Goal: Task Accomplishment & Management: Complete application form

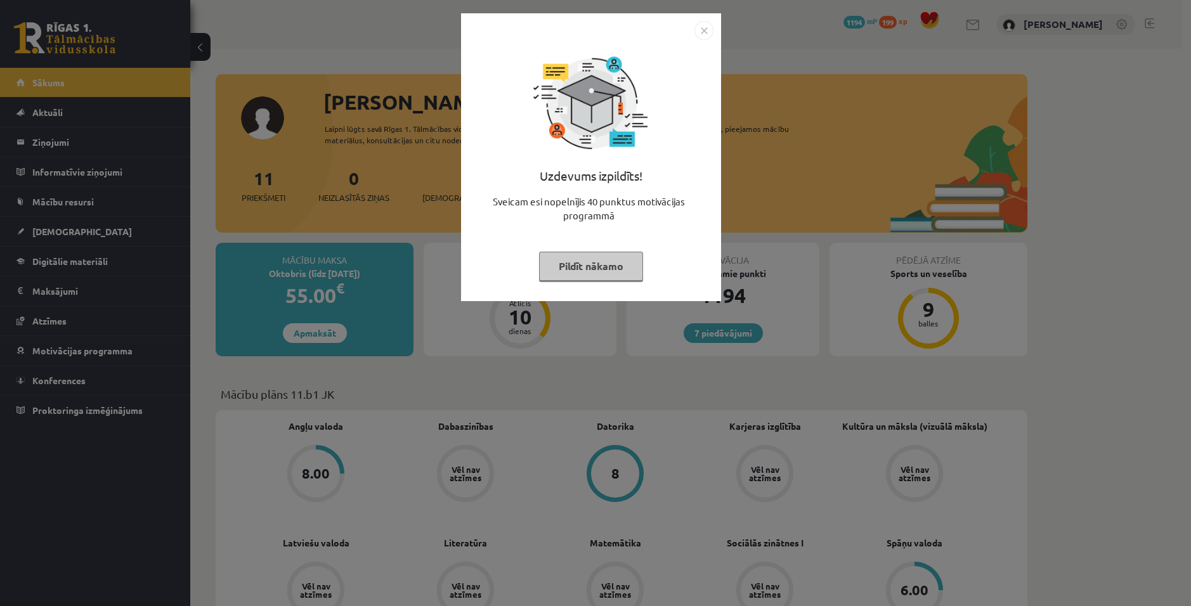
click at [708, 29] on img "Close" at bounding box center [703, 30] width 19 height 19
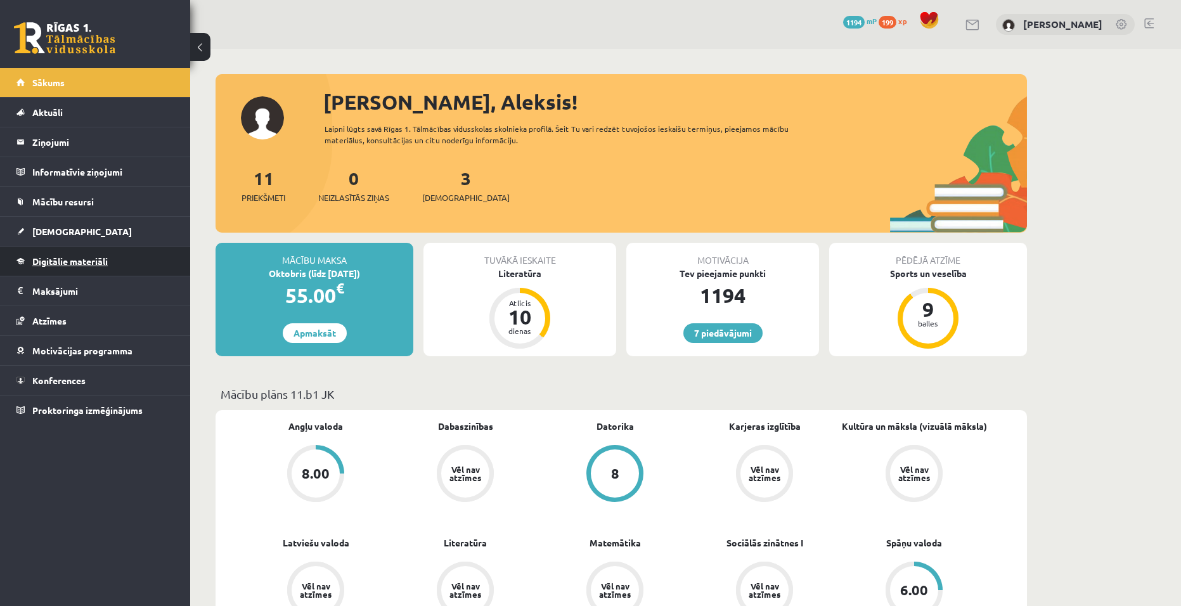
click at [60, 262] on span "Digitālie materiāli" at bounding box center [69, 261] width 75 height 11
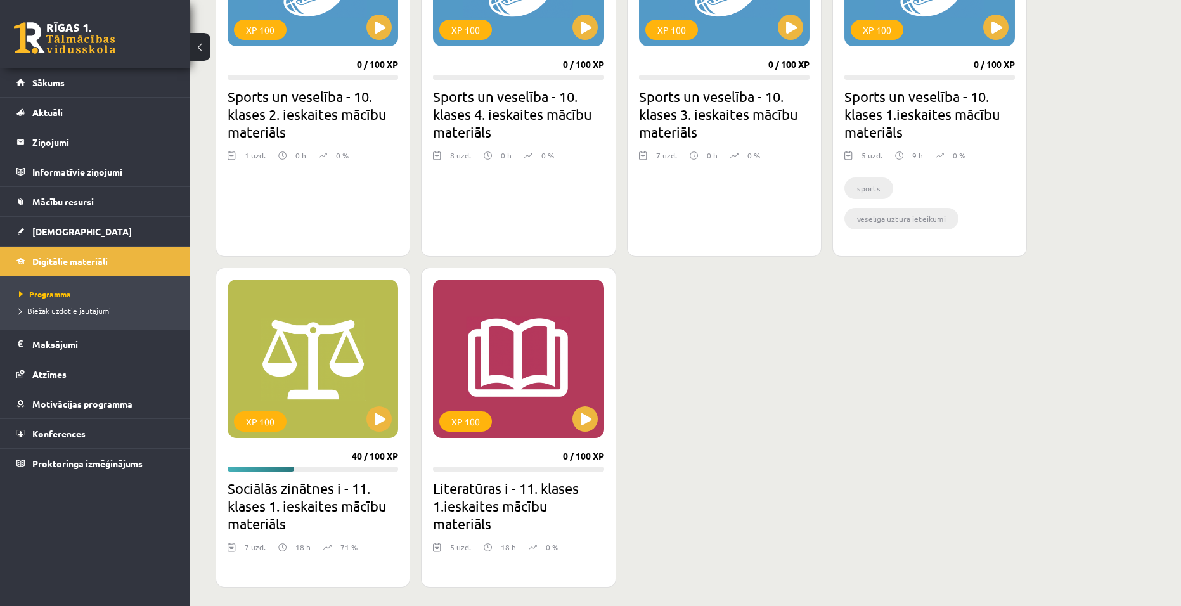
scroll to position [951, 0]
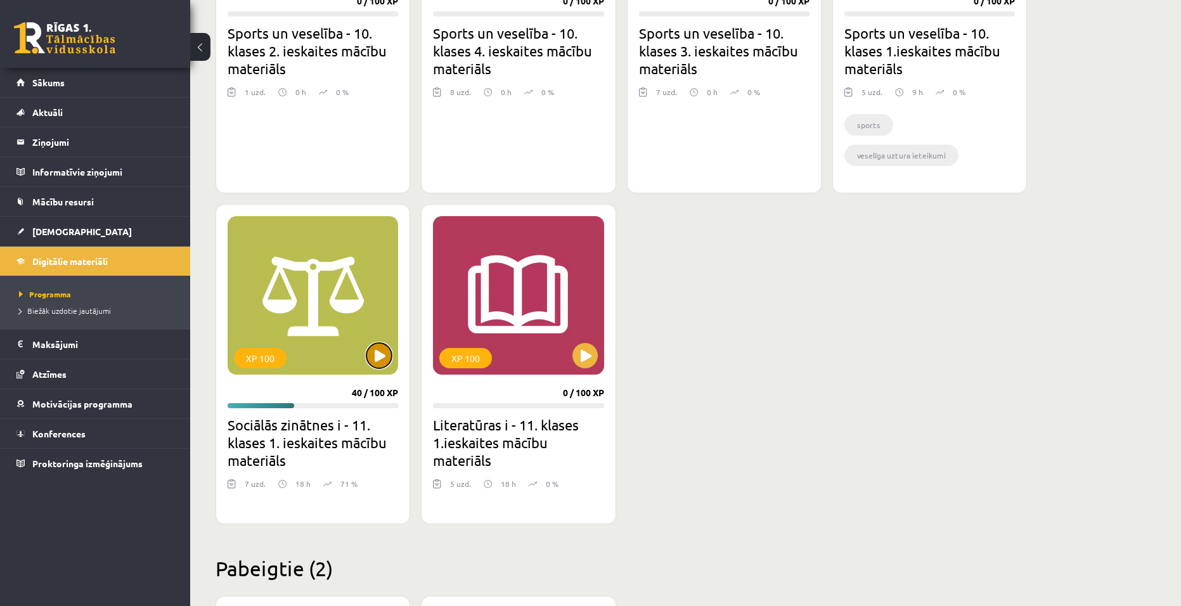
click at [378, 353] on button at bounding box center [378, 355] width 25 height 25
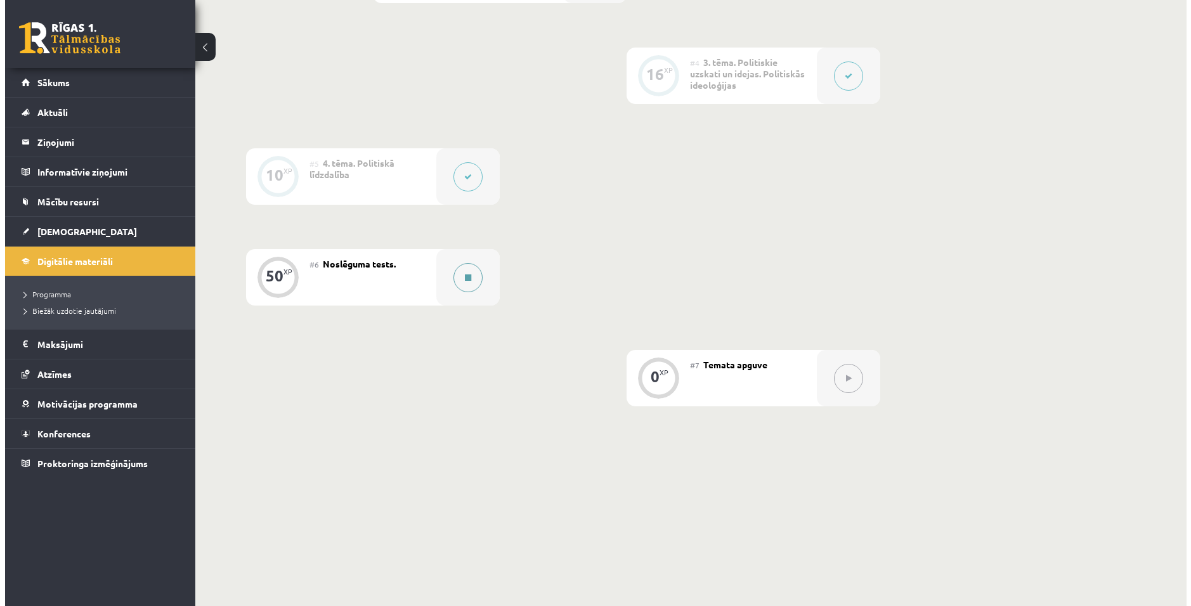
scroll to position [619, 0]
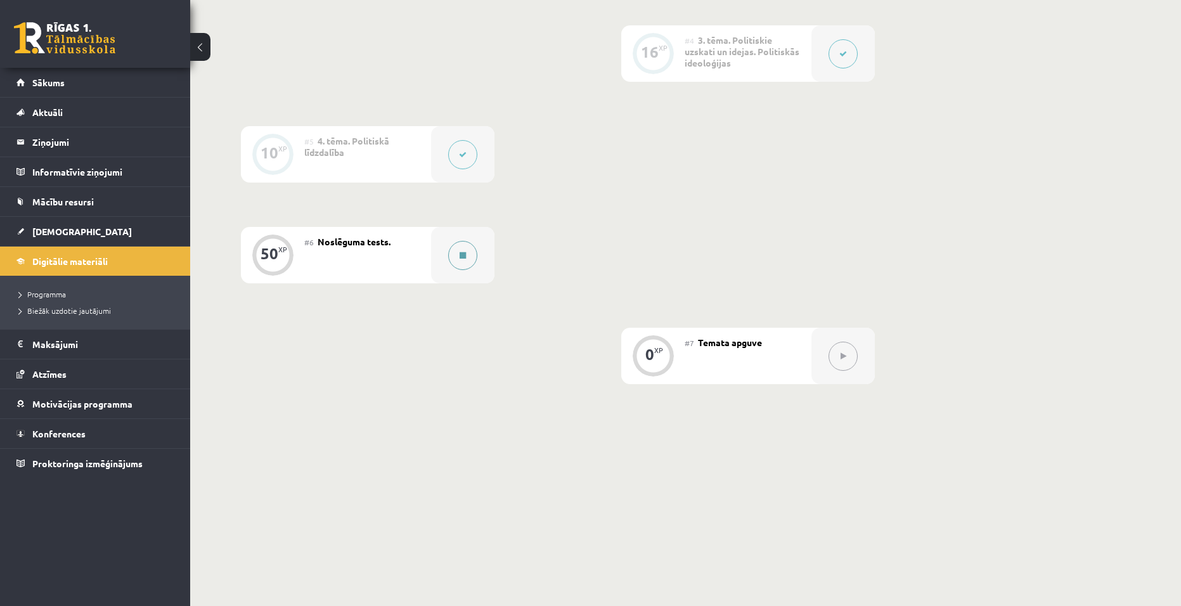
click at [462, 249] on button at bounding box center [462, 255] width 29 height 29
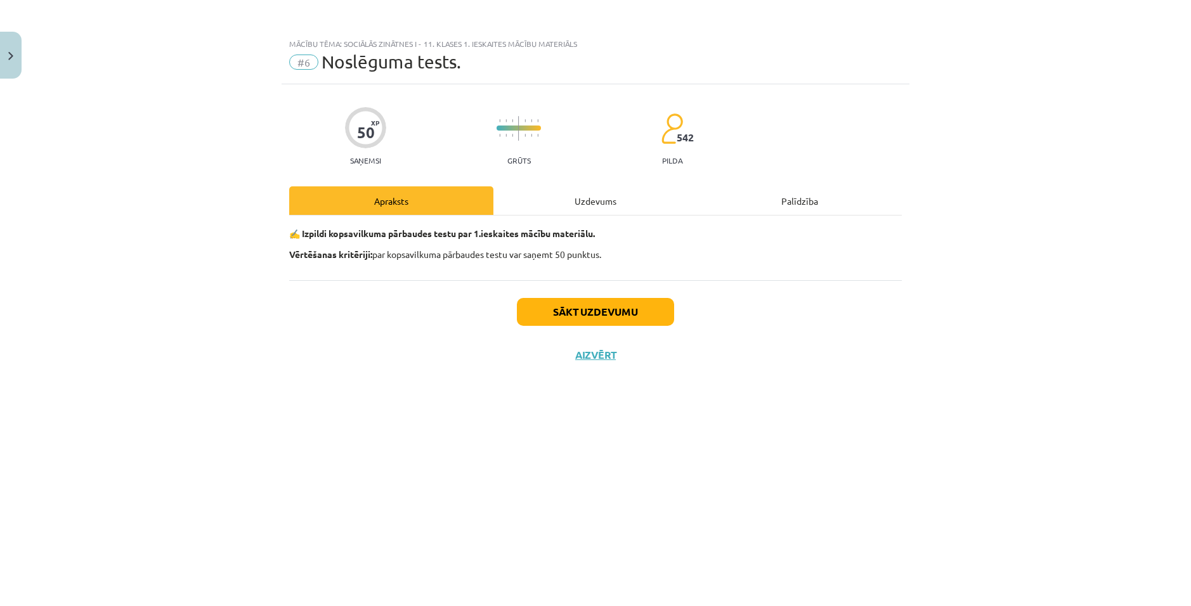
click at [581, 195] on div "Uzdevums" at bounding box center [595, 200] width 204 height 29
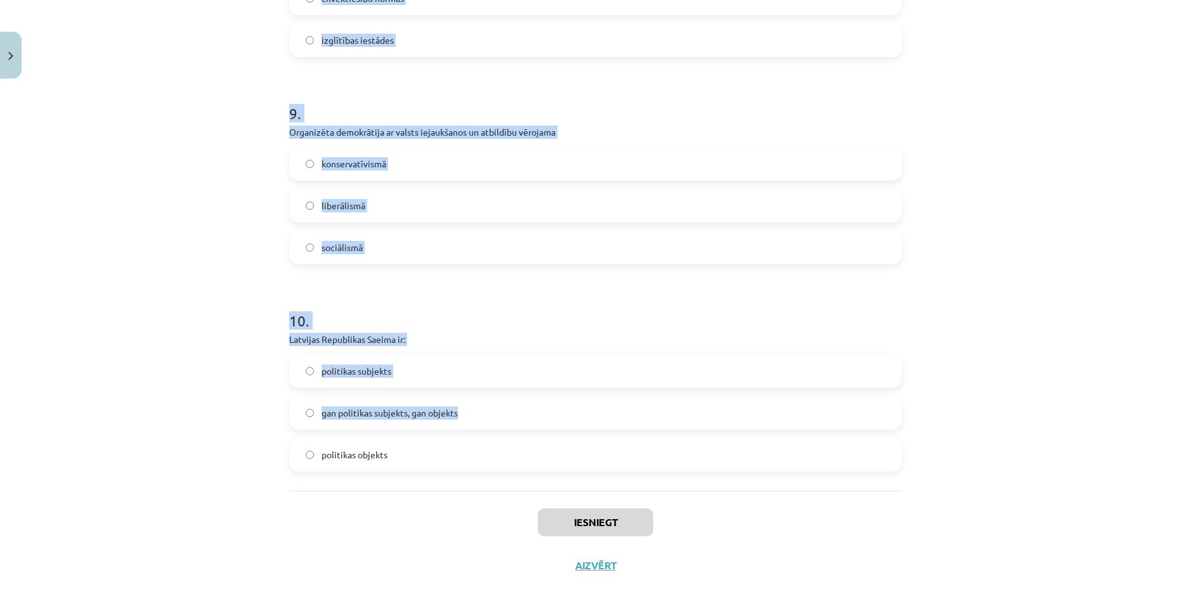
scroll to position [1839, 0]
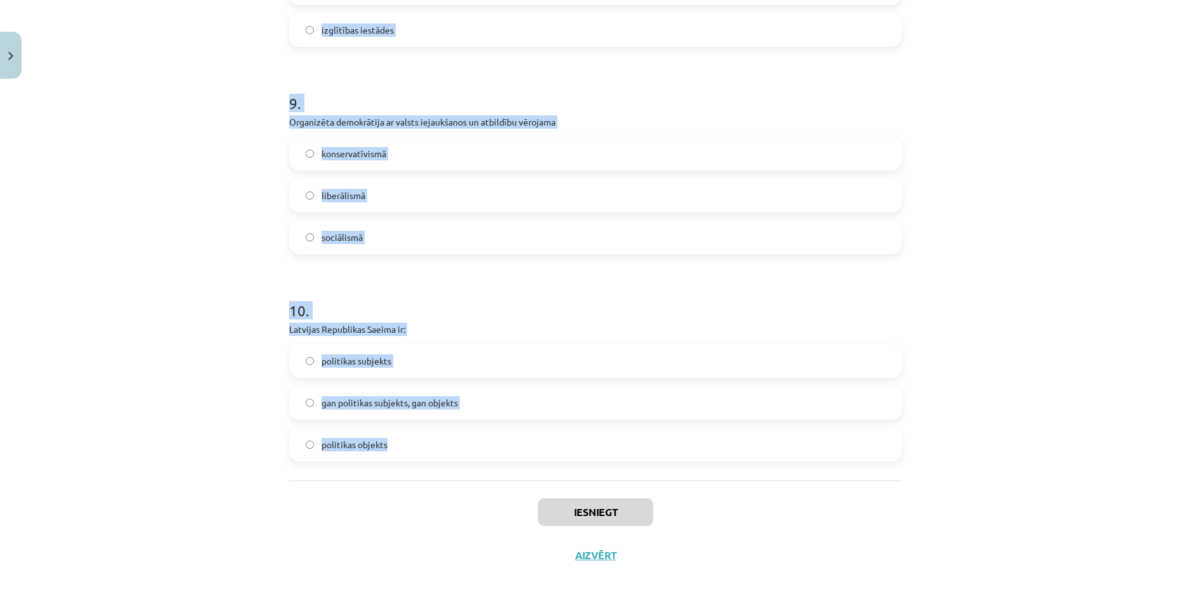
drag, startPoint x: 267, startPoint y: 292, endPoint x: 392, endPoint y: 470, distance: 218.5
click at [392, 470] on div "Mācību tēma: Sociālās zinātnes i - 11. klases 1. ieskaites mācību materiāls #6 …" at bounding box center [595, 303] width 1191 height 606
copy form "Politiskās partijas pirmsvēlēšanu solījumi pieder pie: organizatoriskajiem poli…"
click at [1021, 320] on div "Mācību tēma: Sociālās zinātnes i - 11. klases 1. ieskaites mācību materiāls #6 …" at bounding box center [595, 303] width 1191 height 606
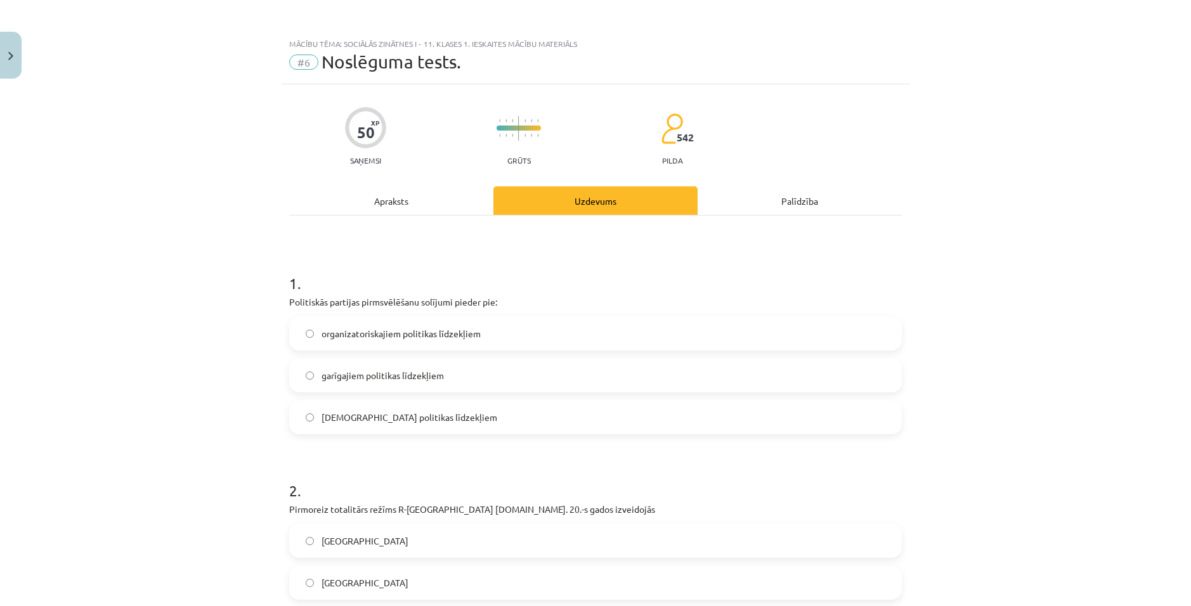
scroll to position [127, 0]
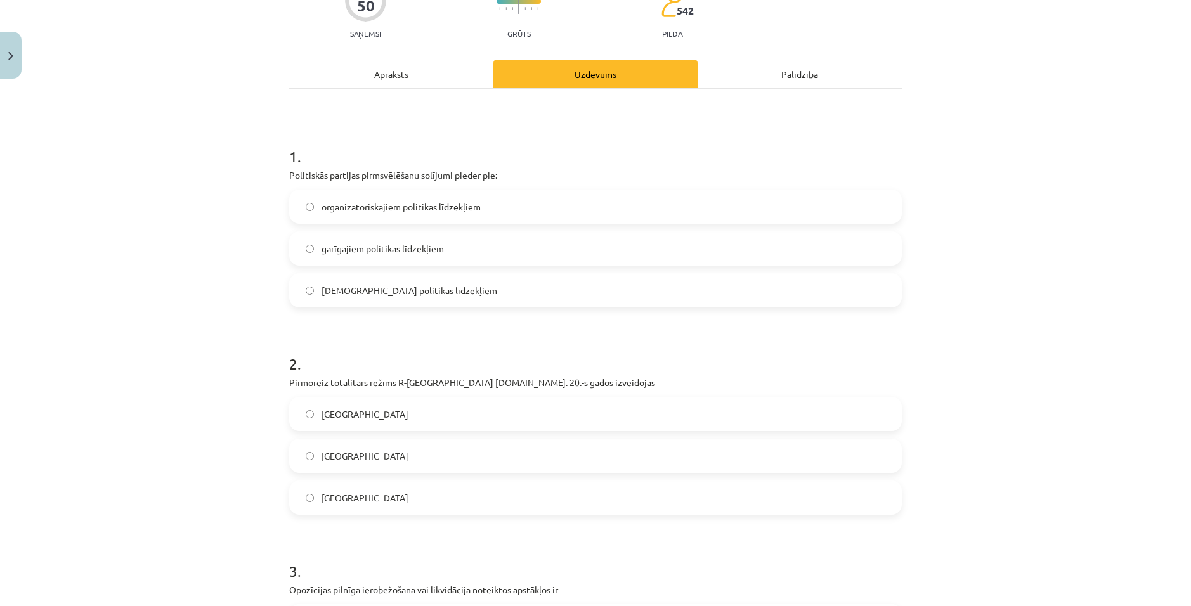
click at [338, 247] on span "garīgajiem politikas līdzekļiem" at bounding box center [382, 248] width 122 height 13
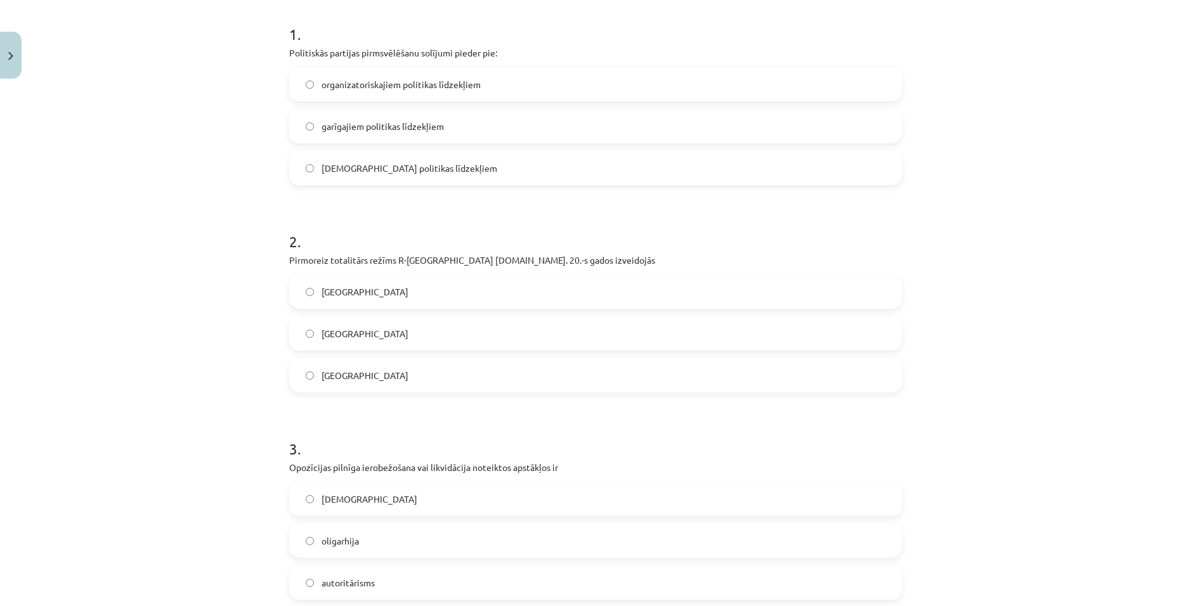
scroll to position [254, 0]
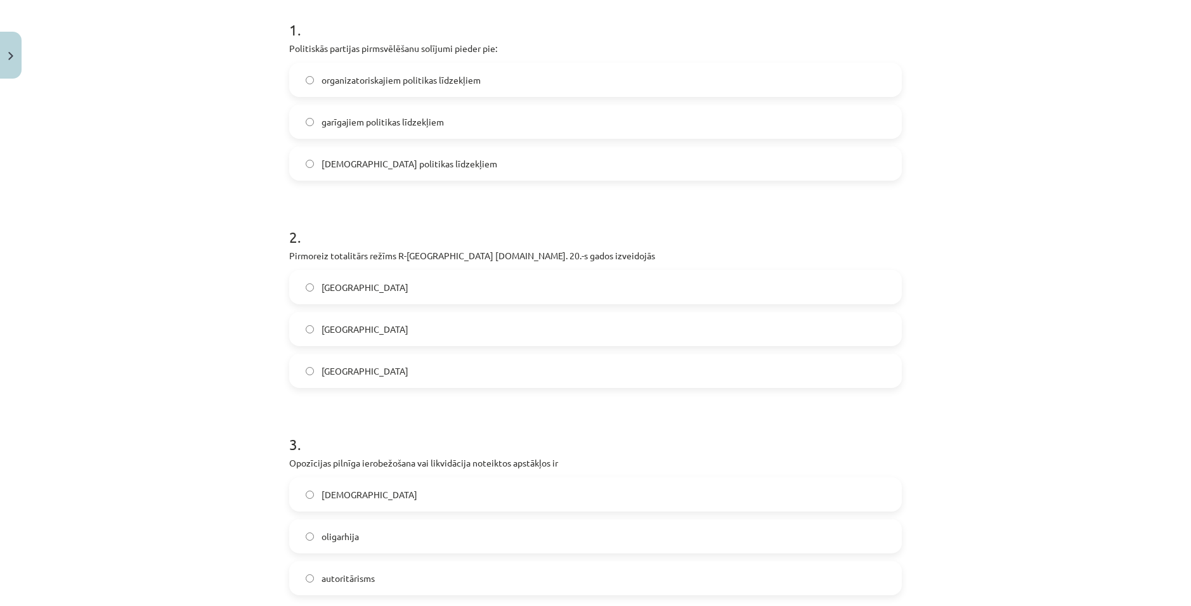
click at [372, 320] on label "Itālijā" at bounding box center [595, 329] width 610 height 32
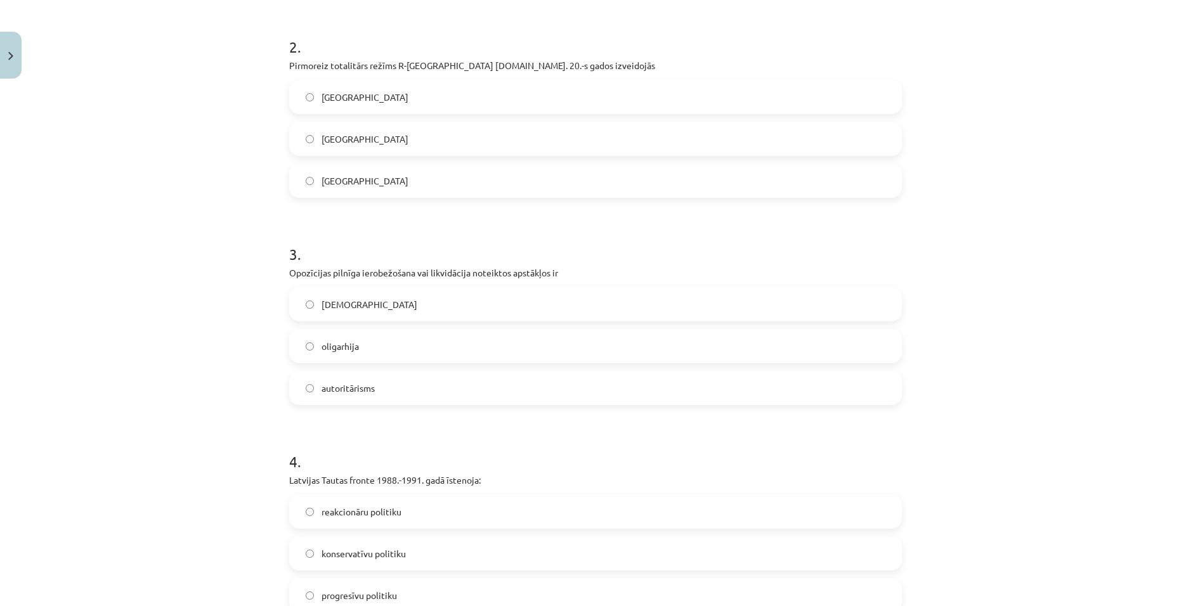
scroll to position [507, 0]
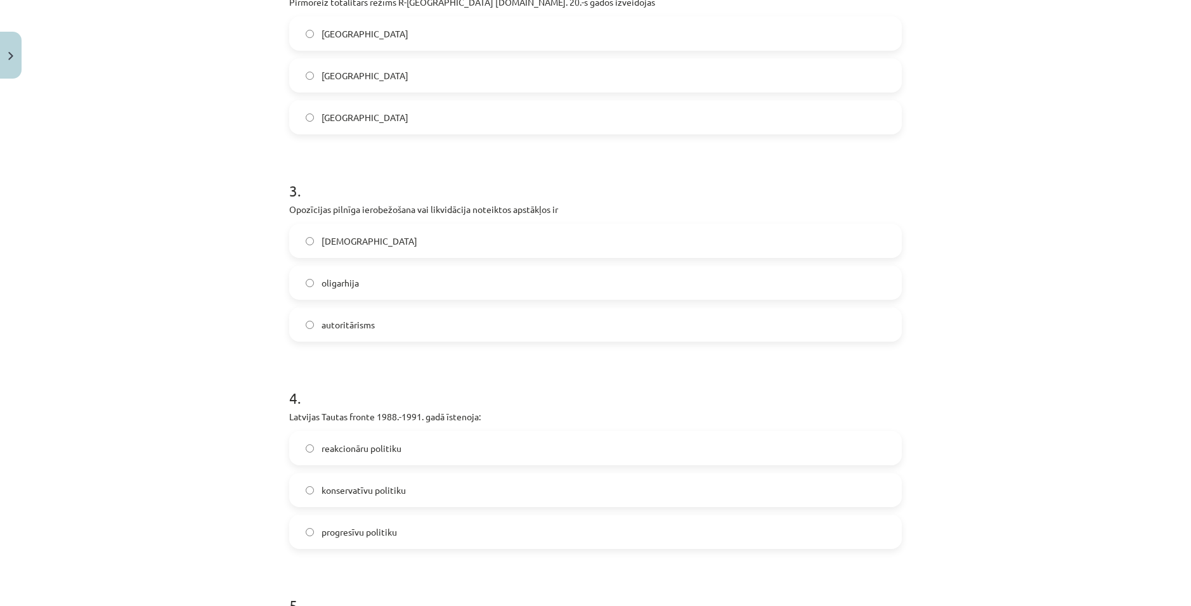
click at [335, 245] on span "totalitārisms" at bounding box center [369, 241] width 96 height 13
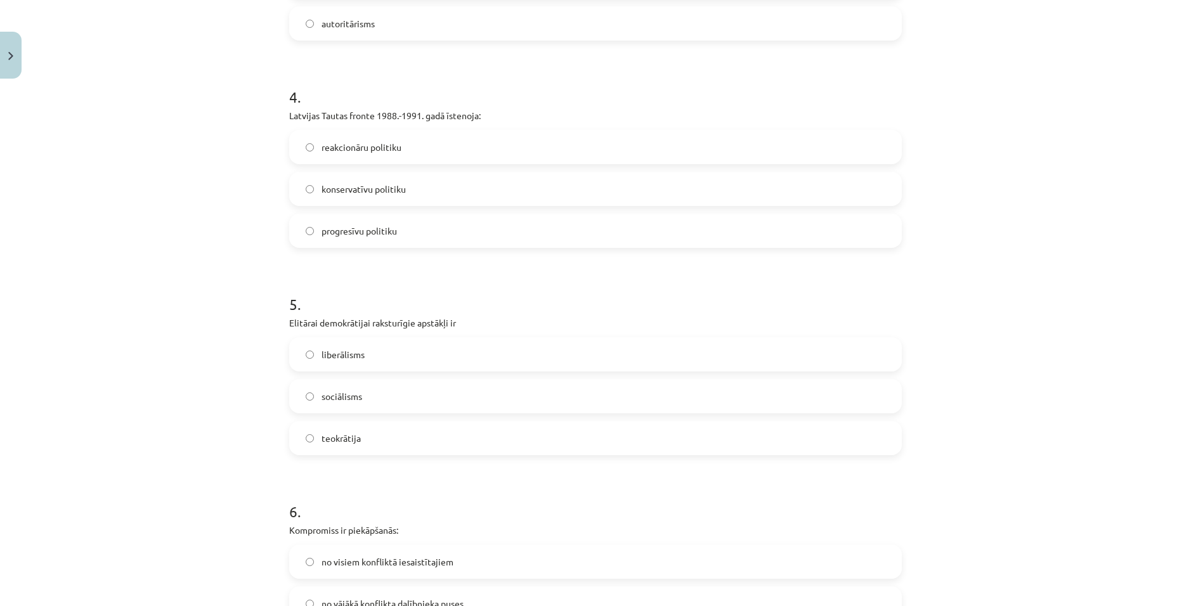
scroll to position [824, 0]
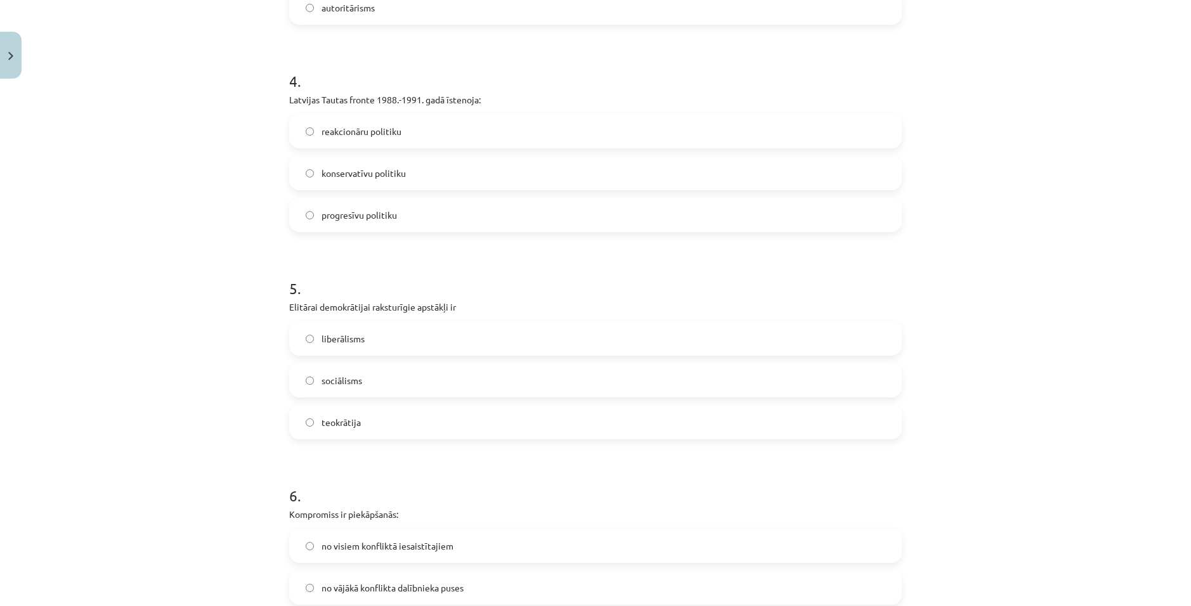
click at [387, 218] on span "progresīvu politiku" at bounding box center [358, 215] width 75 height 13
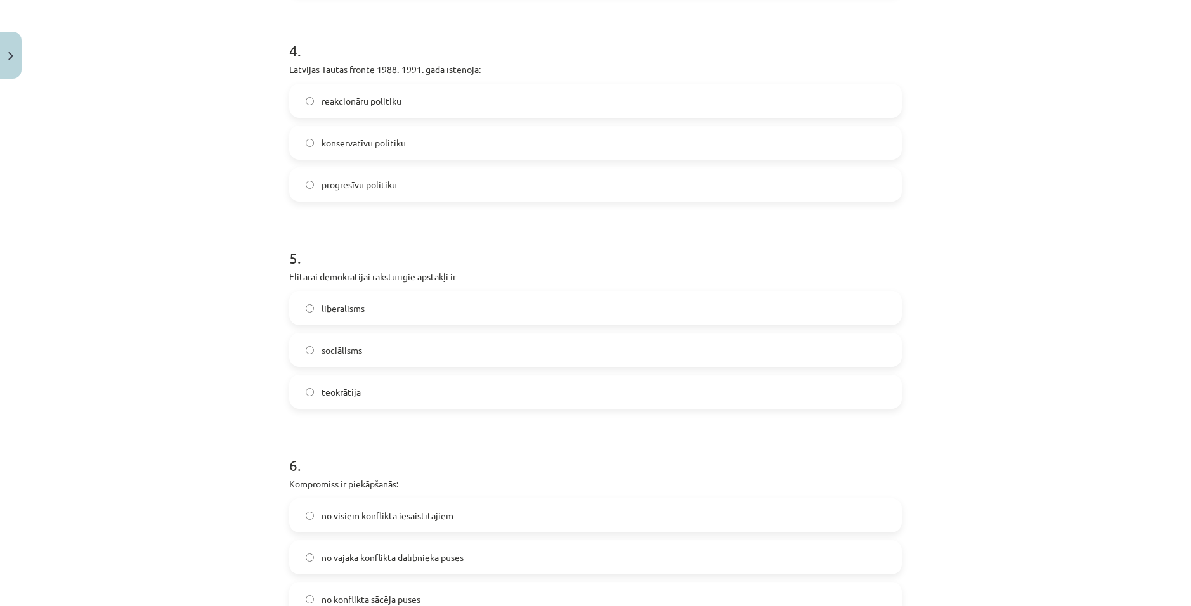
scroll to position [951, 0]
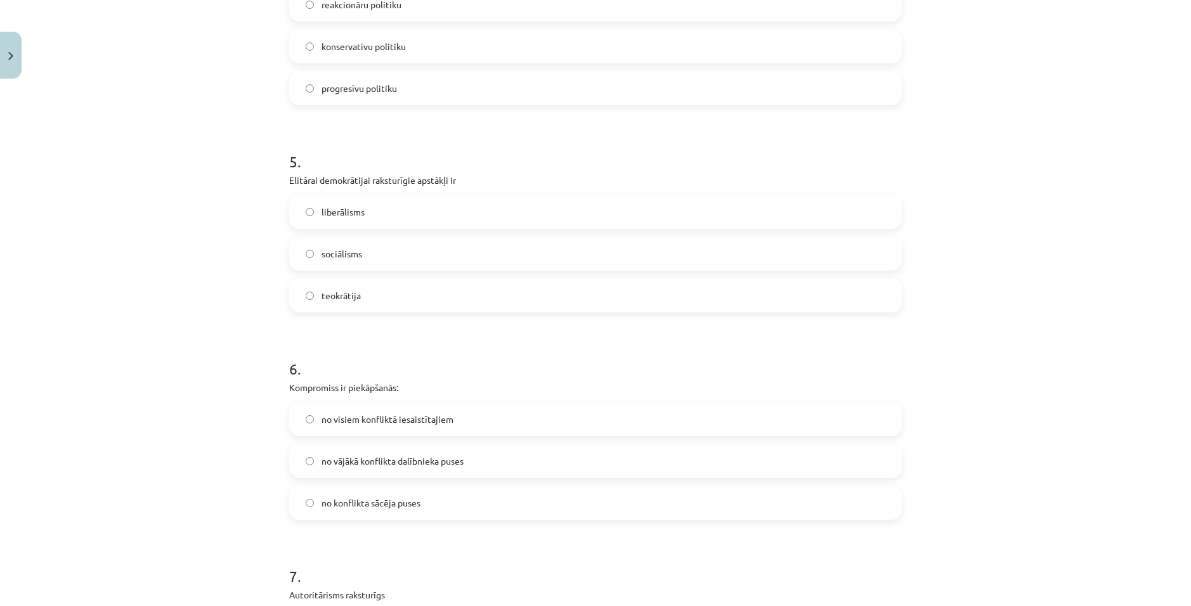
drag, startPoint x: 375, startPoint y: 190, endPoint x: 372, endPoint y: 197, distance: 7.4
click at [375, 191] on div "5 . Elitārai demokrātijai raksturīgie apstākļi ir liberālisms sociālisms teokrā…" at bounding box center [595, 222] width 612 height 182
click at [369, 213] on label "liberālisms" at bounding box center [595, 212] width 610 height 32
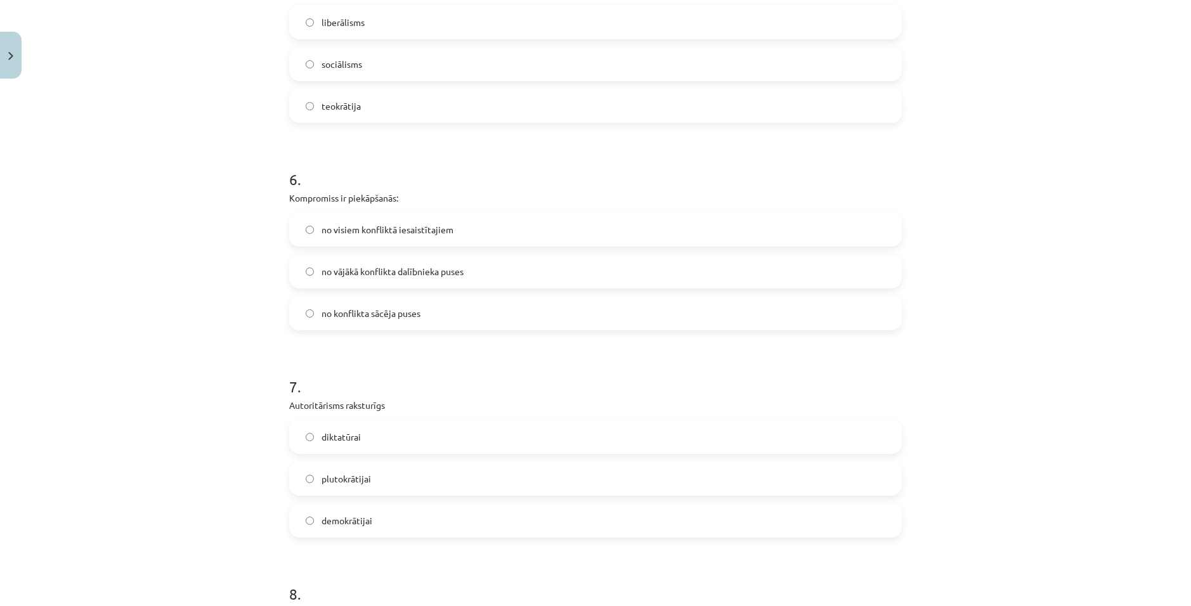
scroll to position [1141, 0]
click at [436, 310] on label "no konflikta sācēja puses" at bounding box center [595, 313] width 610 height 32
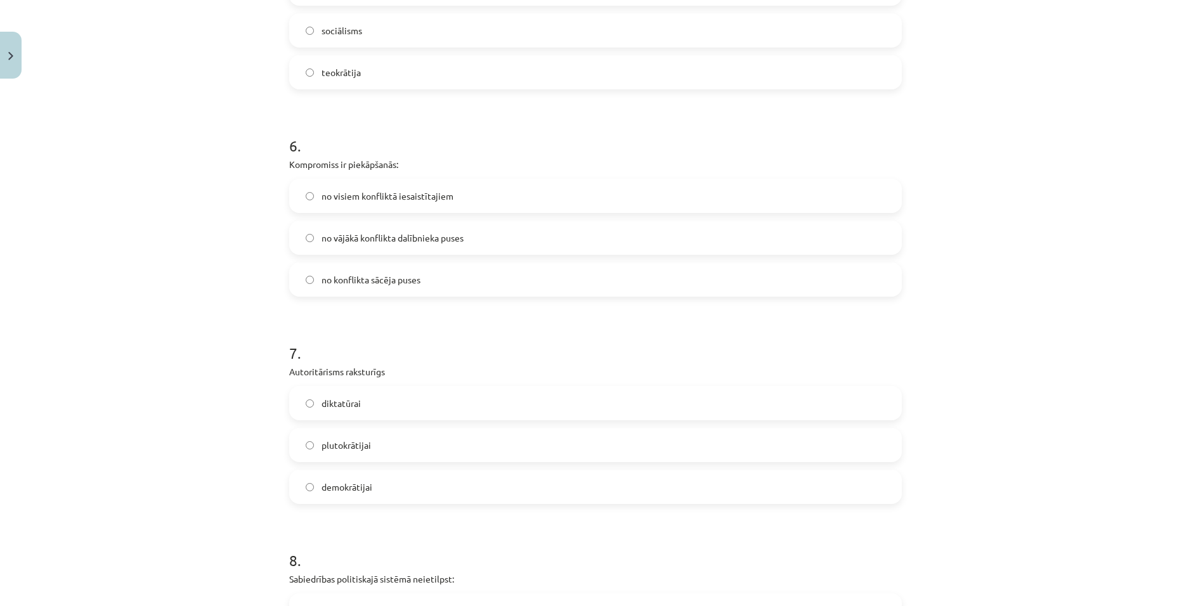
scroll to position [1395, 0]
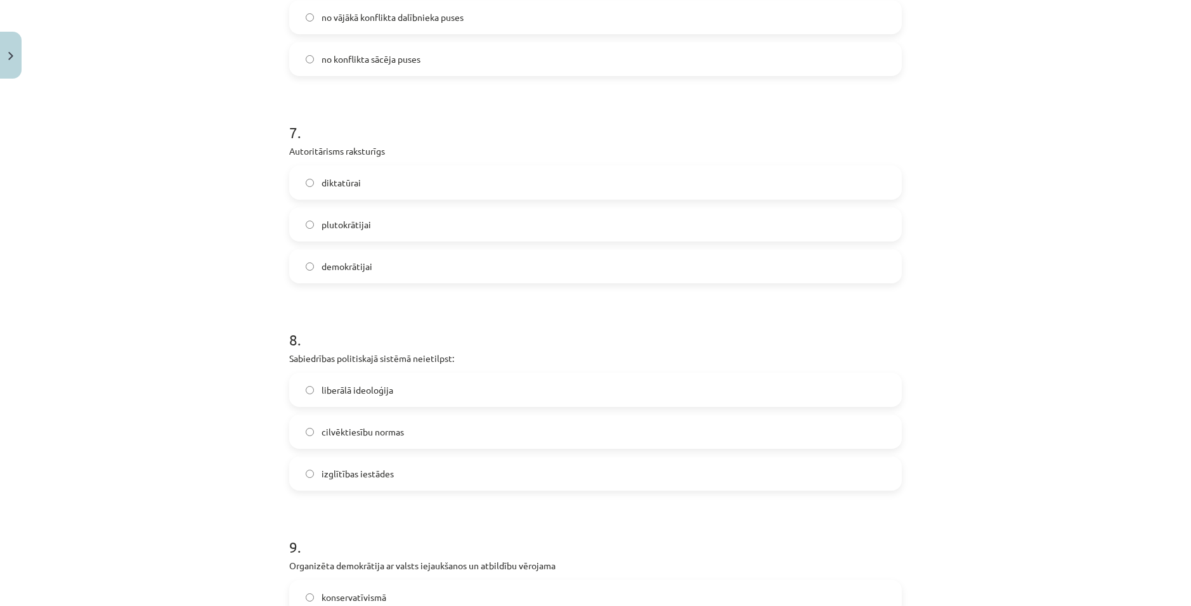
click at [378, 25] on label "no vājākā konflikta dalībnieka puses" at bounding box center [595, 17] width 610 height 32
click at [360, 65] on label "no konflikta sācēja puses" at bounding box center [595, 59] width 610 height 32
click at [384, 163] on div "7 . Autoritārisms raksturīgs diktatūrai plutokrātijai demokrātijai" at bounding box center [595, 192] width 612 height 182
drag, startPoint x: 411, startPoint y: 178, endPoint x: 503, endPoint y: 219, distance: 101.6
click at [413, 178] on label "diktatūrai" at bounding box center [595, 183] width 610 height 32
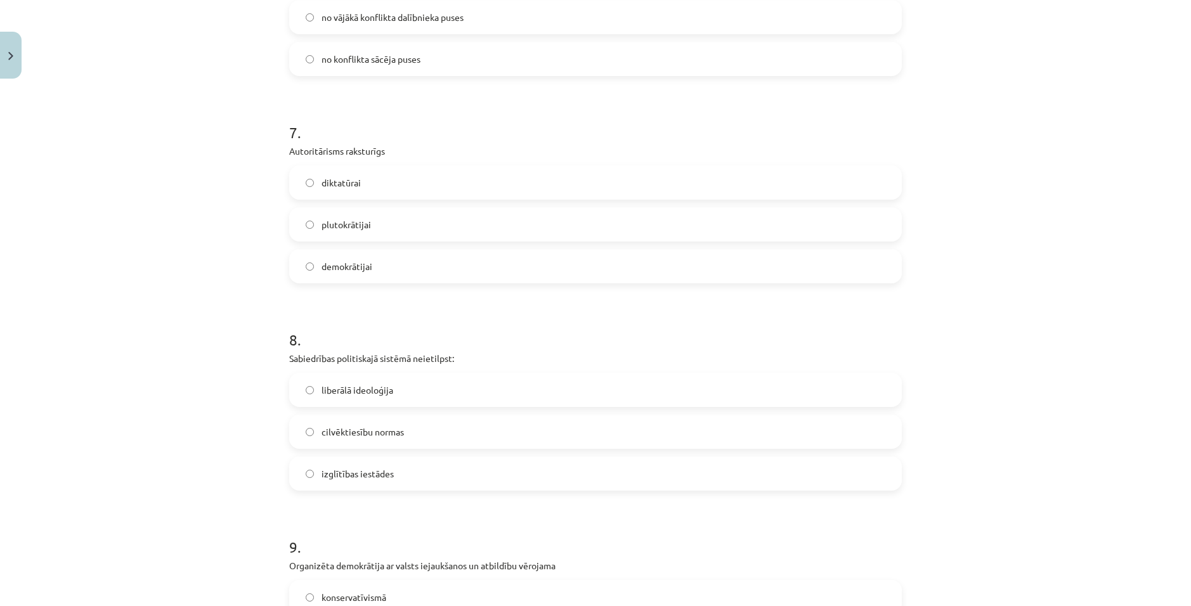
scroll to position [1585, 0]
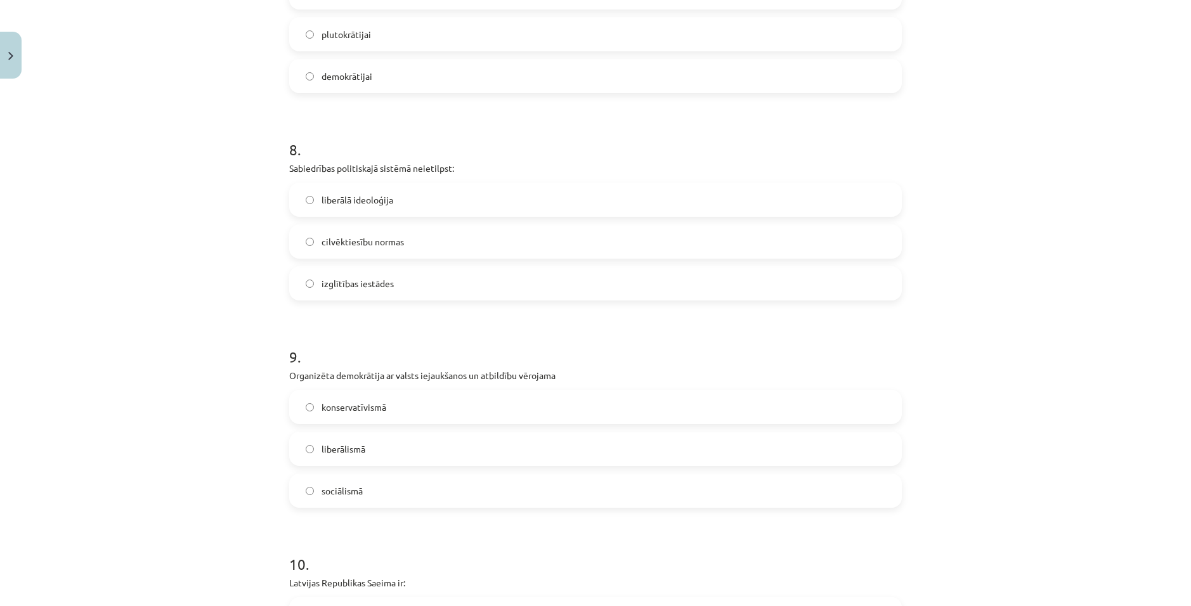
click at [384, 287] on span "izglītības iestādes" at bounding box center [357, 283] width 72 height 13
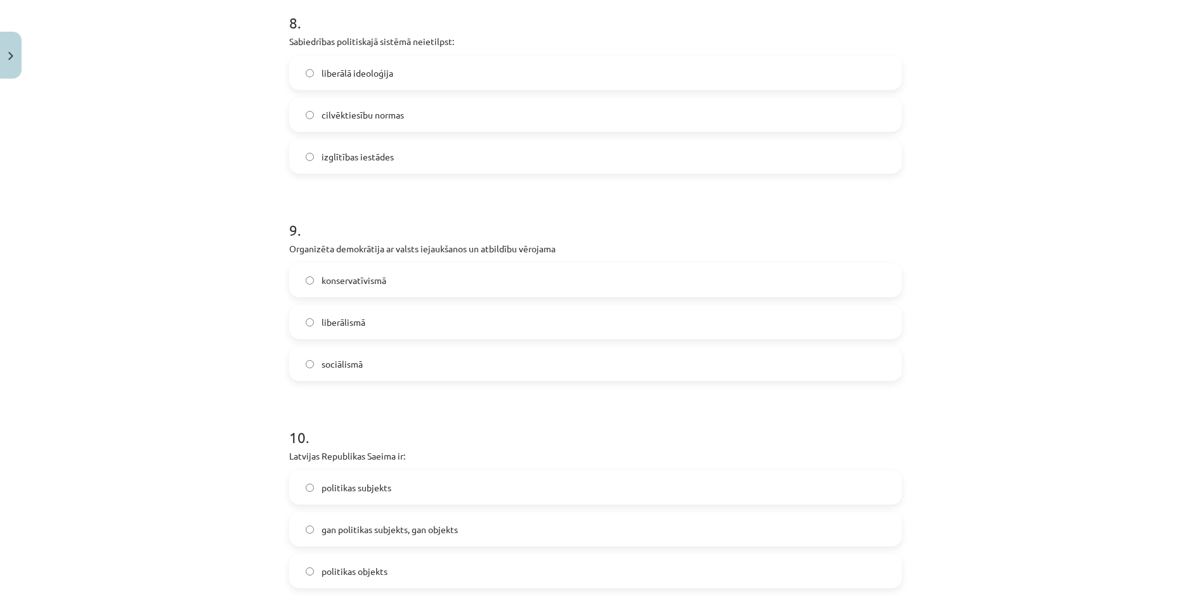
scroll to position [1775, 0]
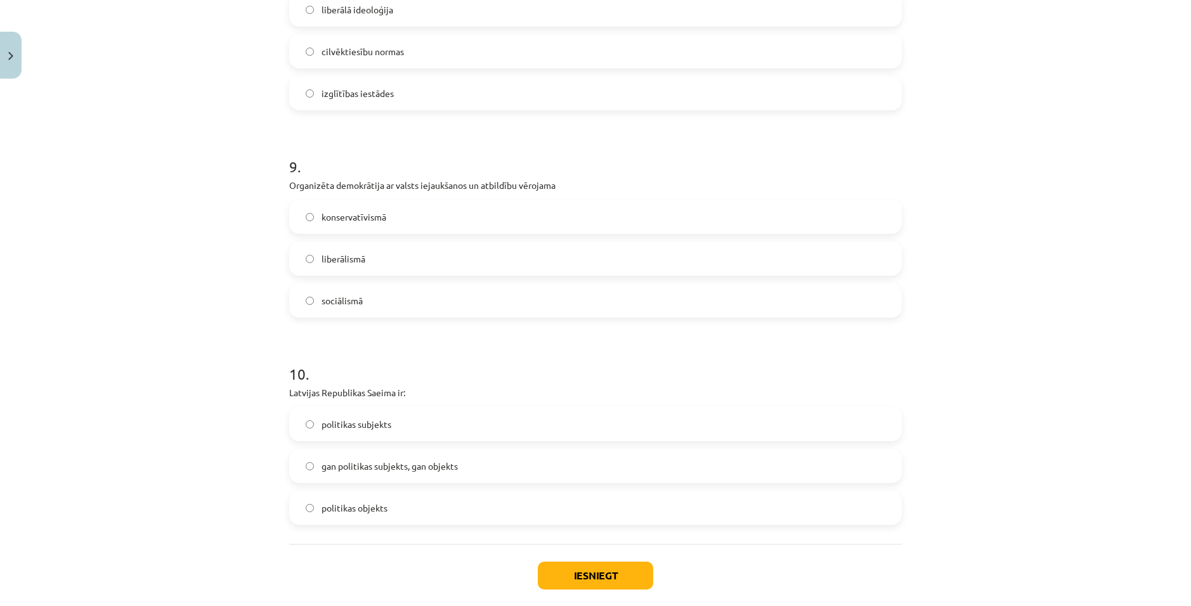
click at [392, 302] on label "sociālismā" at bounding box center [595, 301] width 610 height 32
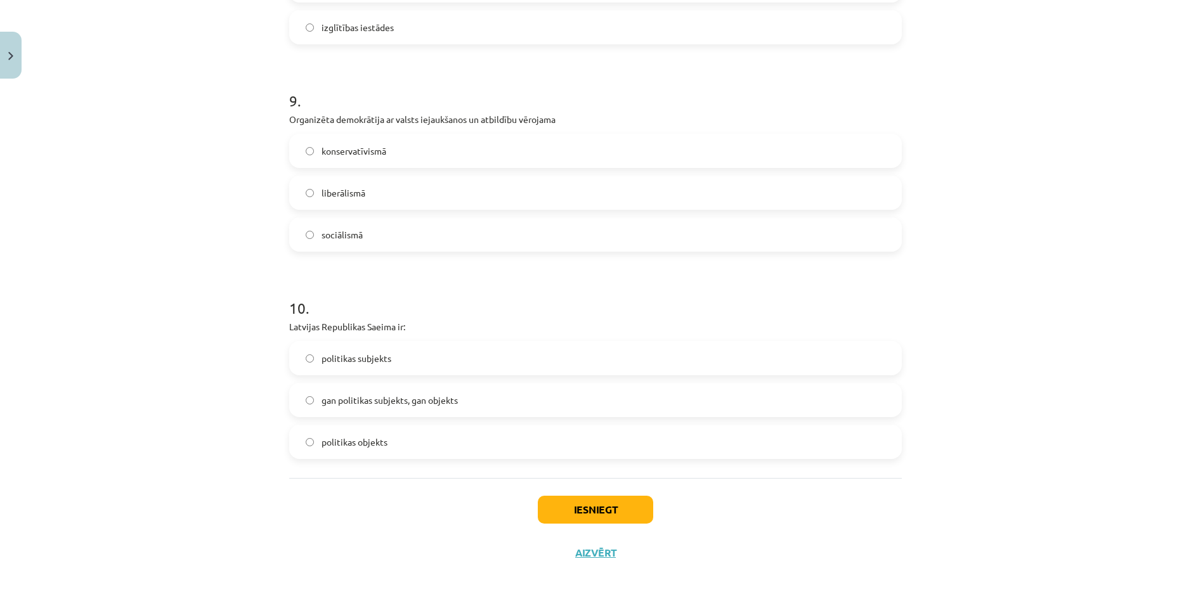
click at [424, 356] on label "politikas subjekts" at bounding box center [595, 358] width 610 height 32
click at [616, 503] on button "Iesniegt" at bounding box center [595, 510] width 115 height 28
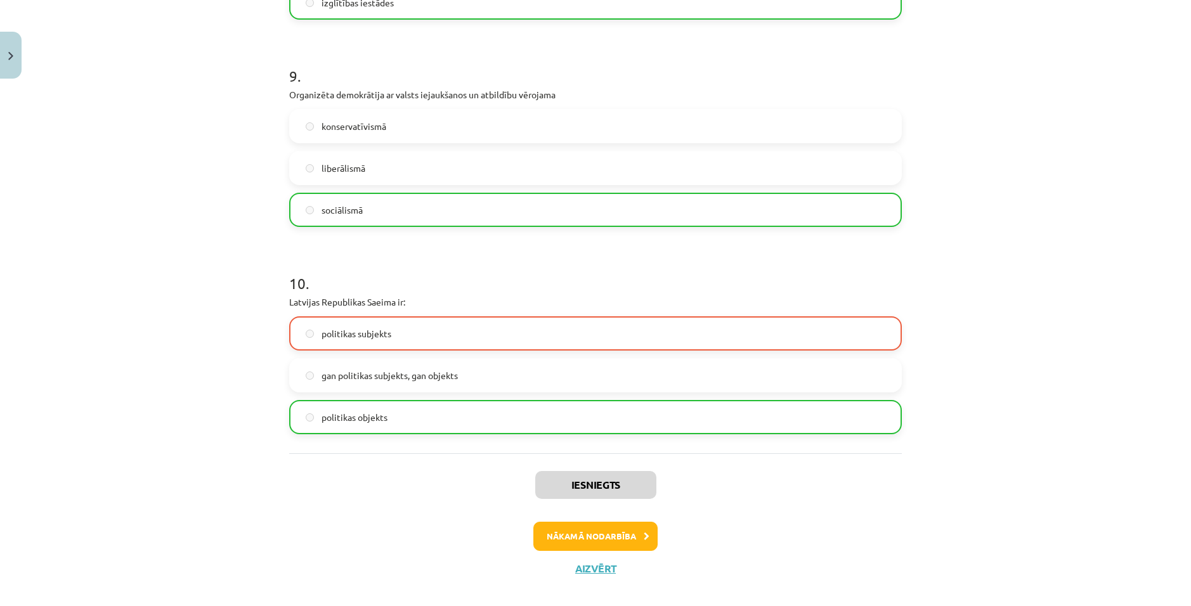
scroll to position [1882, 0]
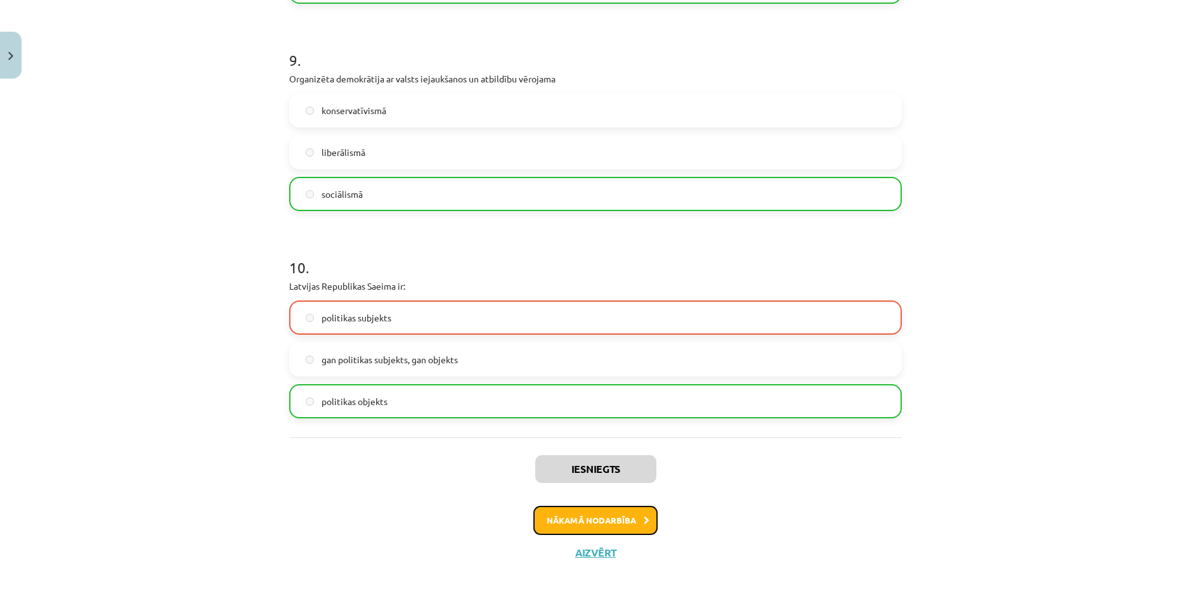
click at [590, 513] on button "Nākamā nodarbība" at bounding box center [595, 520] width 124 height 29
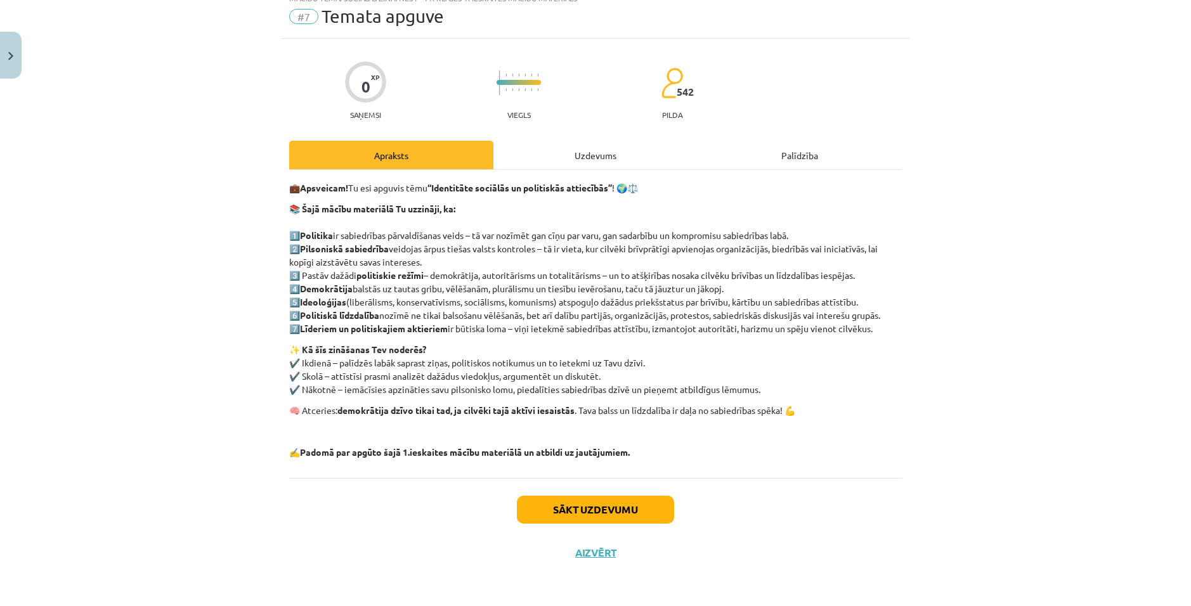
scroll to position [32, 0]
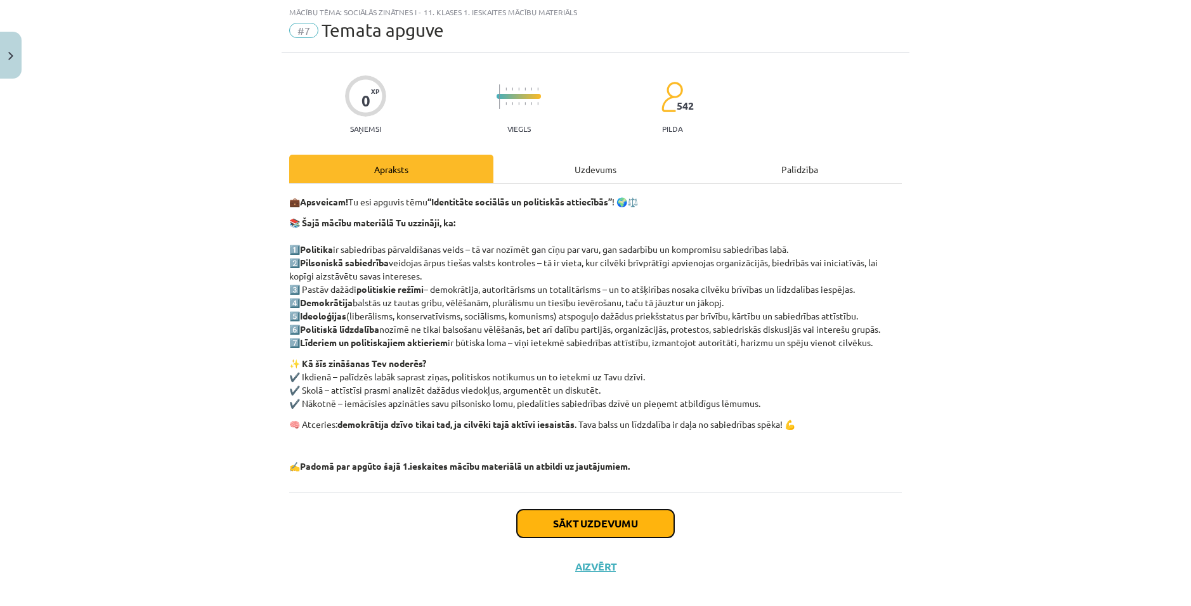
click at [592, 516] on button "Sākt uzdevumu" at bounding box center [595, 524] width 157 height 28
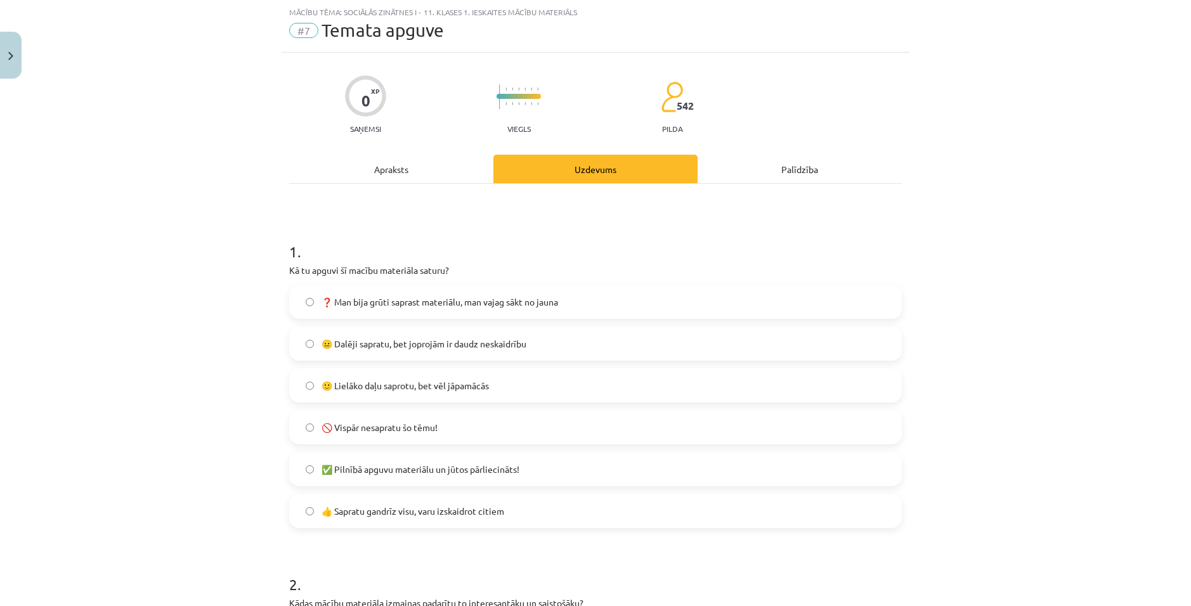
click at [444, 382] on span "🙂 Lielāko daļu saprotu, bet vēl jāpamācās" at bounding box center [404, 385] width 167 height 13
click at [403, 520] on label "👍 Sapratu gandrīz visu, varu izskaidrot citiem" at bounding box center [595, 511] width 610 height 32
click at [369, 382] on span "🙂 Lielāko daļu saprotu, bet vēl jāpamācās" at bounding box center [404, 385] width 167 height 13
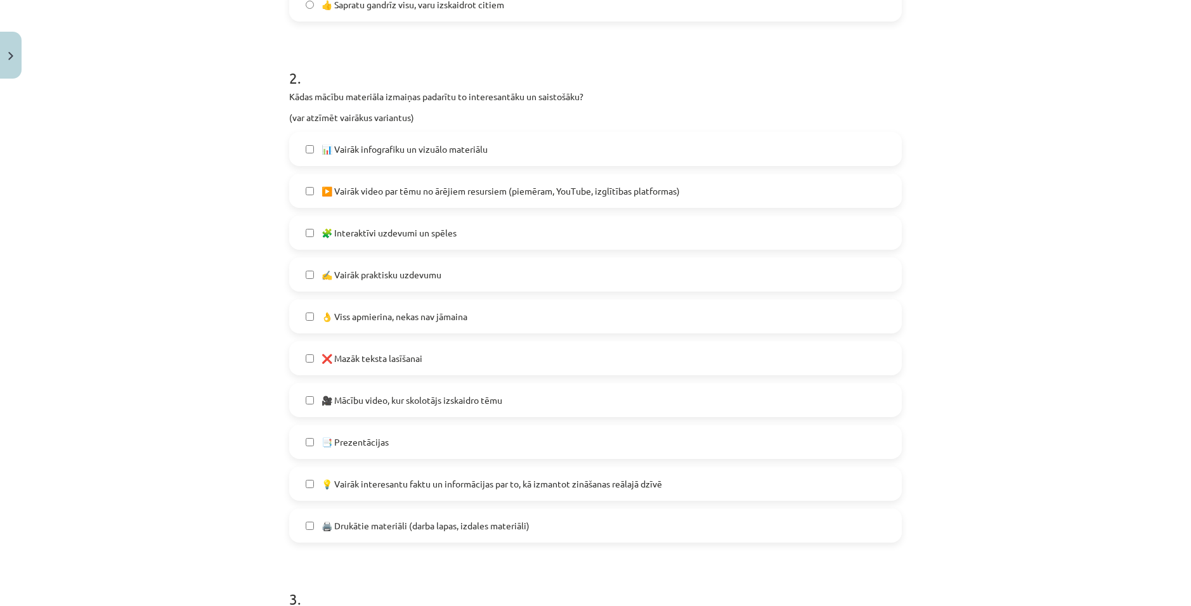
scroll to position [539, 0]
click at [308, 365] on label "❌ Mazāk teksta lasīšanai" at bounding box center [595, 358] width 610 height 32
click at [301, 394] on label "🎥 Mācību video, kur skolotājs izskaidro tēmu" at bounding box center [595, 400] width 610 height 32
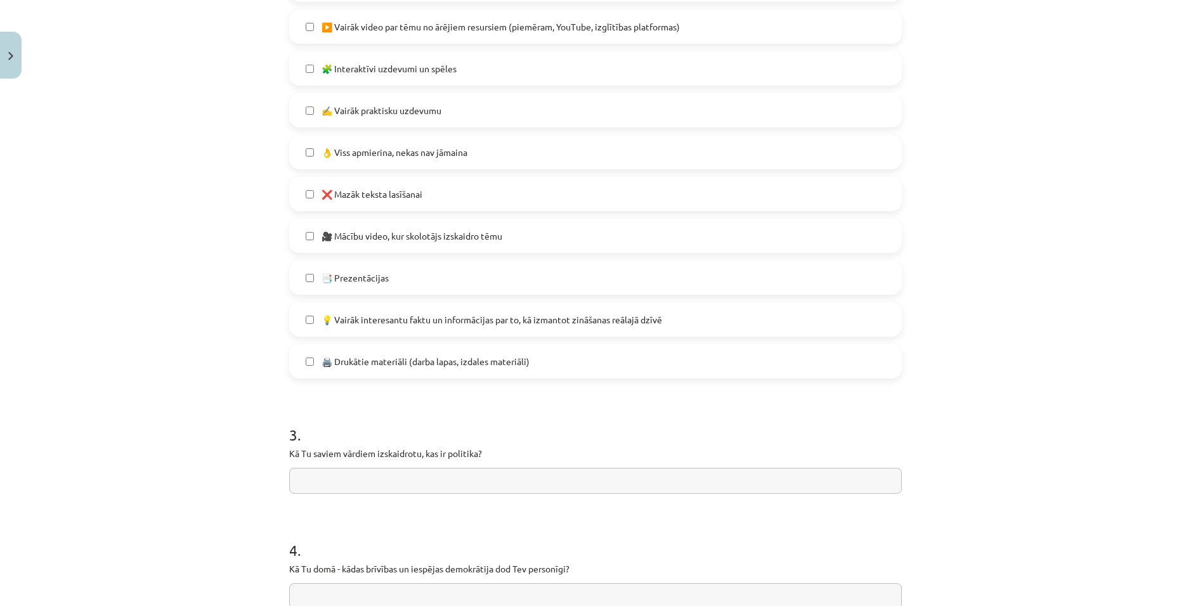
scroll to position [793, 0]
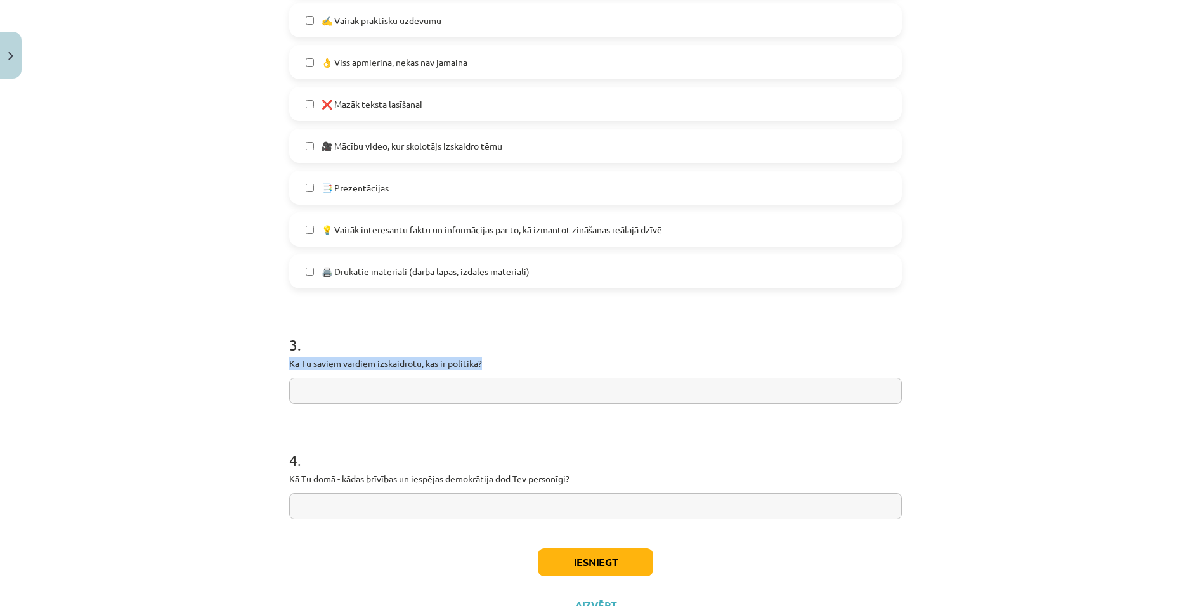
drag, startPoint x: 283, startPoint y: 363, endPoint x: 481, endPoint y: 366, distance: 197.8
click at [502, 344] on h1 "3 ." at bounding box center [595, 333] width 612 height 39
drag, startPoint x: 276, startPoint y: 355, endPoint x: 482, endPoint y: 364, distance: 205.6
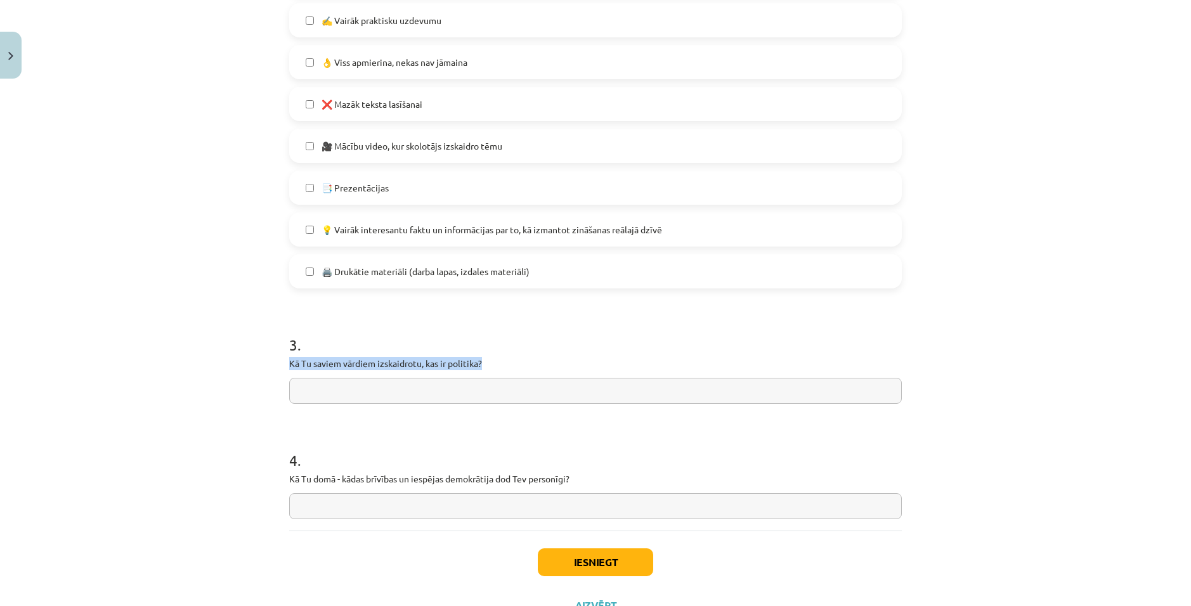
copy p "Kā Tu saviem vārdiem izskaidrotu, kas ir politika?"
click at [311, 392] on input "text" at bounding box center [595, 391] width 612 height 26
paste input "**********"
click at [294, 389] on input "**********" at bounding box center [595, 391] width 612 height 26
drag, startPoint x: 504, startPoint y: 387, endPoint x: 570, endPoint y: 399, distance: 67.0
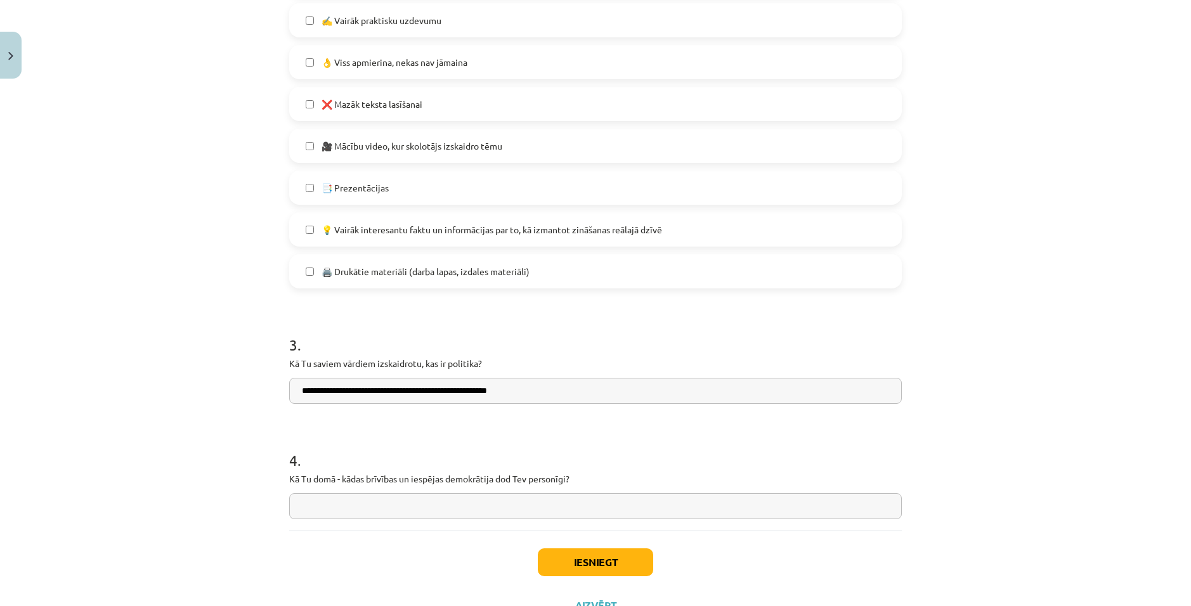
click at [505, 387] on input "**********" at bounding box center [595, 391] width 612 height 26
click at [732, 393] on input "**********" at bounding box center [595, 391] width 612 height 26
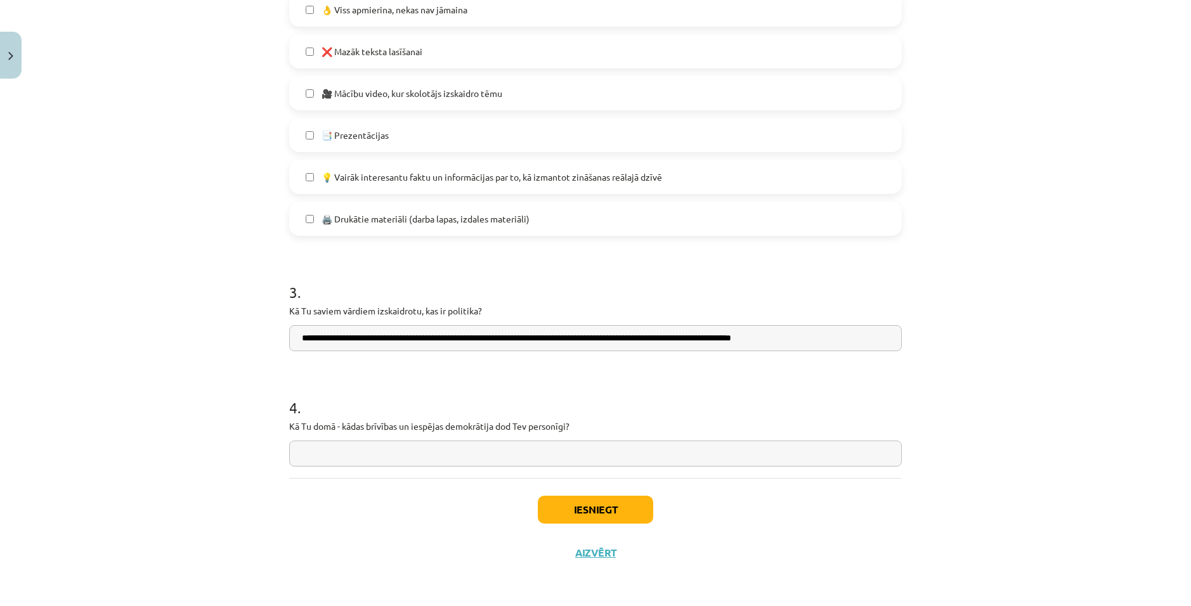
type input "**********"
drag, startPoint x: 284, startPoint y: 424, endPoint x: 657, endPoint y: 417, distance: 372.9
copy p "Kā Tu domā - kādas brīvības un iespējas demokrātija dod Tev personīgi?"
click at [1038, 451] on div "Mācību tēma: Sociālās zinātnes i - 11. klases 1. ieskaites mācību materiāls #7 …" at bounding box center [595, 303] width 1191 height 606
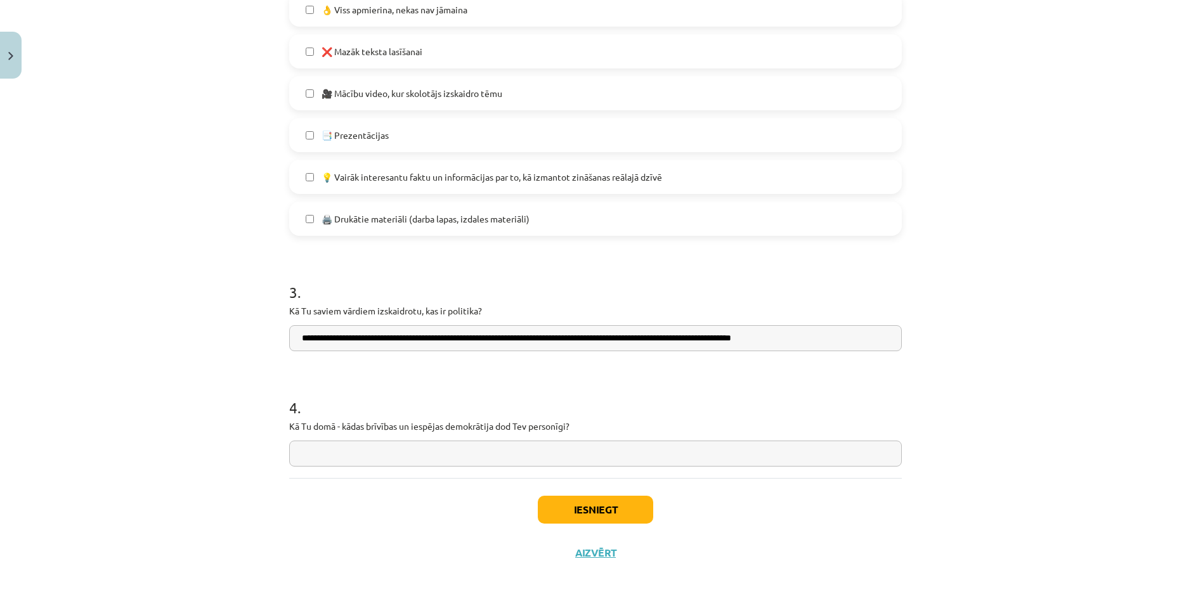
click at [352, 454] on input "text" at bounding box center [595, 454] width 612 height 26
click at [649, 450] on input "**********" at bounding box center [595, 454] width 612 height 26
click at [729, 455] on input "**********" at bounding box center [595, 454] width 612 height 26
type input "**********"
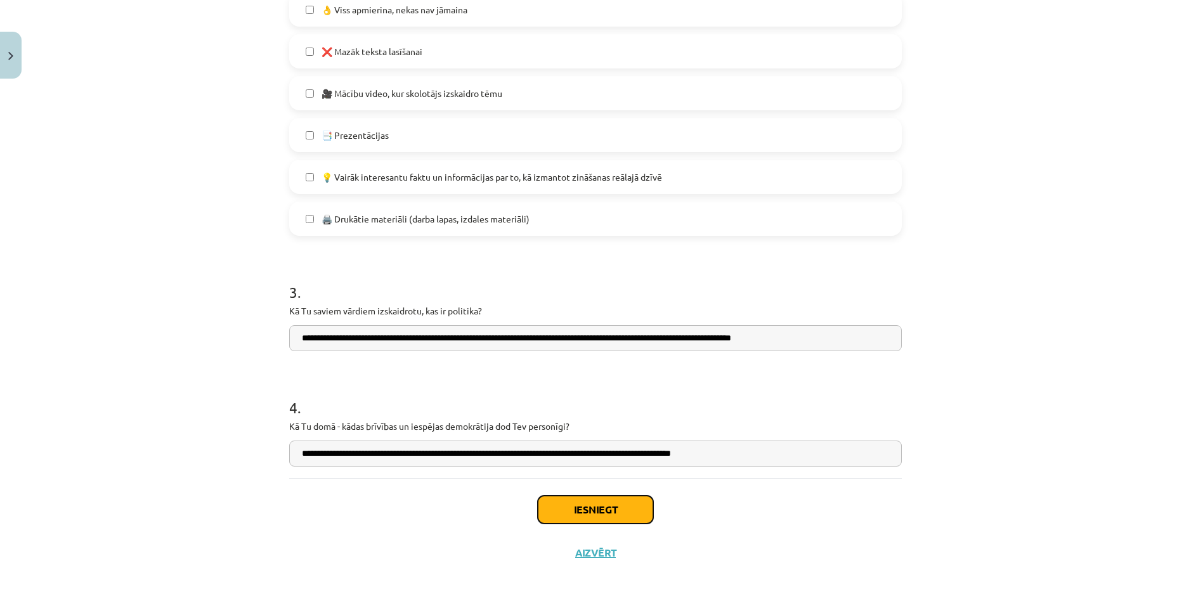
click at [606, 503] on button "Iesniegt" at bounding box center [595, 510] width 115 height 28
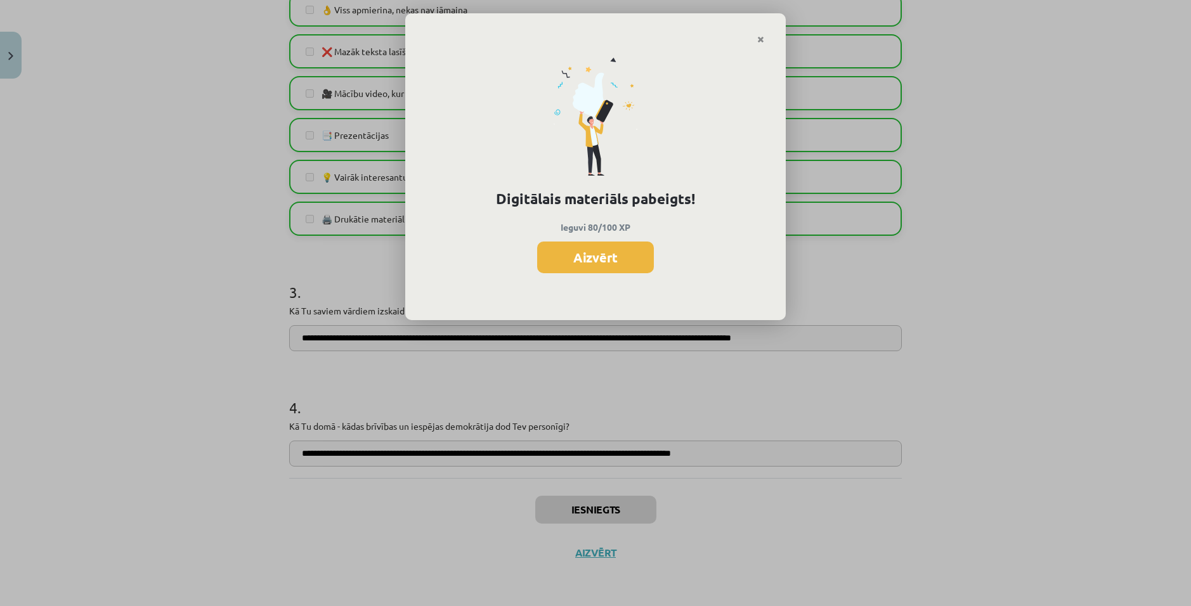
click at [761, 39] on icon "Close" at bounding box center [760, 40] width 7 height 9
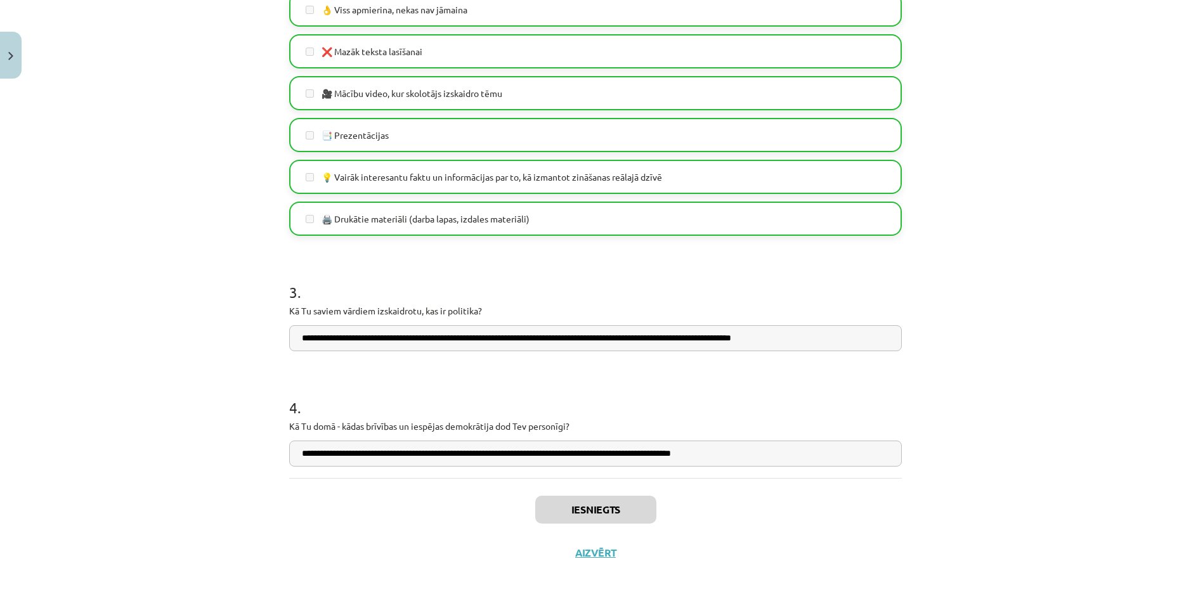
click at [595, 542] on div "Iesniegts Aizvērt" at bounding box center [595, 522] width 612 height 89
click at [590, 551] on button "Aizvērt" at bounding box center [591, 553] width 48 height 13
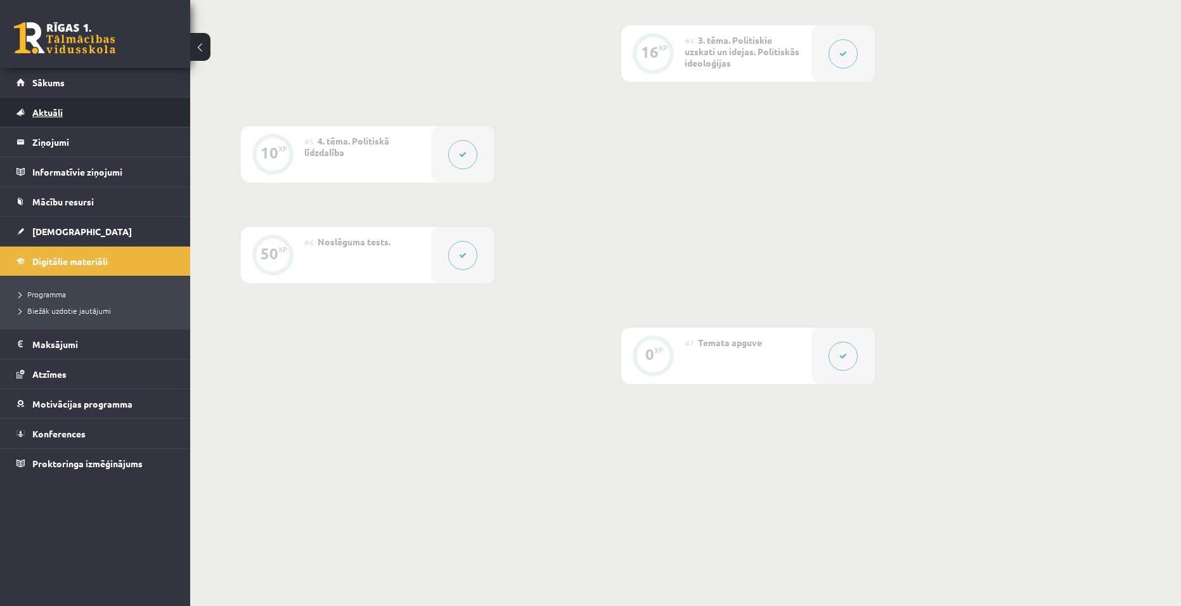
scroll to position [365, 0]
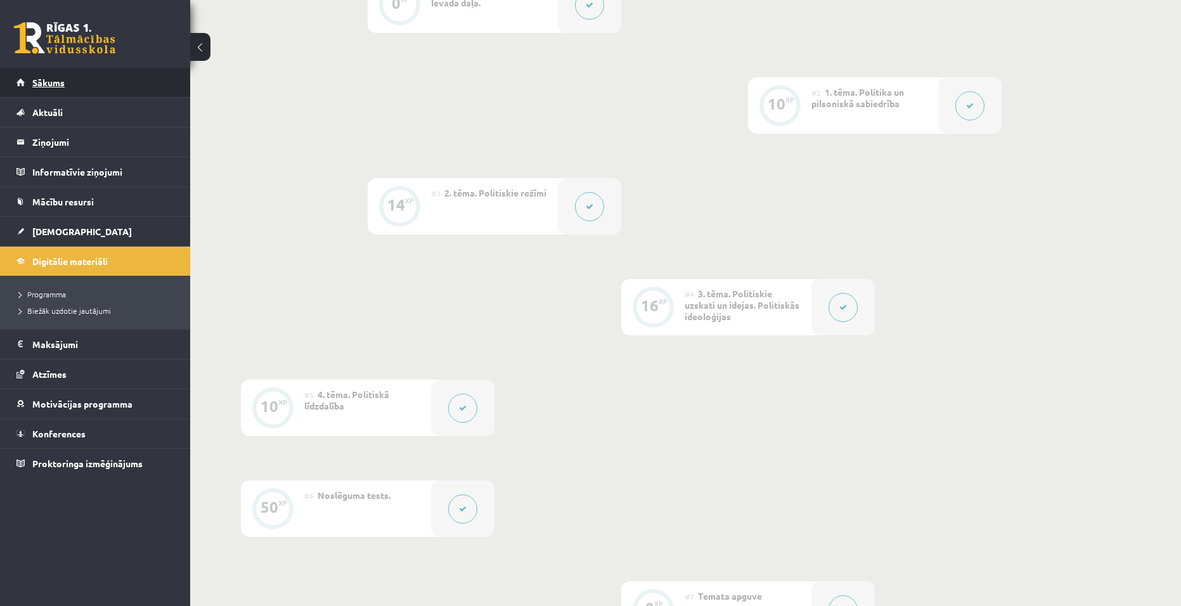
click at [58, 79] on span "Sākums" at bounding box center [48, 82] width 32 height 11
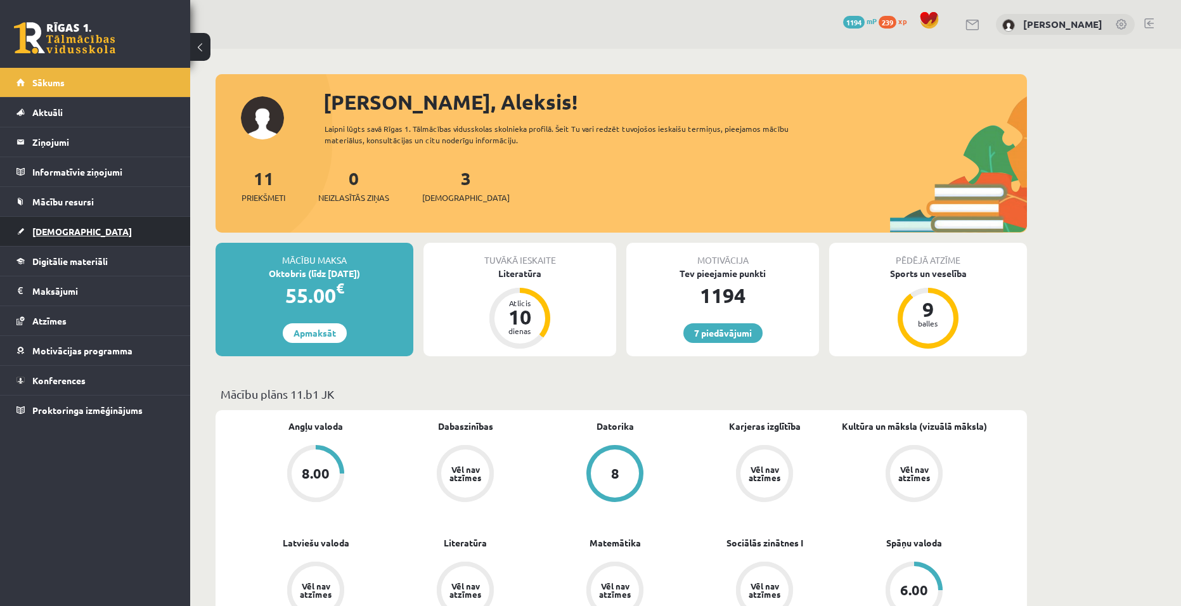
click at [60, 235] on span "[DEMOGRAPHIC_DATA]" at bounding box center [82, 231] width 100 height 11
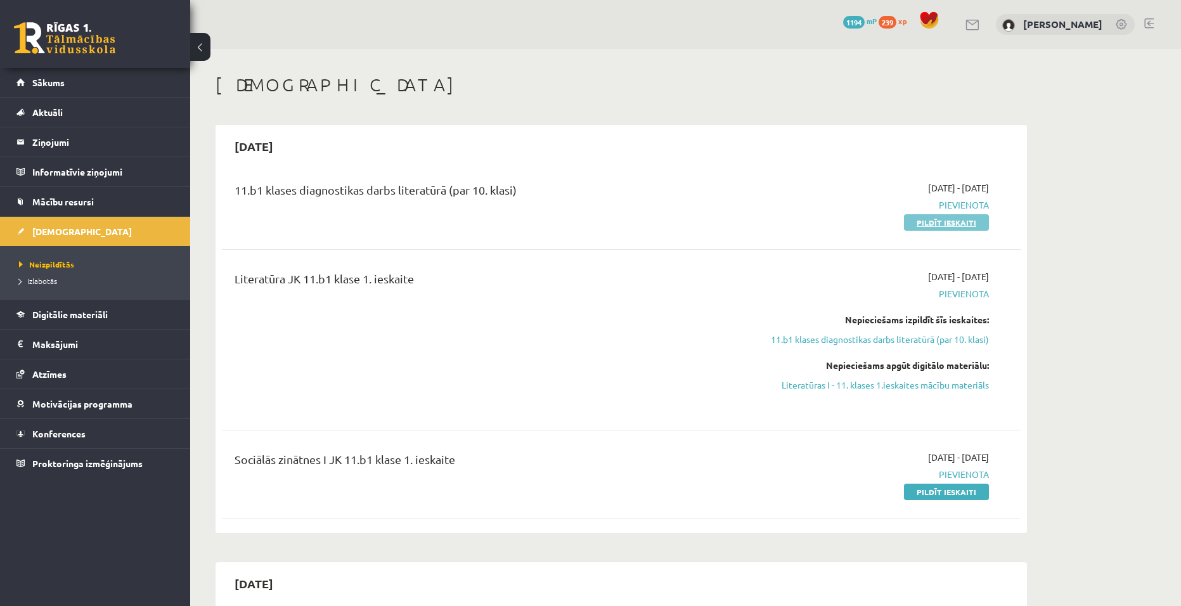
click at [946, 220] on link "Pildīt ieskaiti" at bounding box center [946, 222] width 85 height 16
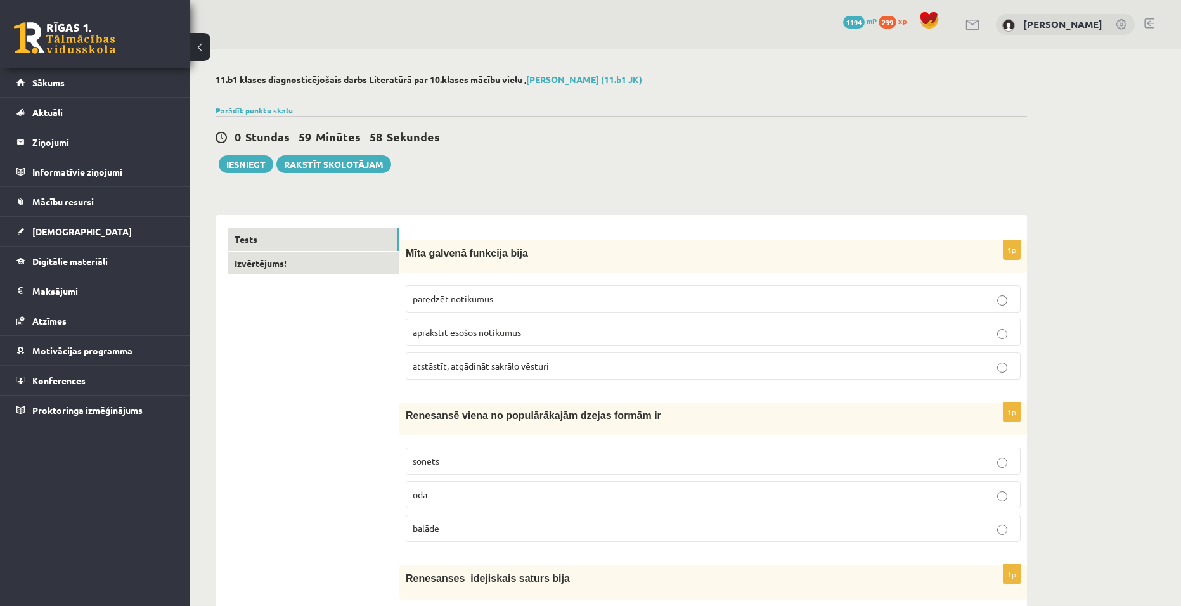
click at [302, 264] on link "Izvērtējums!" at bounding box center [313, 263] width 171 height 23
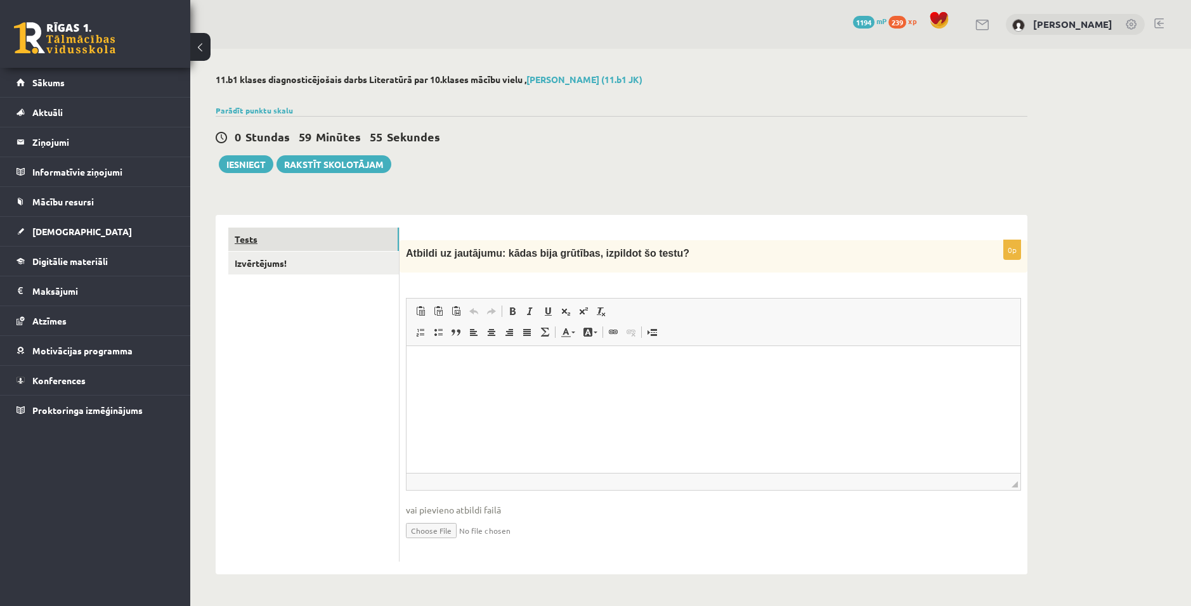
drag, startPoint x: 293, startPoint y: 238, endPoint x: 305, endPoint y: 237, distance: 12.1
click at [293, 237] on link "Tests" at bounding box center [313, 239] width 171 height 23
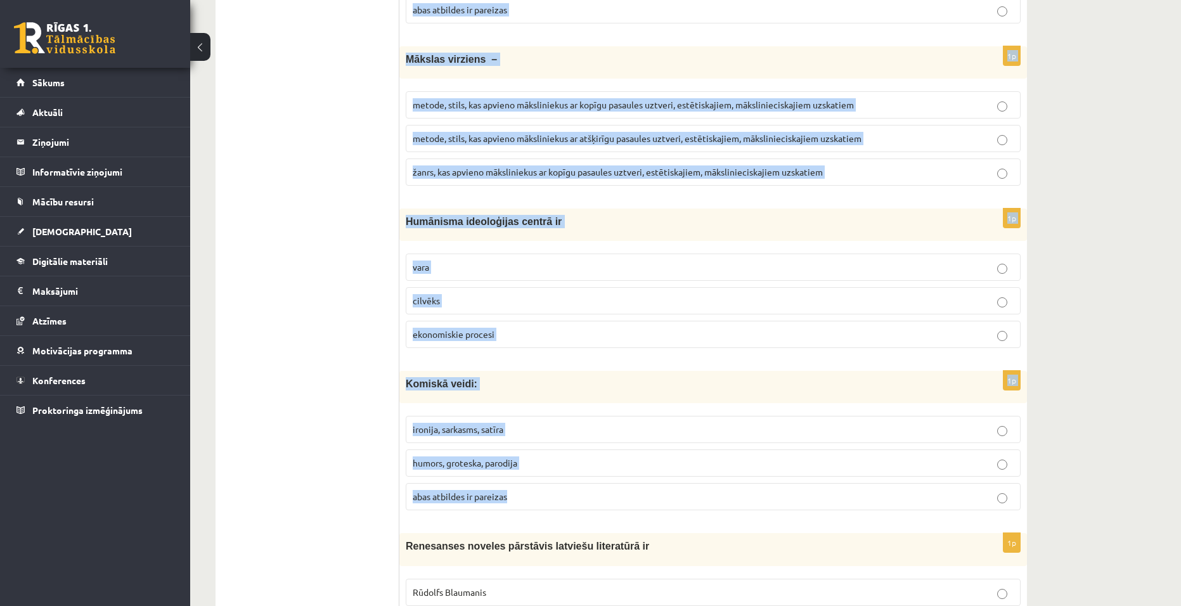
scroll to position [4679, 0]
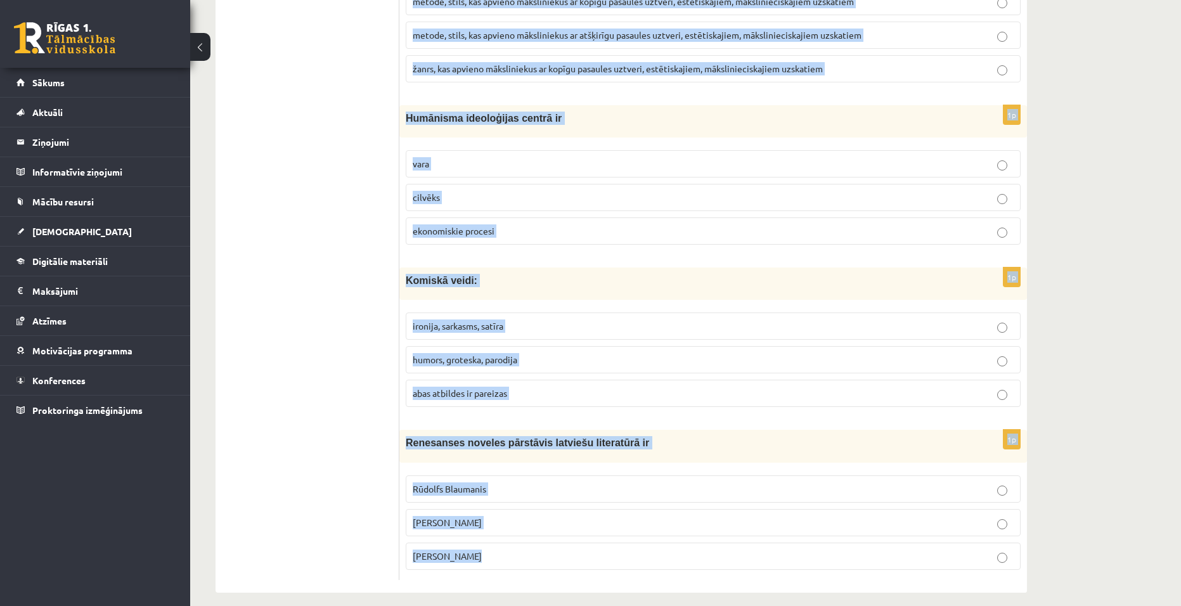
drag, startPoint x: 403, startPoint y: 253, endPoint x: 543, endPoint y: 545, distance: 323.9
copy form "Mīta galvenā funkcija bija paredzēt notikumus aprakstīt esošos notikumus atstās…"
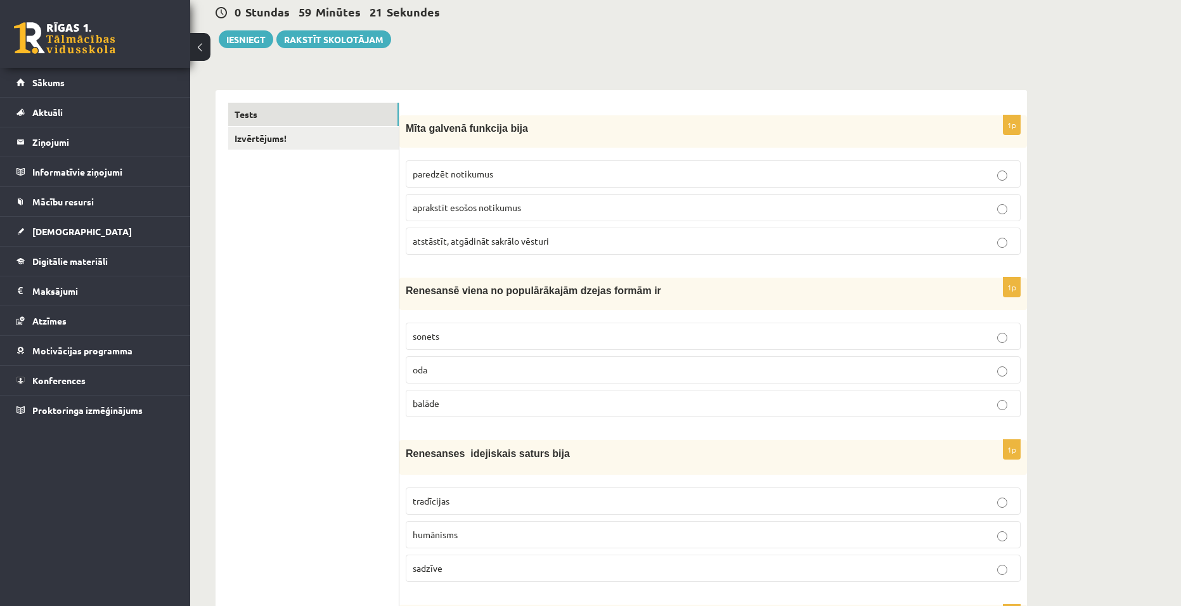
scroll to position [113, 0]
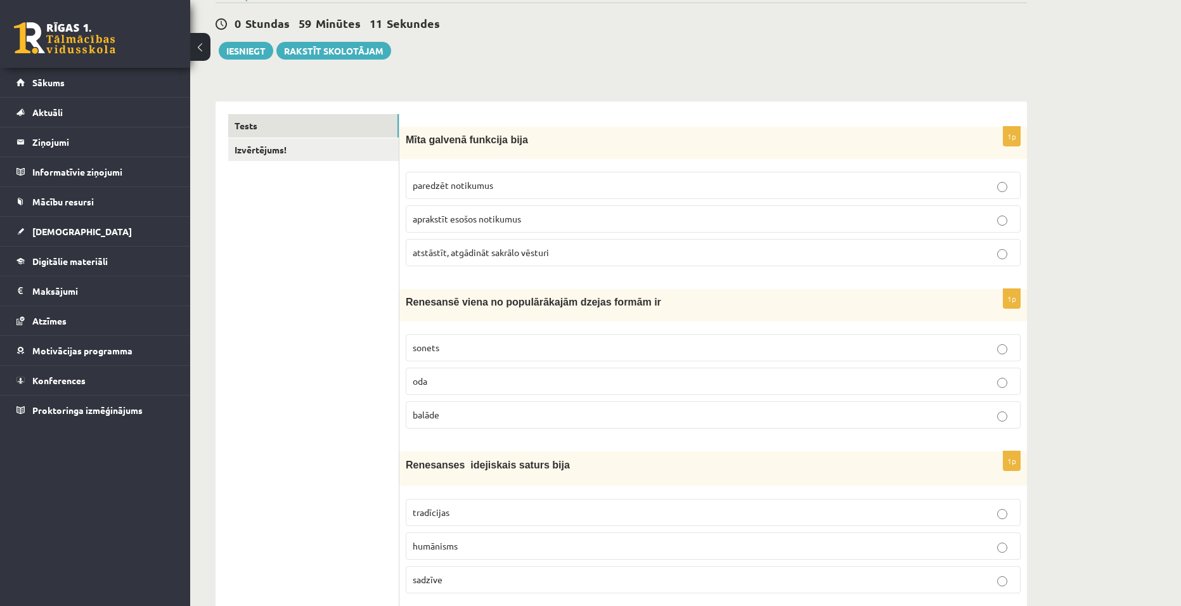
click at [580, 249] on p "atstāstīt, atgādināt sakrālo vēsturi" at bounding box center [713, 252] width 601 height 13
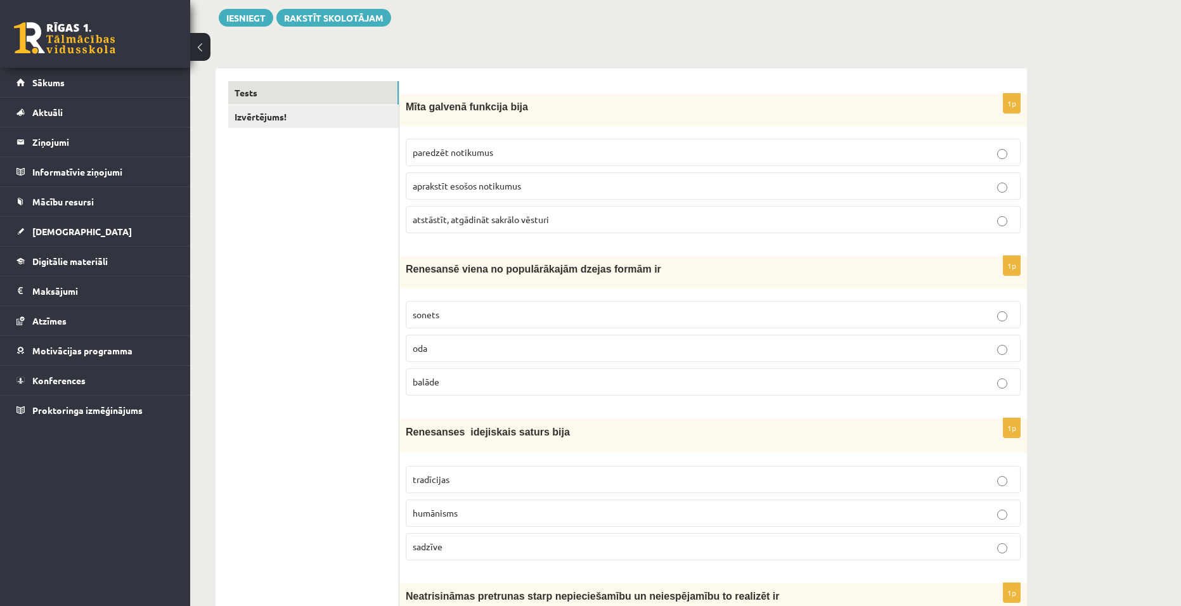
scroll to position [177, 0]
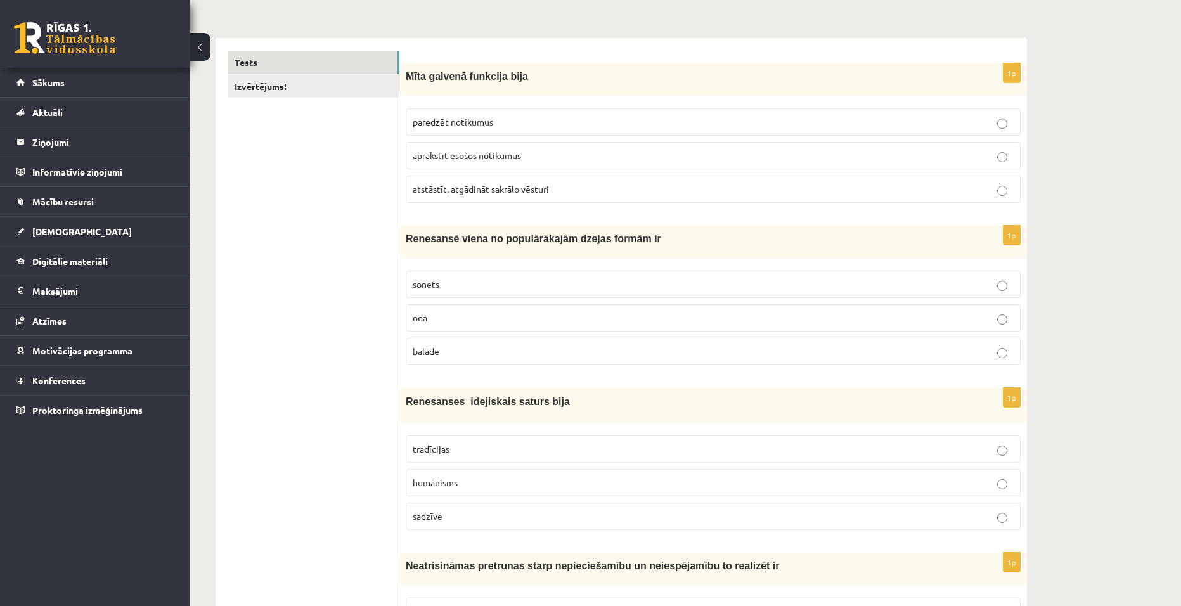
click at [770, 276] on label "sonets" at bounding box center [713, 284] width 615 height 27
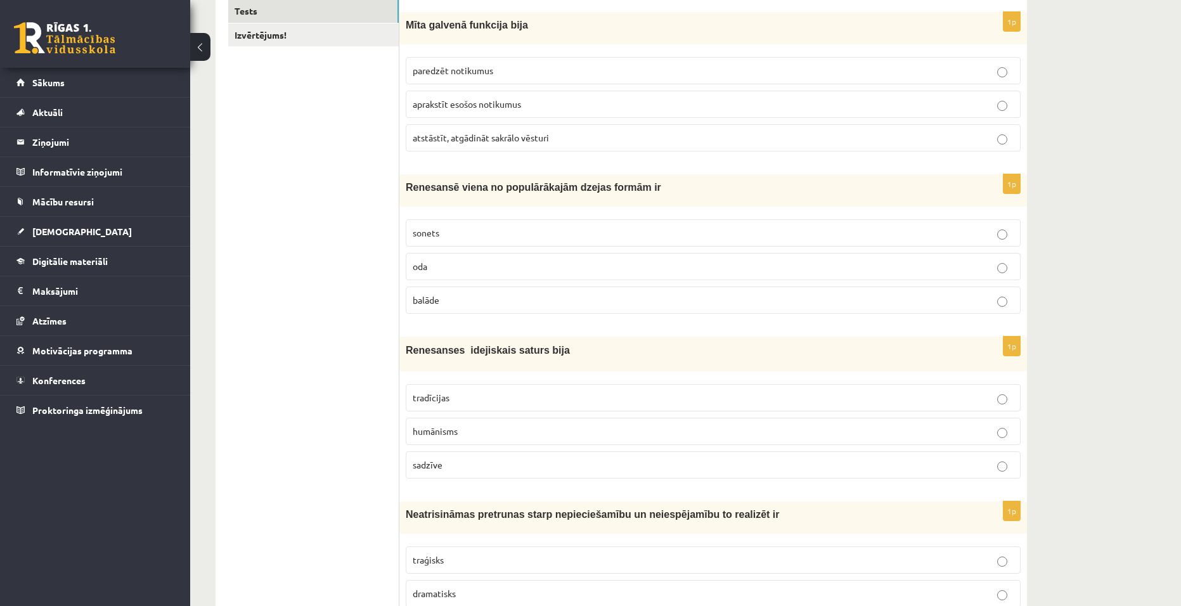
scroll to position [304, 0]
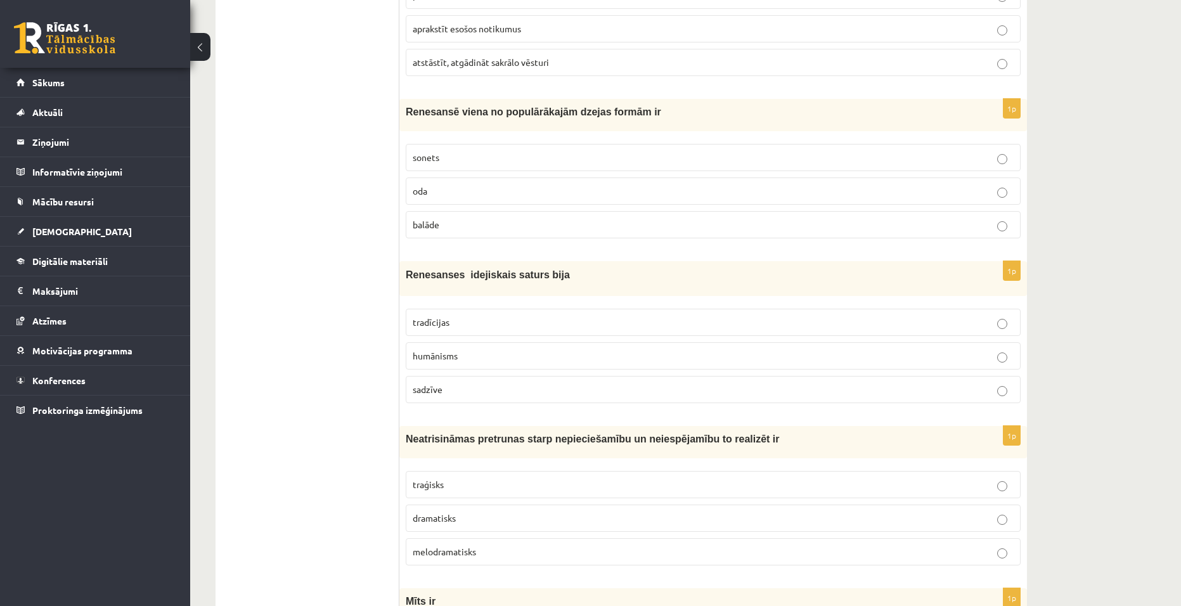
drag, startPoint x: 506, startPoint y: 321, endPoint x: 530, endPoint y: 320, distance: 24.2
click at [509, 319] on p "tradīcijas" at bounding box center [713, 322] width 601 height 13
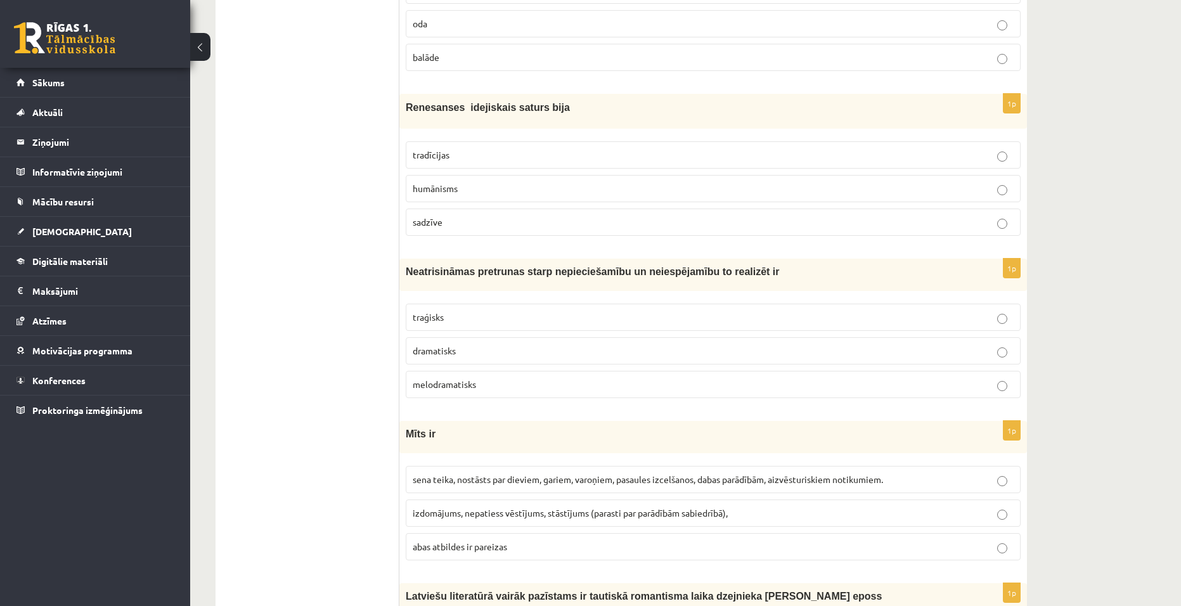
scroll to position [494, 0]
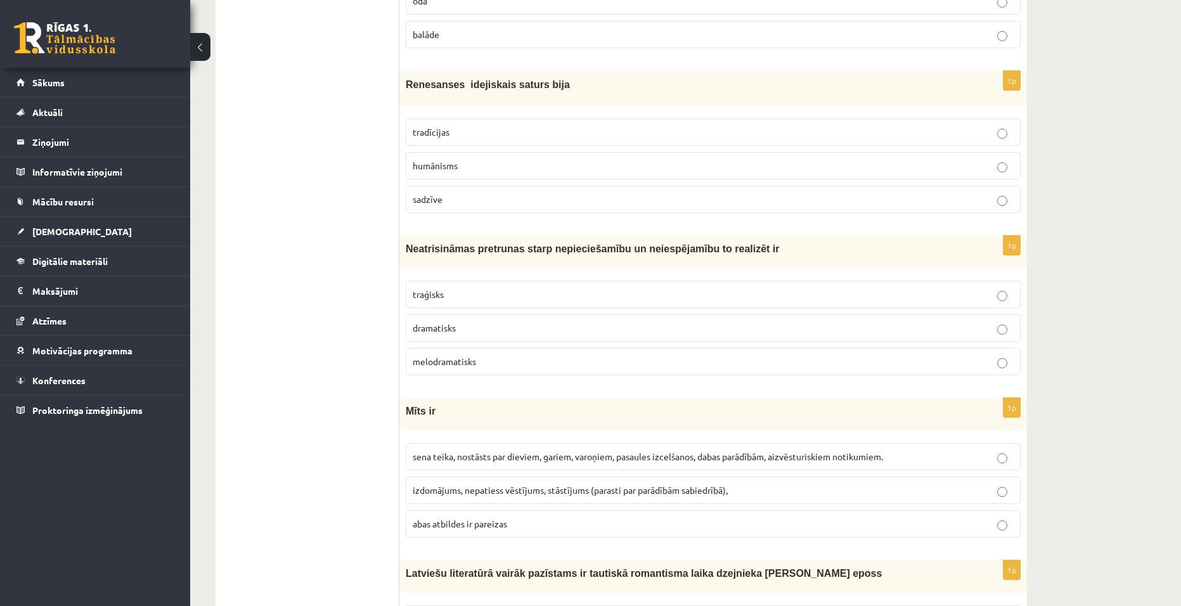
click at [510, 291] on p "traģisks" at bounding box center [713, 294] width 601 height 13
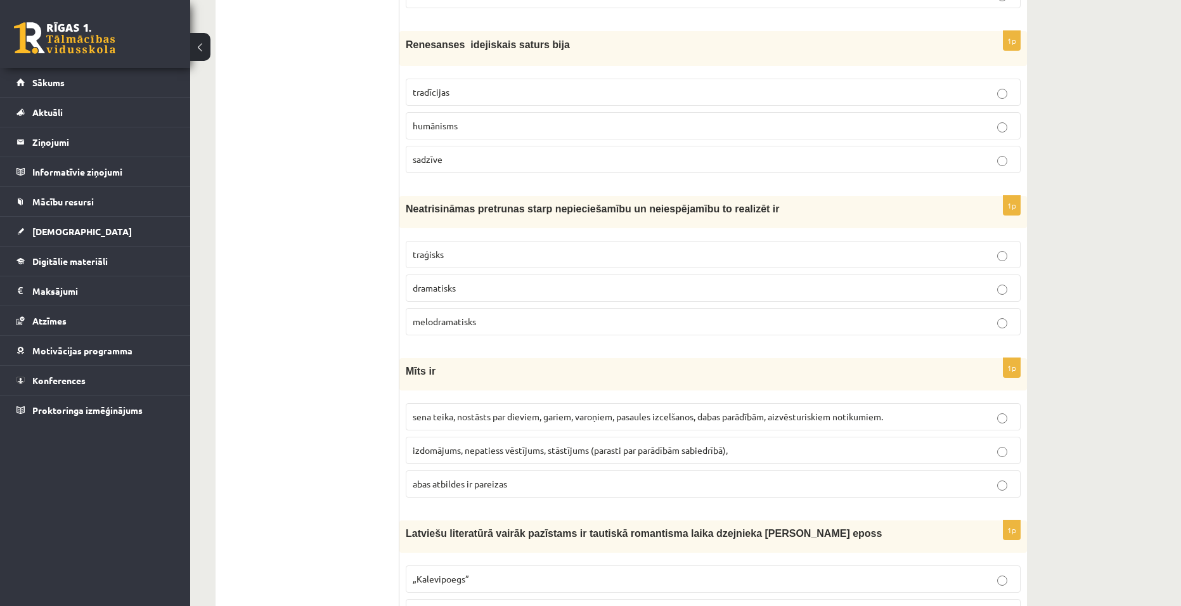
scroll to position [621, 0]
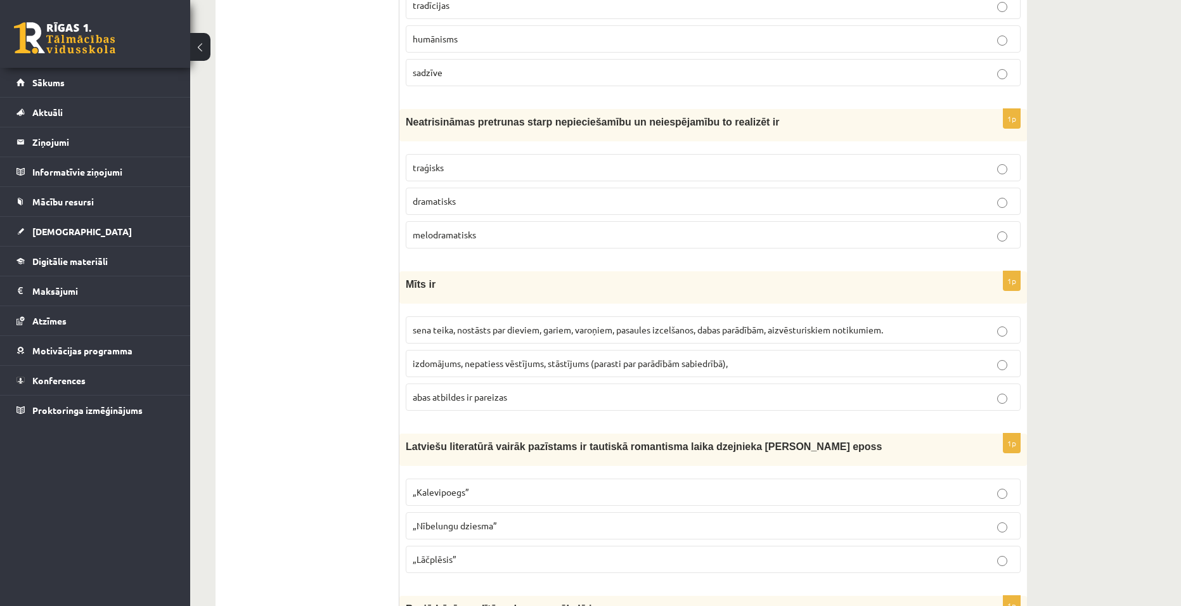
click at [500, 332] on span "sena teika, nostāsts par dieviem, gariem, varoņiem, pasaules izcelšanos, dabas …" at bounding box center [648, 329] width 470 height 11
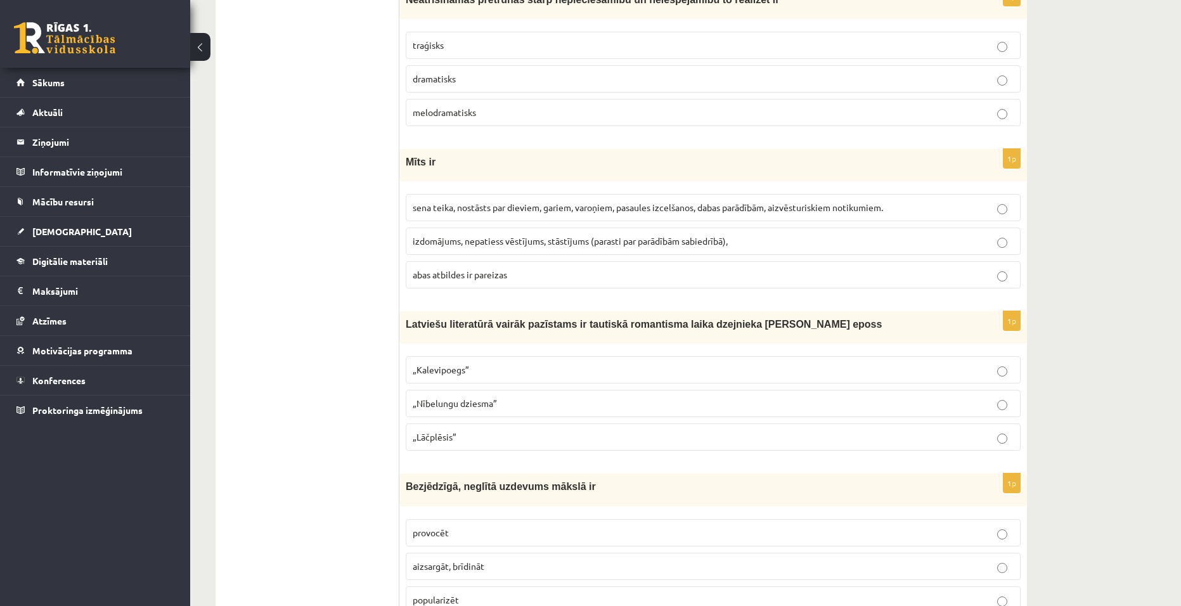
scroll to position [748, 0]
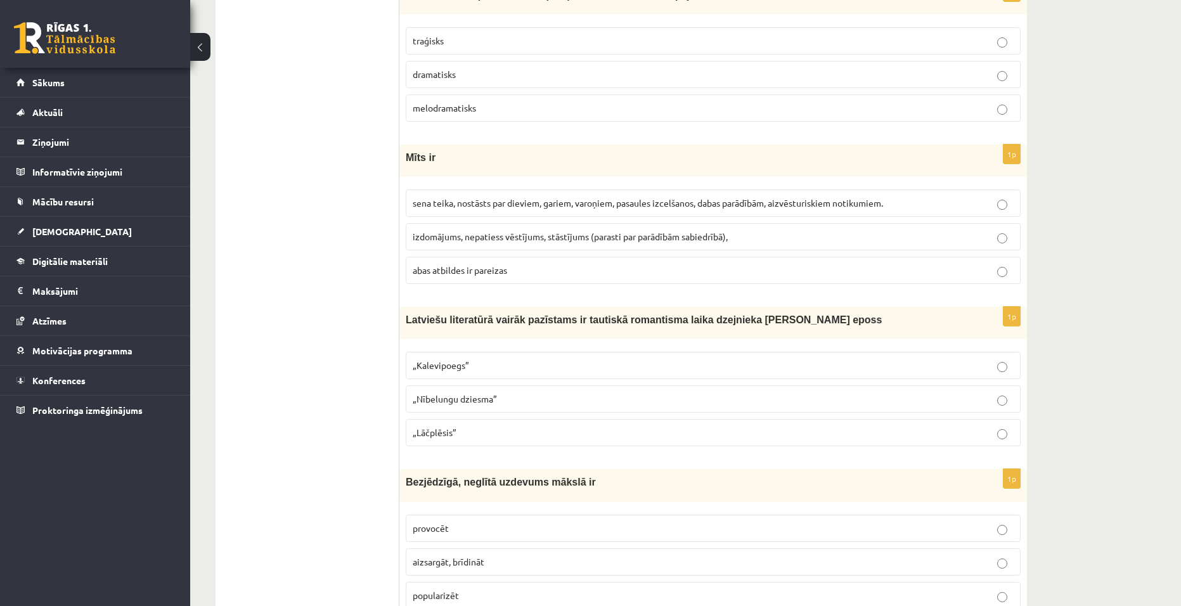
drag, startPoint x: 505, startPoint y: 440, endPoint x: 568, endPoint y: 409, distance: 70.0
click at [510, 439] on p "„Lāčplēsis”" at bounding box center [713, 432] width 601 height 13
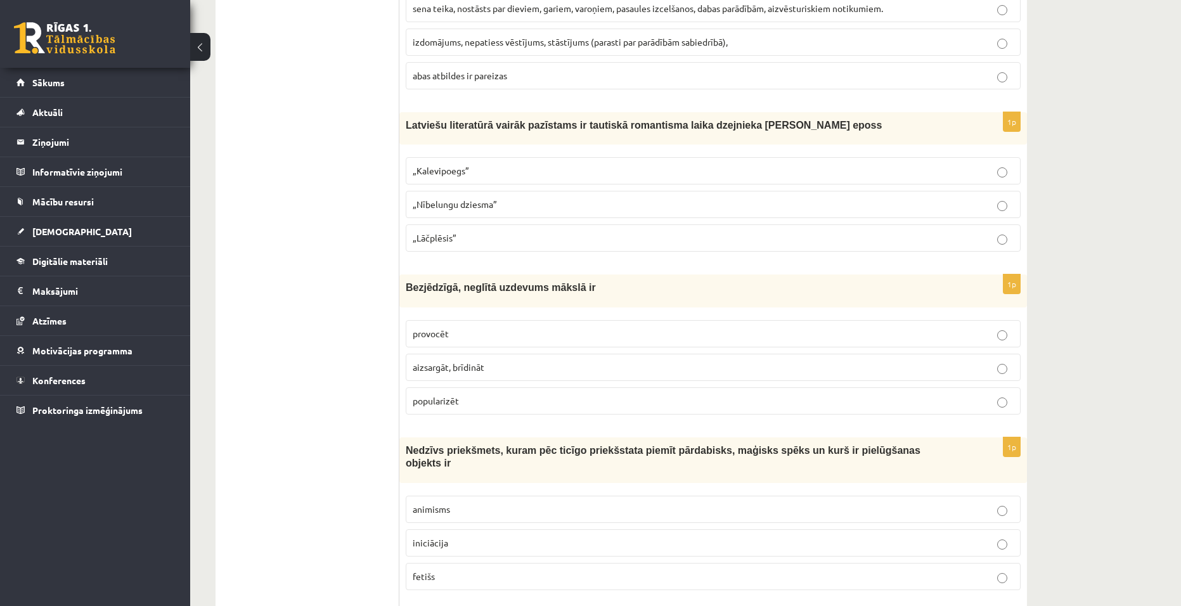
scroll to position [1001, 0]
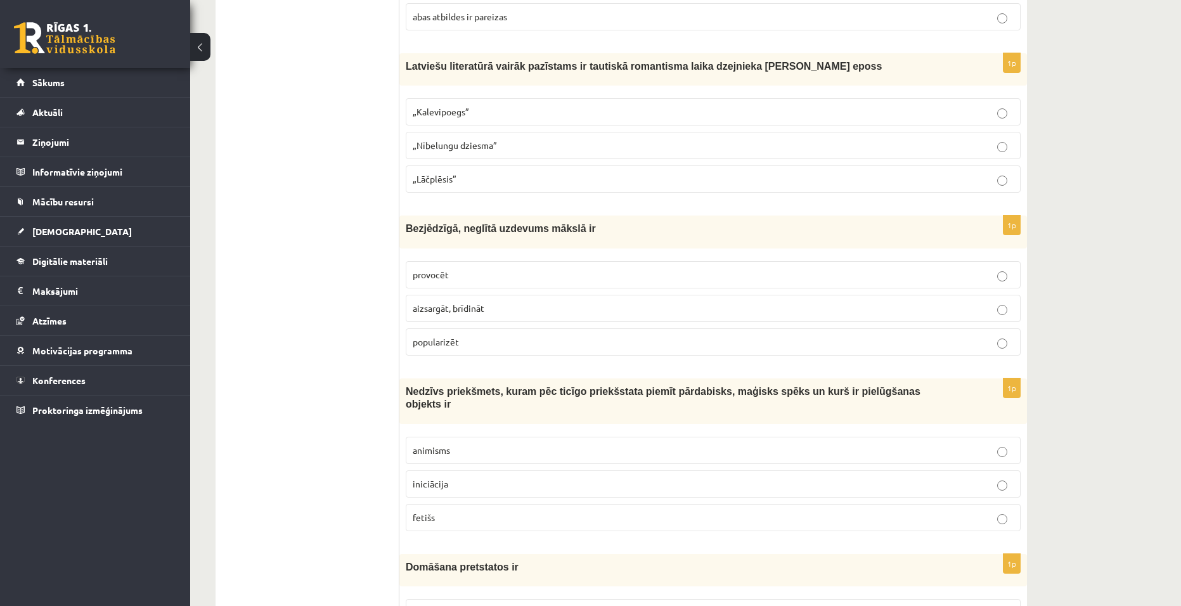
click at [494, 270] on p "provocēt" at bounding box center [713, 274] width 601 height 13
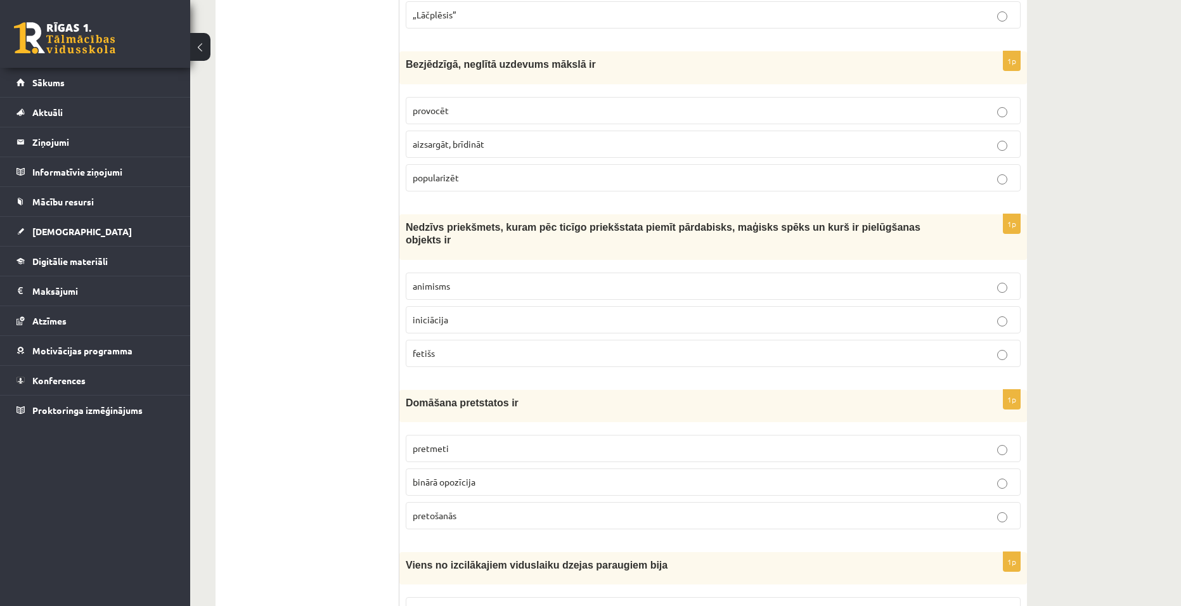
scroll to position [1191, 0]
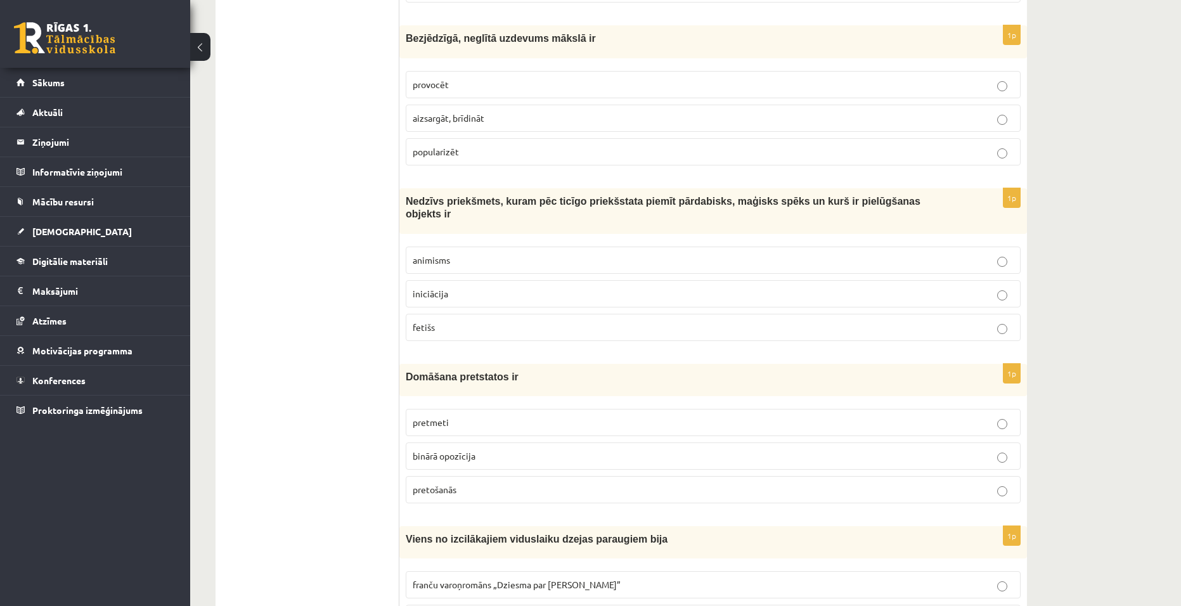
click at [860, 314] on label "fetišs" at bounding box center [713, 327] width 615 height 27
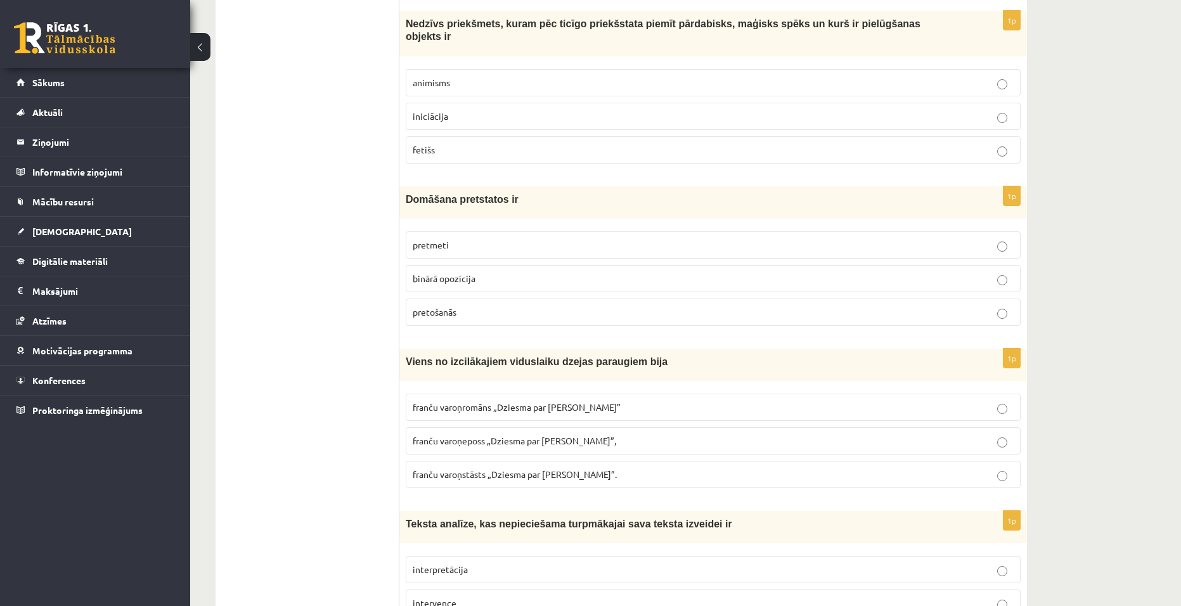
scroll to position [1382, 0]
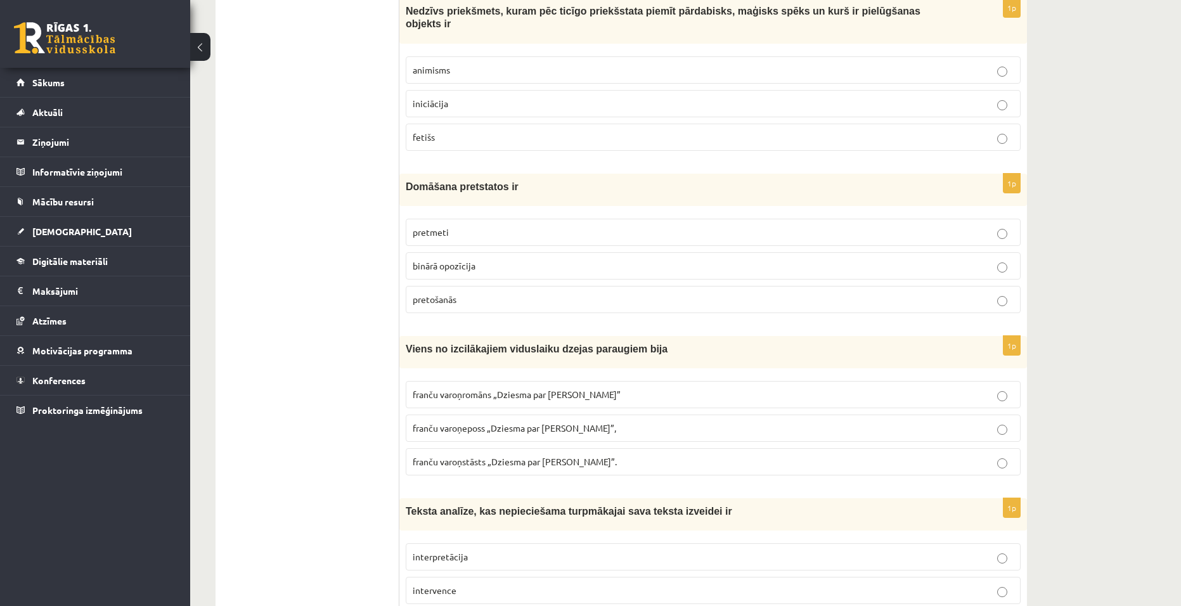
click at [518, 264] on label "binārā opozīcija" at bounding box center [713, 265] width 615 height 27
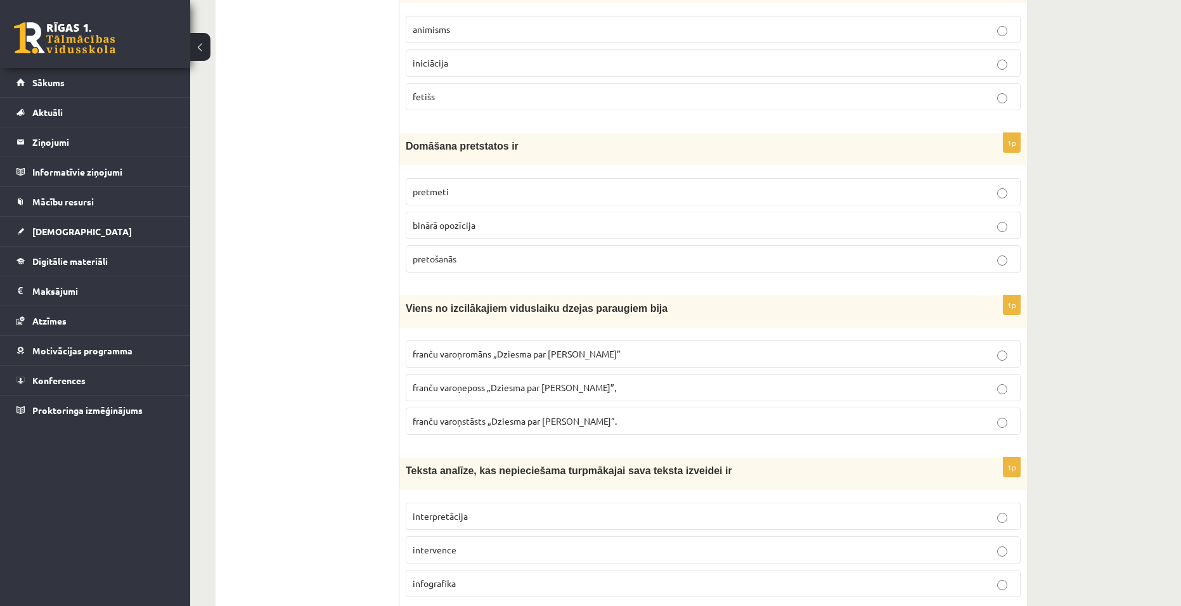
scroll to position [1445, 0]
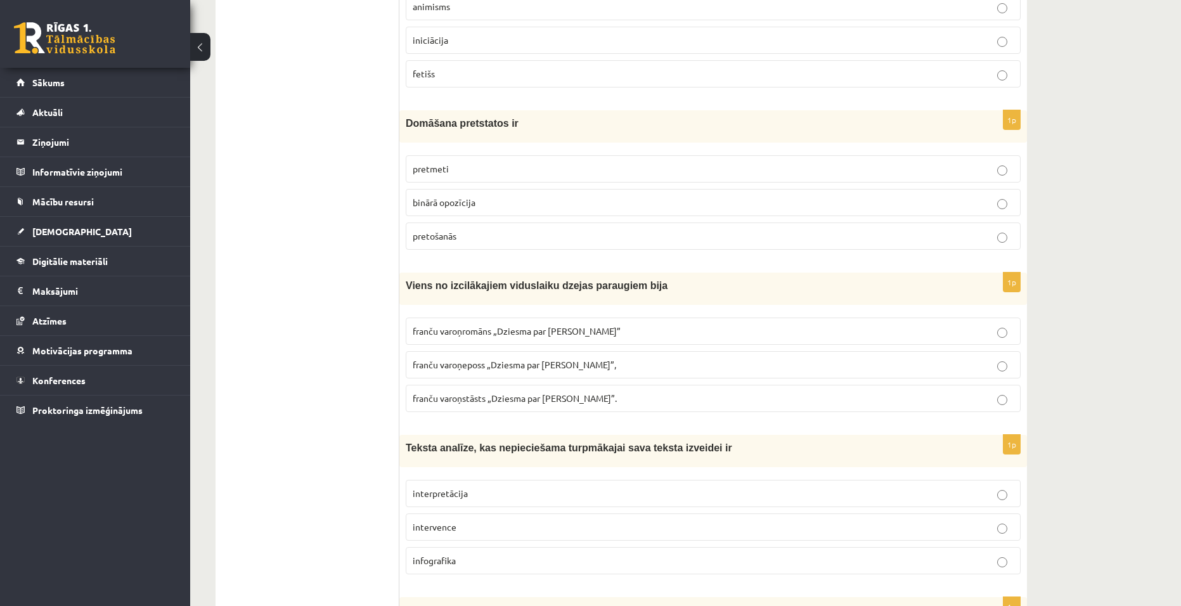
click at [462, 359] on span "franču varoņeposs „Dziesma par Rolandu”," at bounding box center [515, 364] width 204 height 11
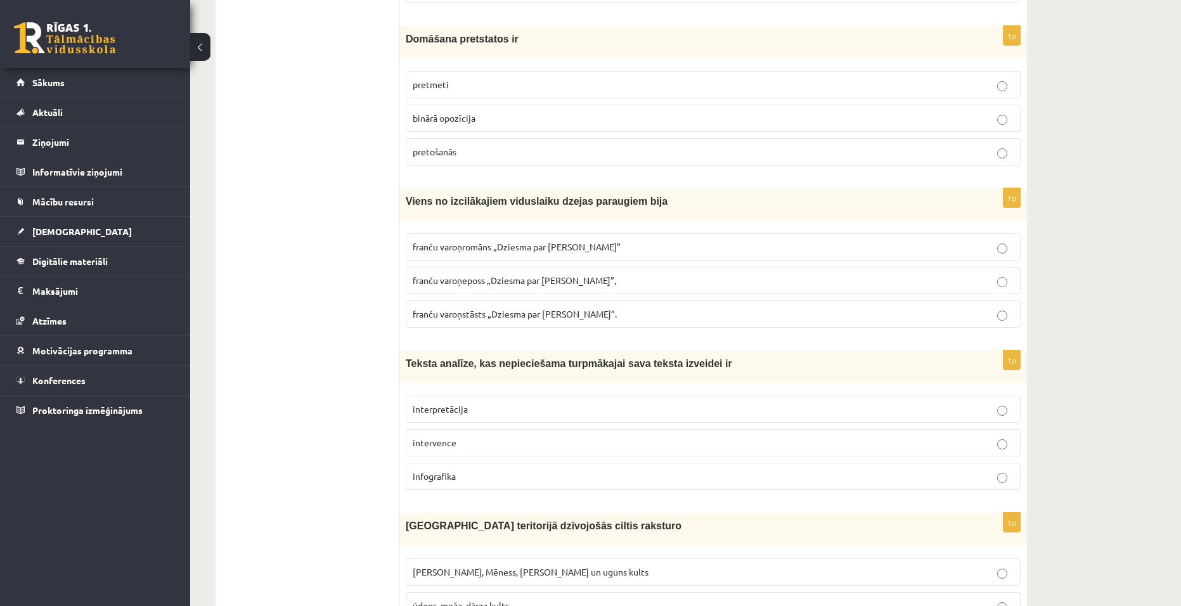
scroll to position [1572, 0]
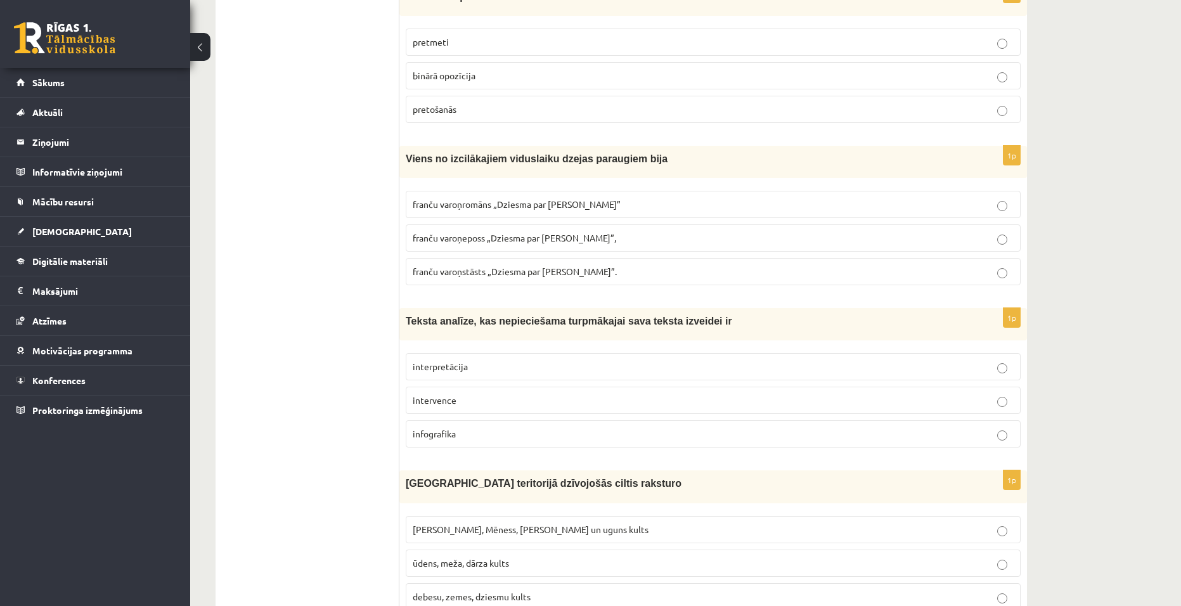
click at [493, 360] on p "interpretācija" at bounding box center [713, 366] width 601 height 13
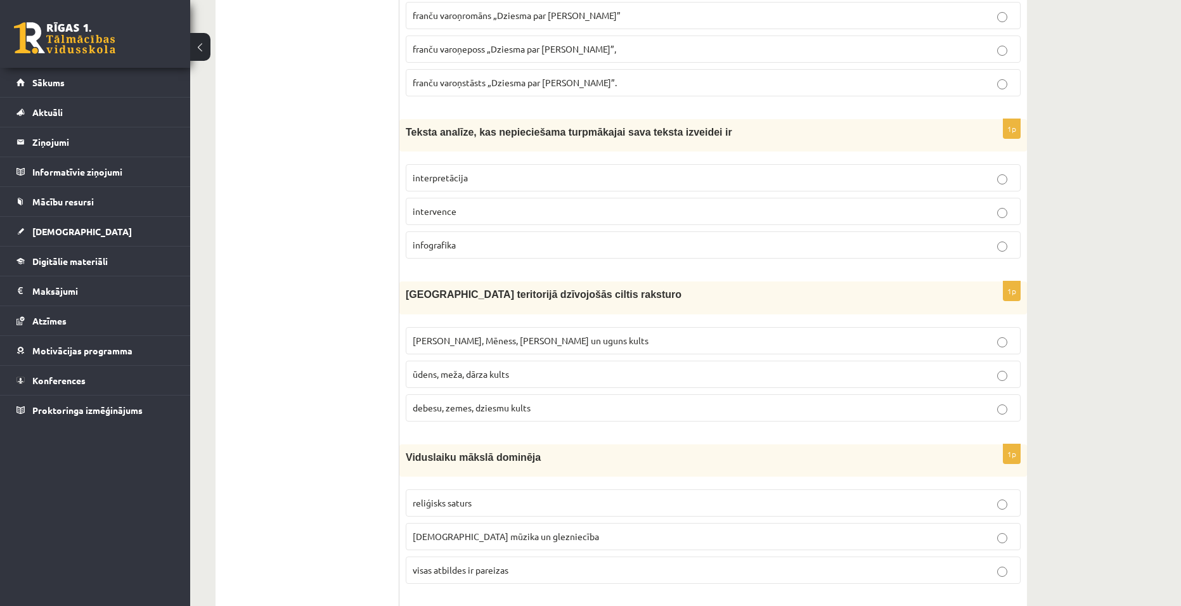
scroll to position [1762, 0]
click at [564, 335] on label "Saules, Mēness, Pērkona un uguns kults" at bounding box center [713, 339] width 615 height 27
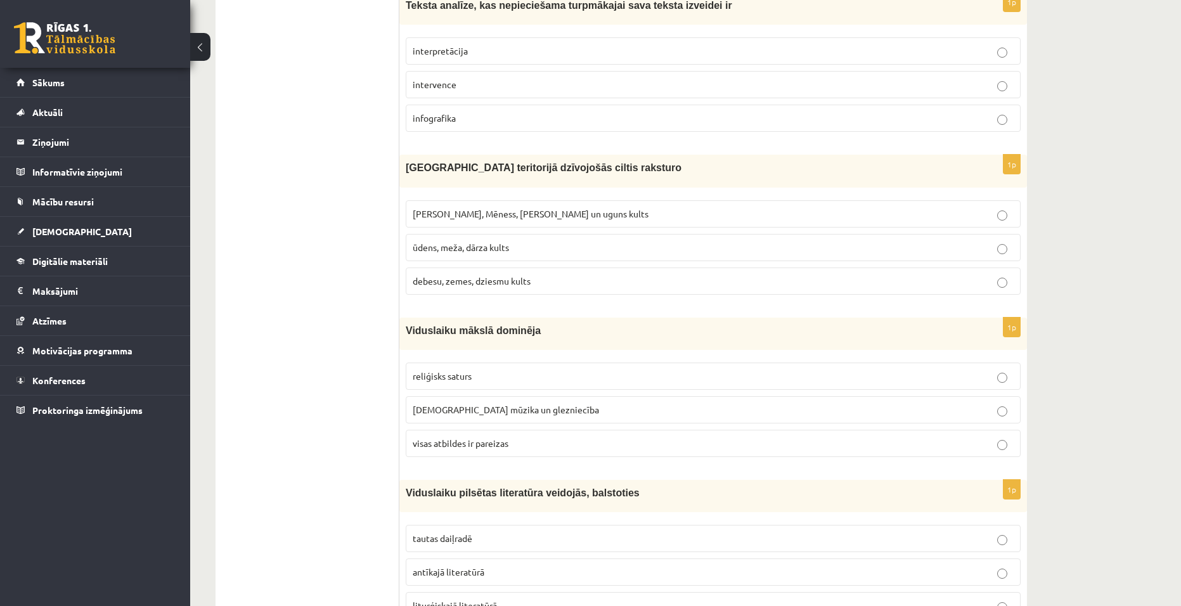
scroll to position [1889, 0]
drag, startPoint x: 557, startPoint y: 433, endPoint x: 607, endPoint y: 413, distance: 53.5
click at [557, 436] on p "visas atbildes ir pareizas" at bounding box center [713, 442] width 601 height 13
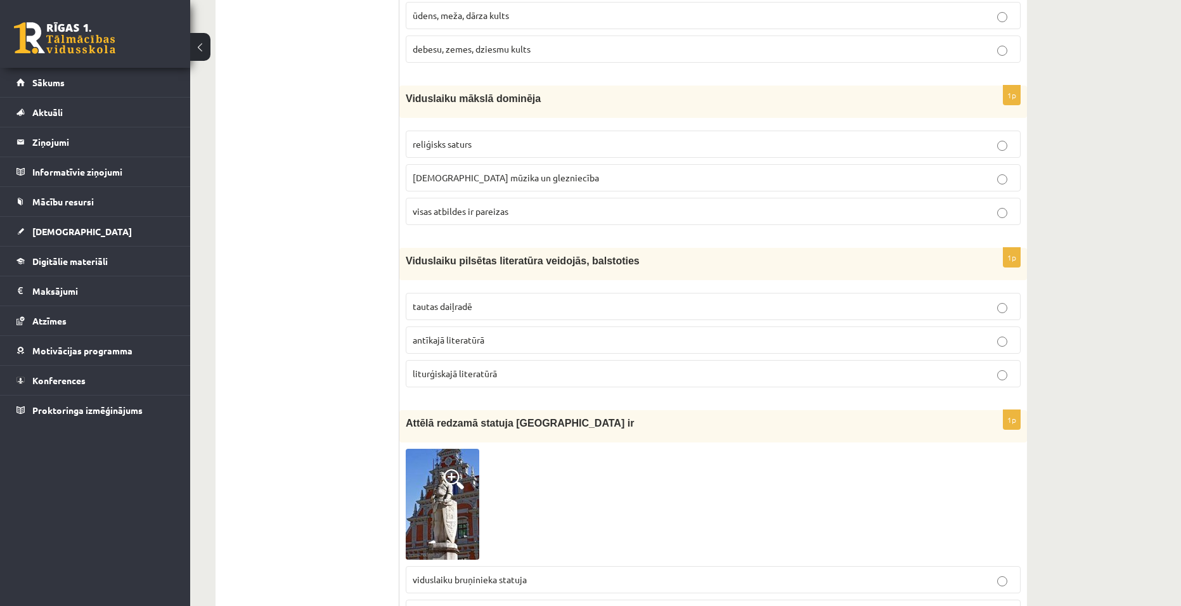
scroll to position [2142, 0]
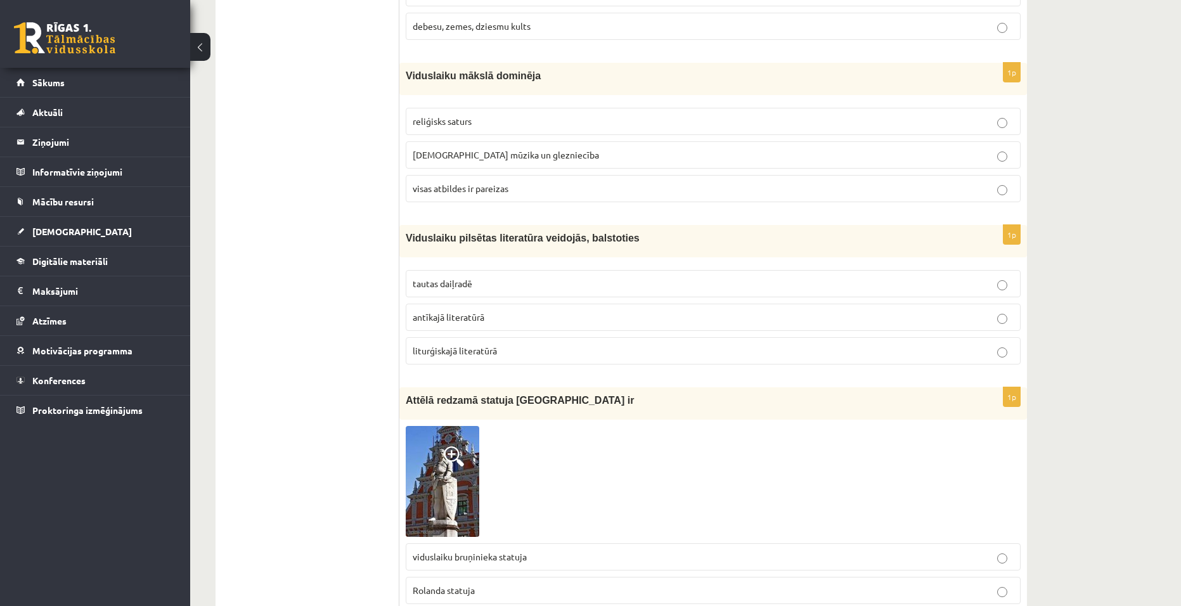
click at [633, 282] on label "tautas daiļradē" at bounding box center [713, 283] width 615 height 27
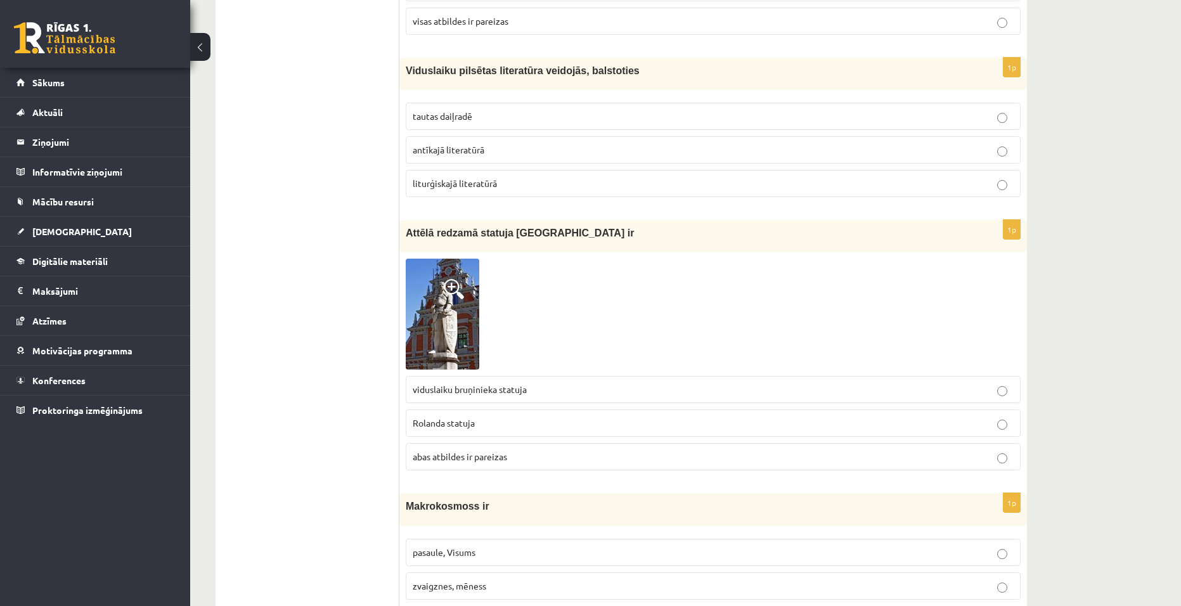
scroll to position [2333, 0]
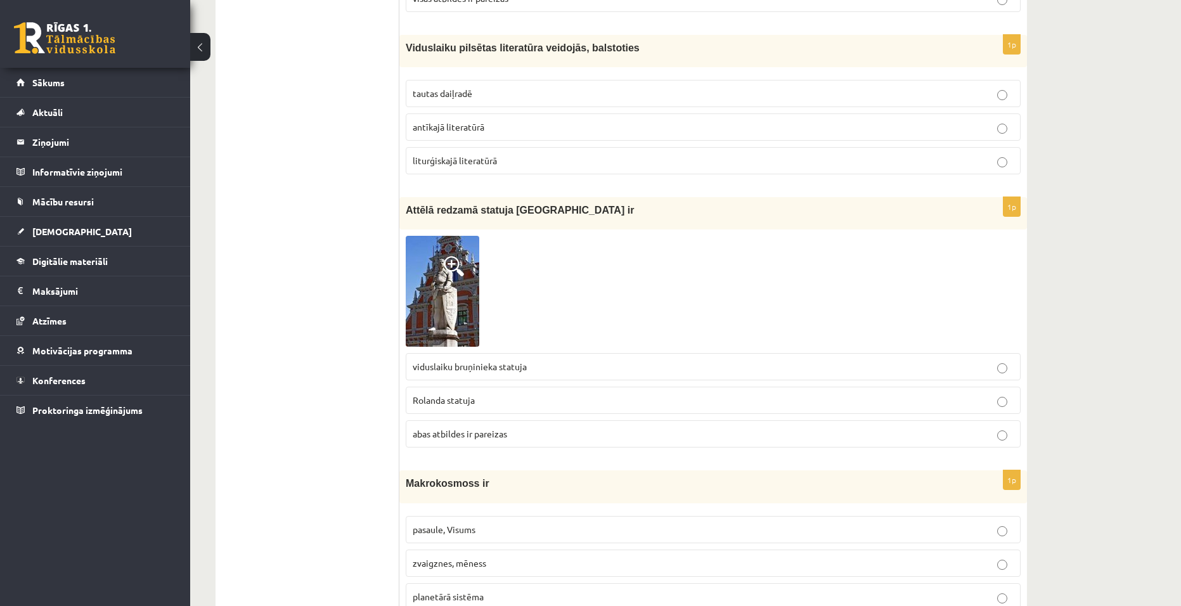
click at [437, 247] on img at bounding box center [443, 291] width 74 height 111
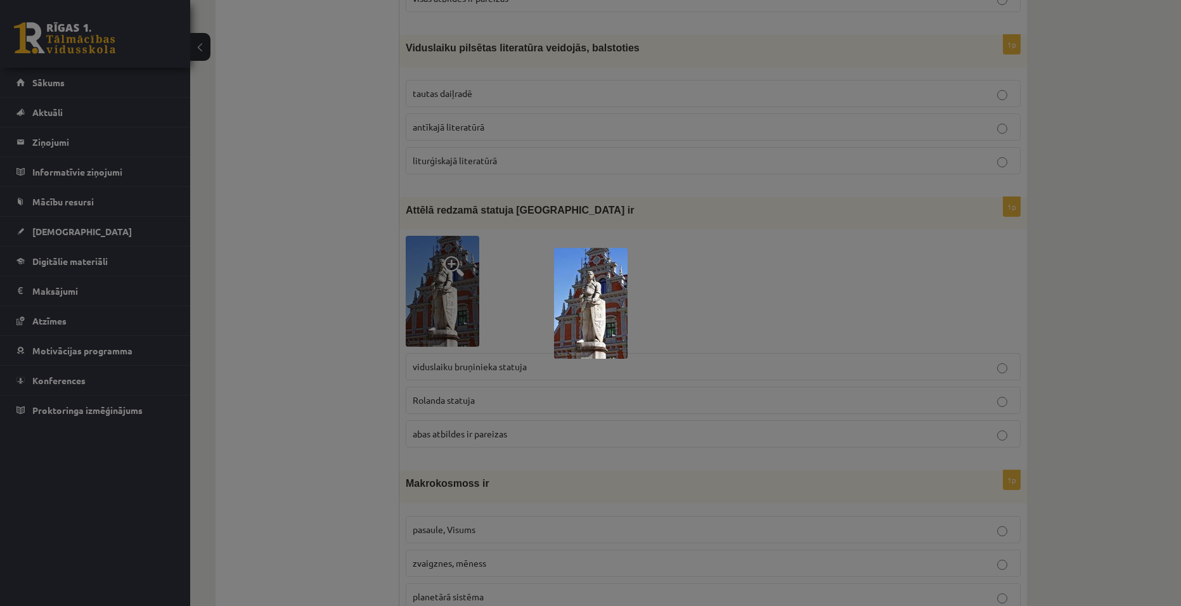
click at [602, 311] on img at bounding box center [591, 303] width 74 height 111
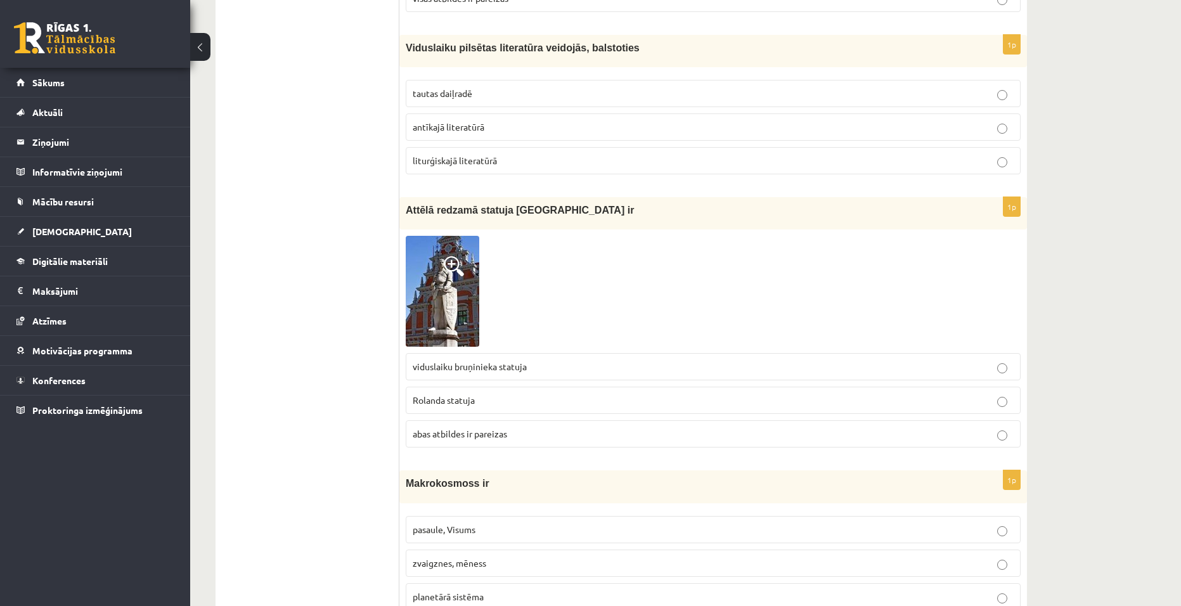
click at [453, 256] on span at bounding box center [454, 266] width 20 height 20
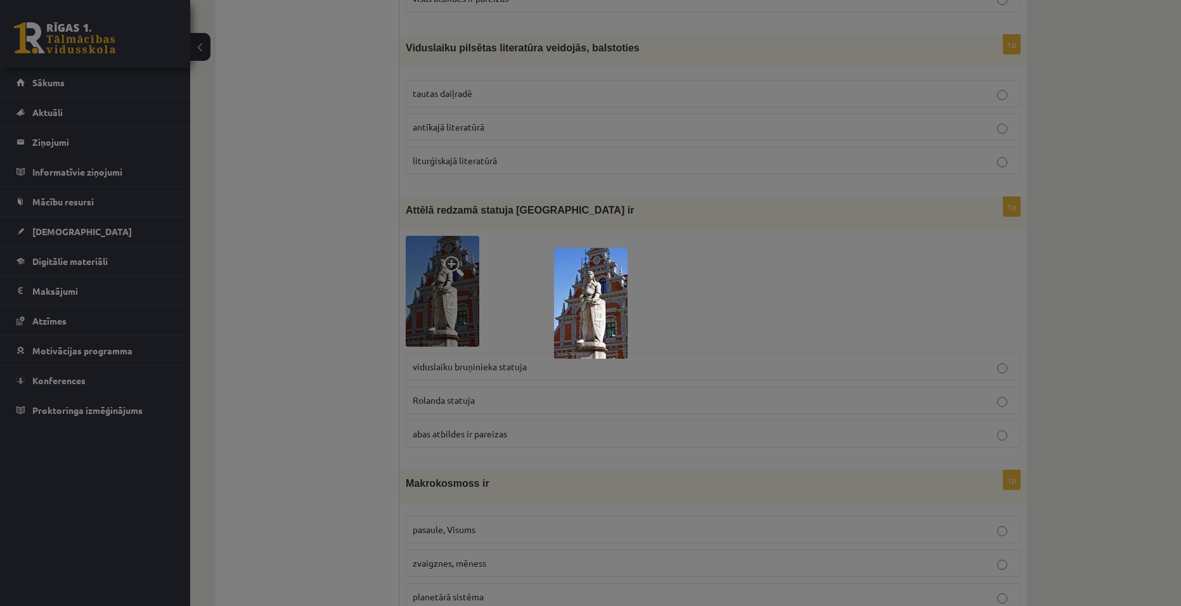
click at [602, 292] on img at bounding box center [591, 303] width 74 height 111
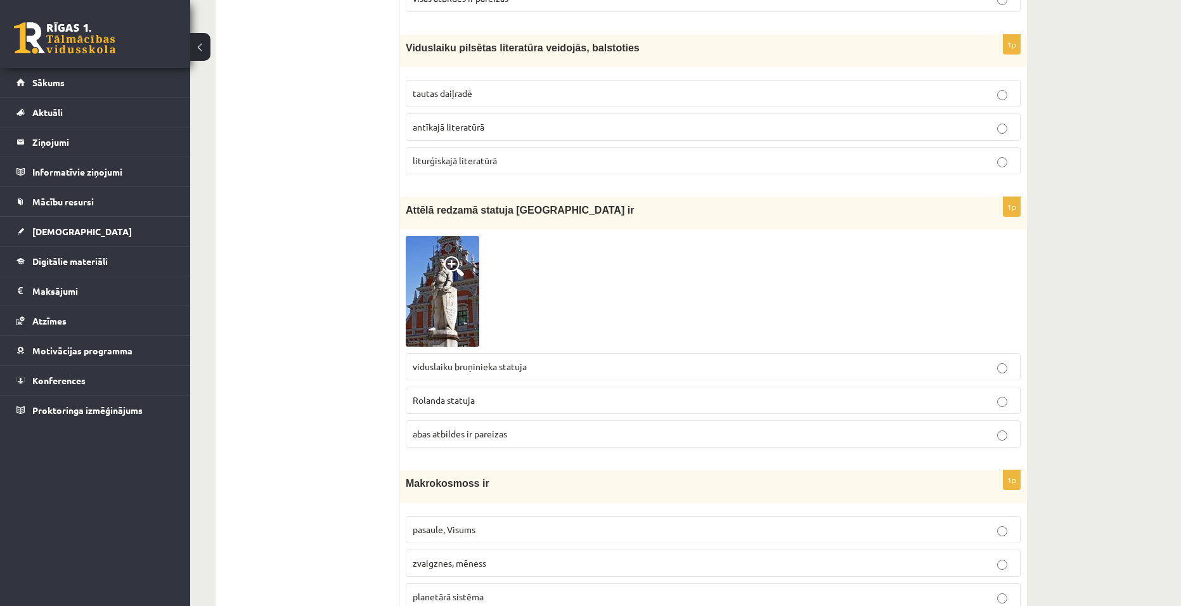
click at [439, 291] on img at bounding box center [443, 291] width 74 height 111
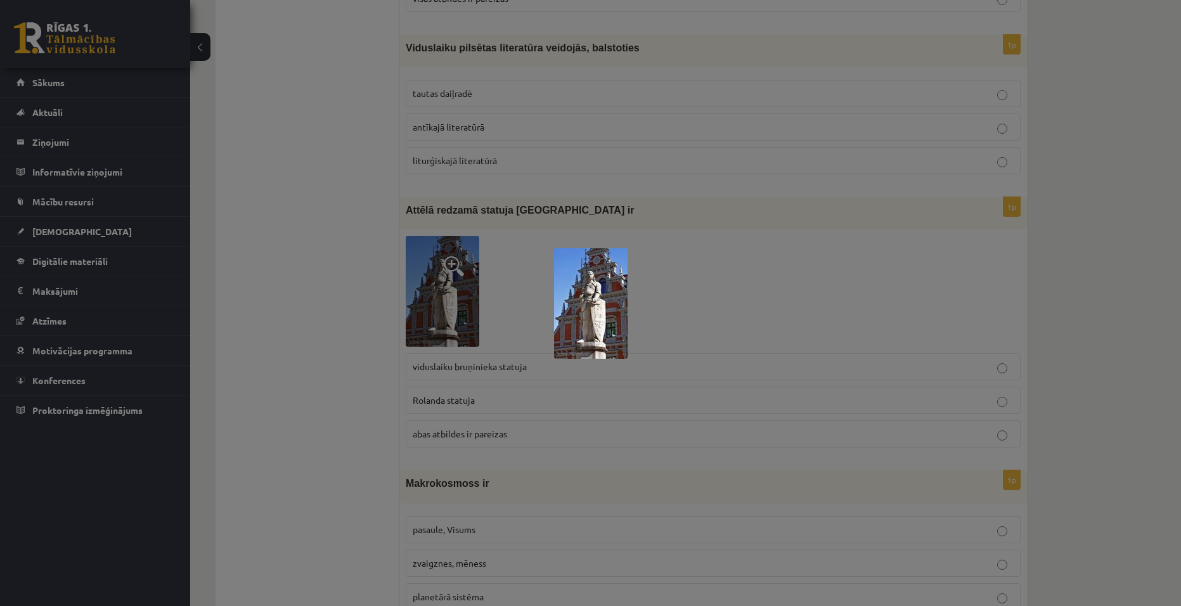
click at [574, 293] on img at bounding box center [591, 303] width 74 height 111
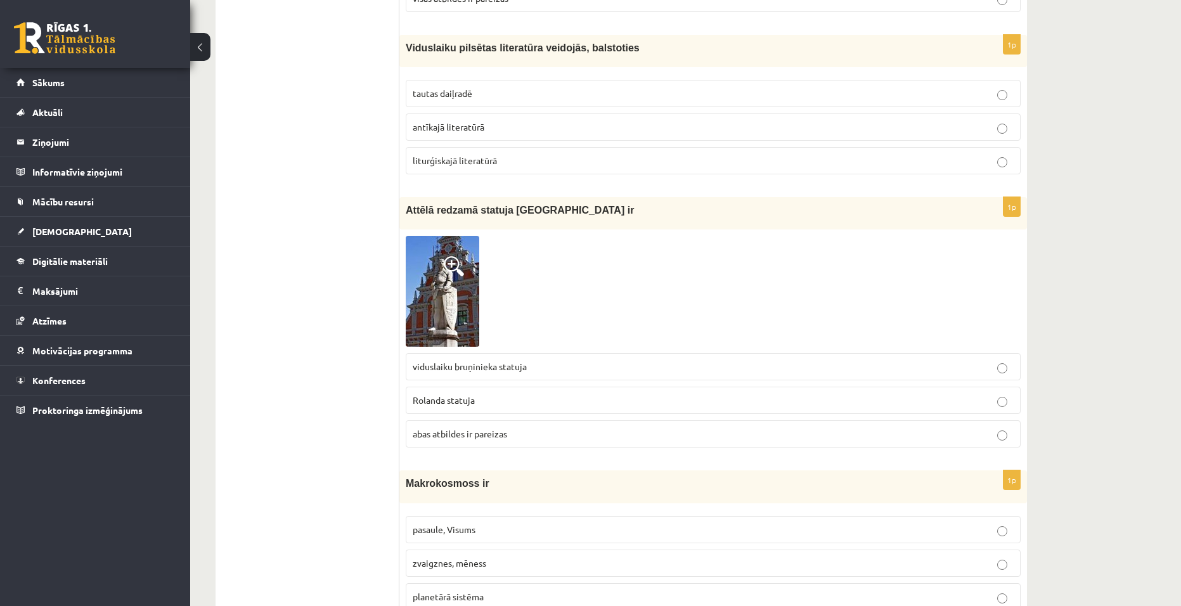
drag, startPoint x: 519, startPoint y: 396, endPoint x: 529, endPoint y: 404, distance: 13.2
click at [520, 396] on label "Rolanda statuja" at bounding box center [713, 400] width 615 height 27
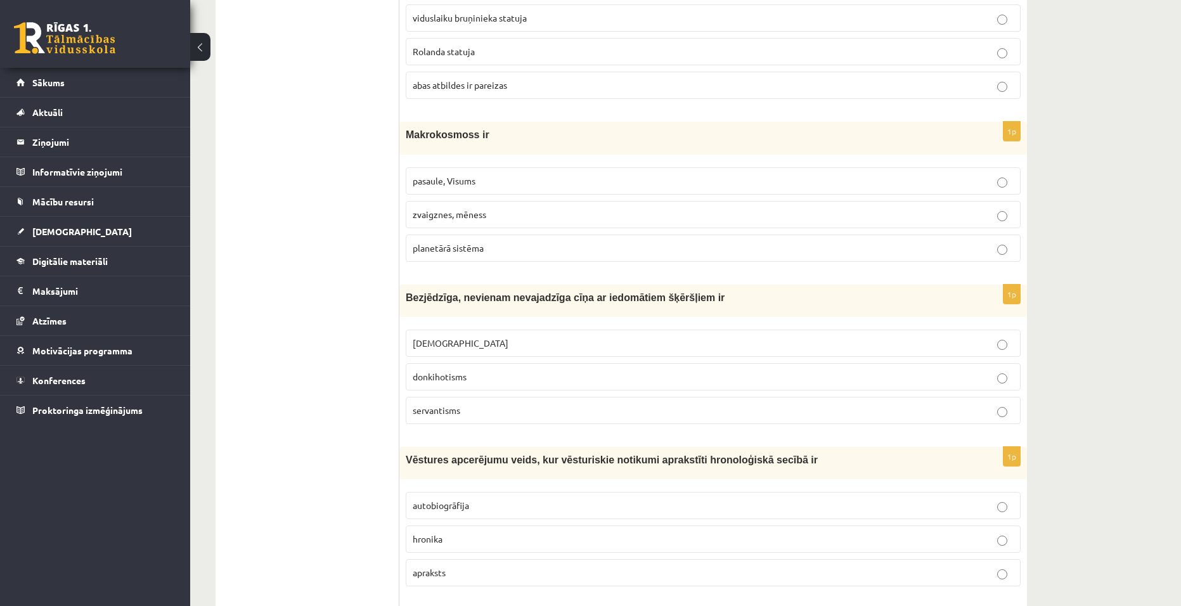
scroll to position [2650, 0]
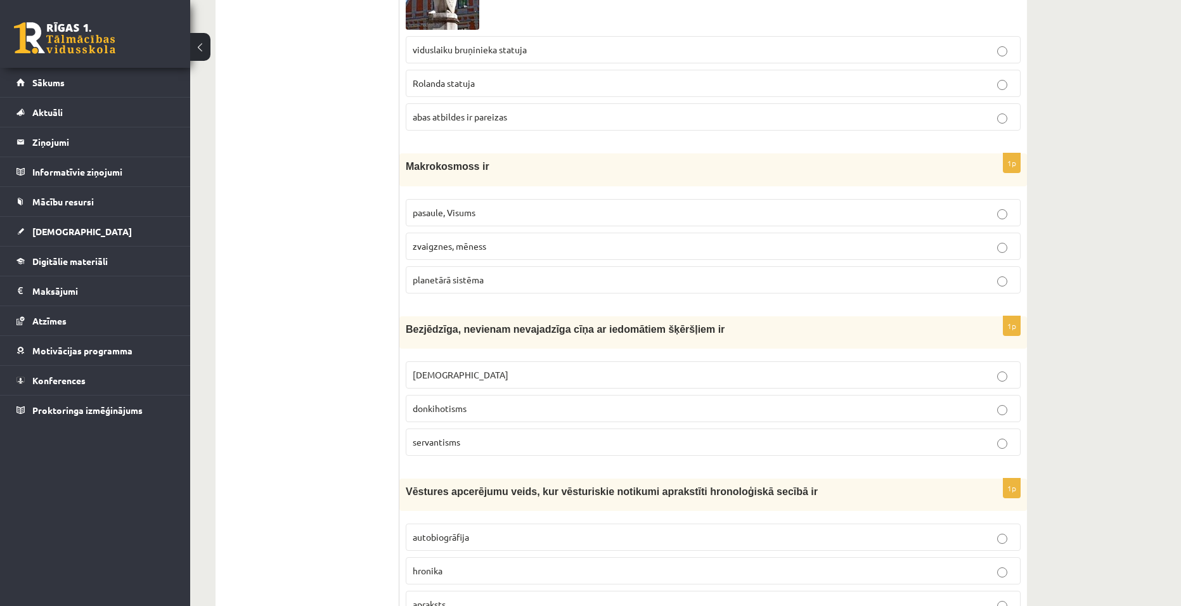
drag, startPoint x: 526, startPoint y: 204, endPoint x: 545, endPoint y: 215, distance: 22.4
click at [540, 212] on label "pasaule, Visums" at bounding box center [713, 212] width 615 height 27
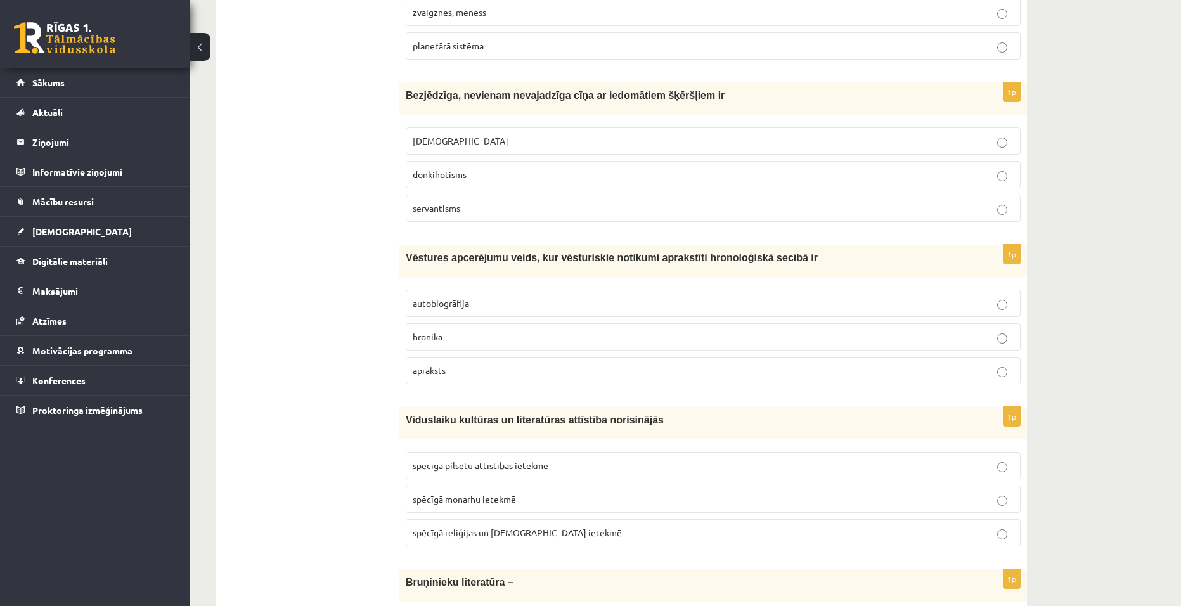
scroll to position [2903, 0]
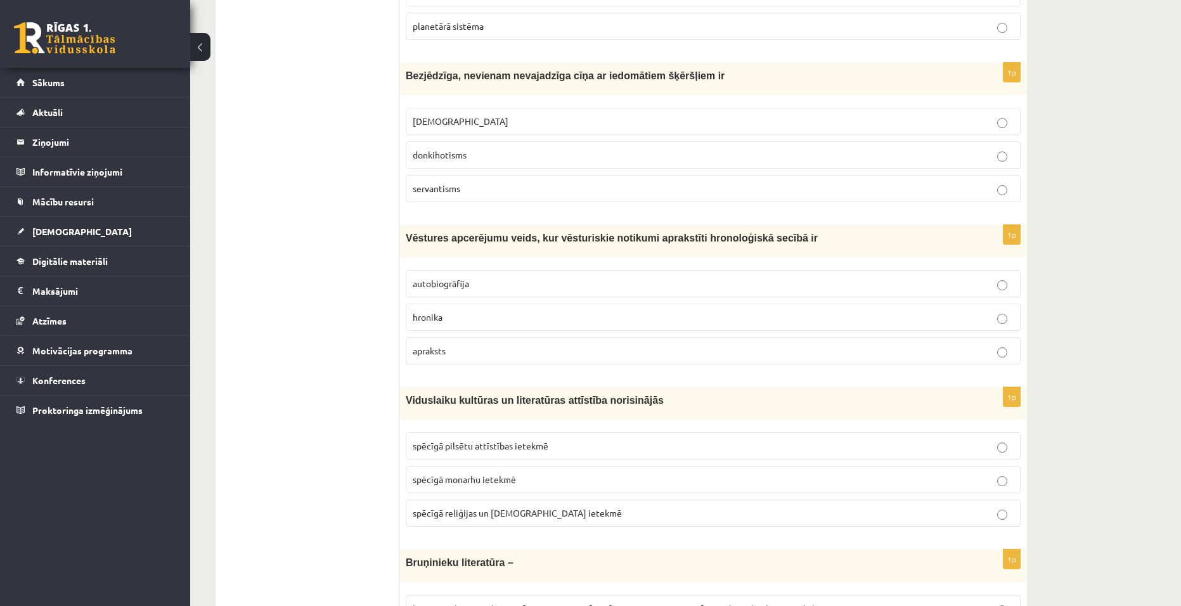
click at [656, 311] on p "hronika" at bounding box center [713, 317] width 601 height 13
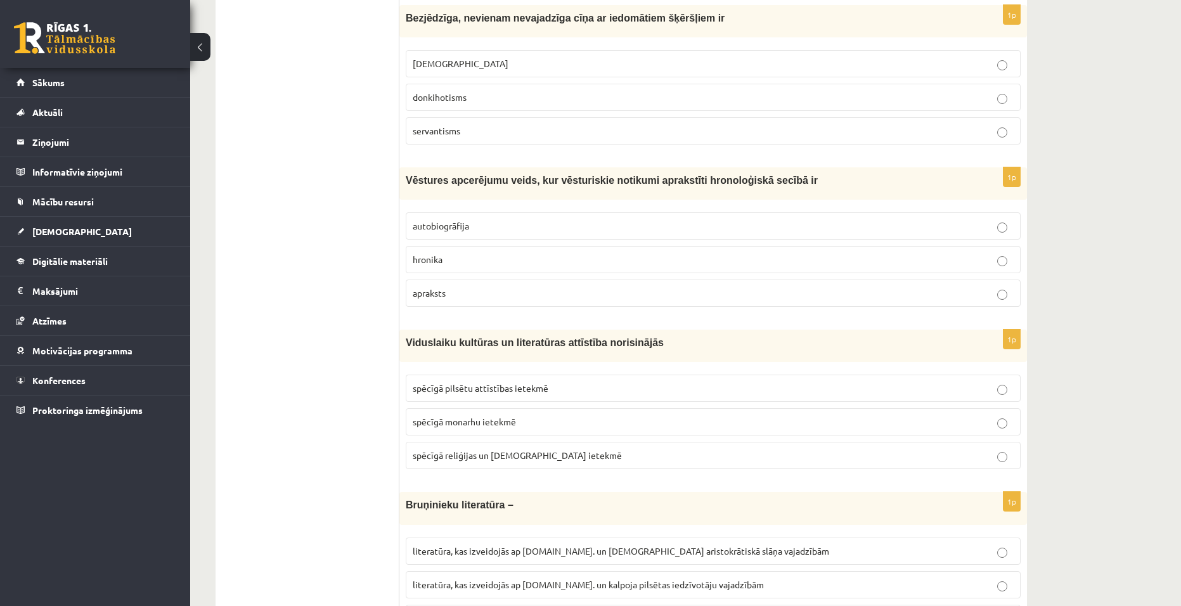
scroll to position [2967, 0]
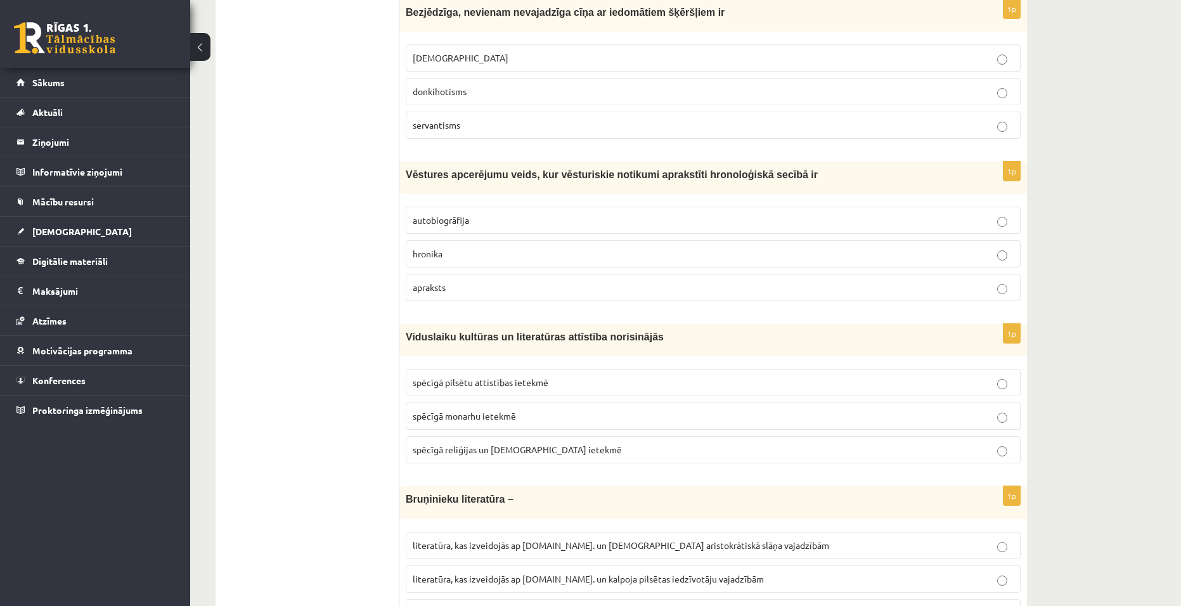
click at [573, 443] on p "spēcīgā reliģijas un baznīcas ietekmē" at bounding box center [713, 449] width 601 height 13
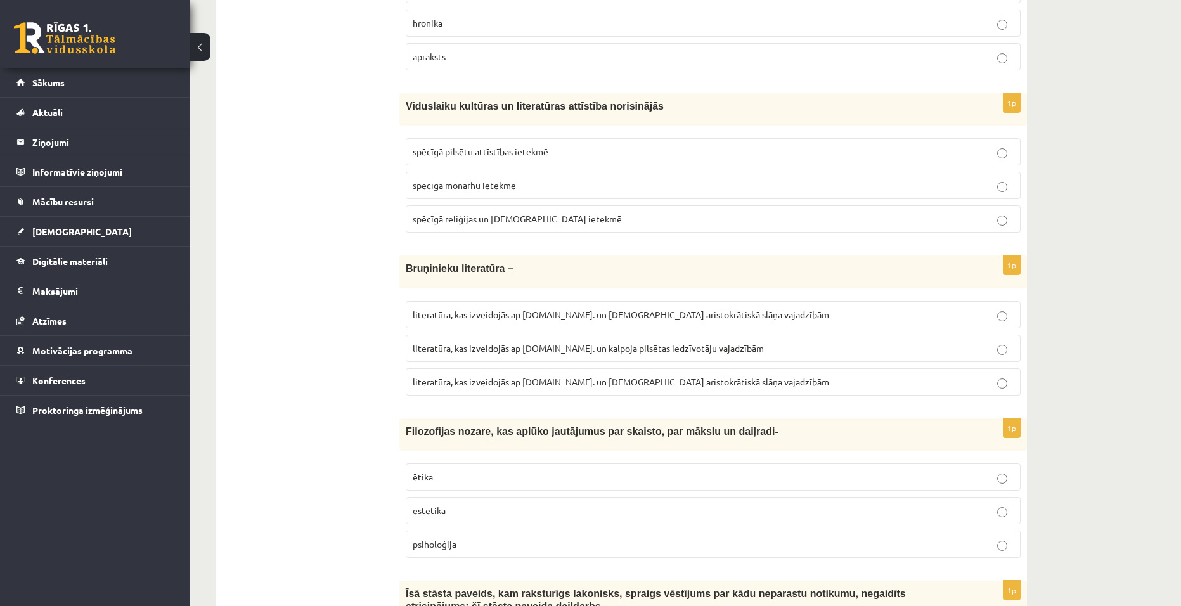
scroll to position [3220, 0]
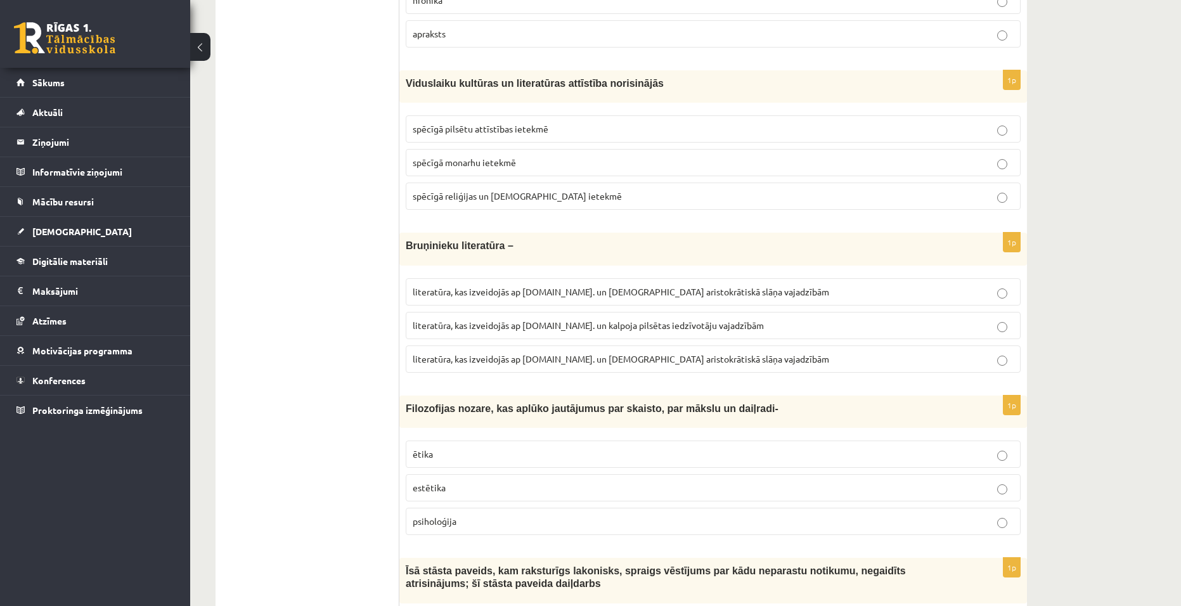
click at [674, 353] on span "literatūra, kas izveidojās ap 12.gs. un kalpoja aristokrātiskā slāņa vajadzībām" at bounding box center [621, 358] width 417 height 11
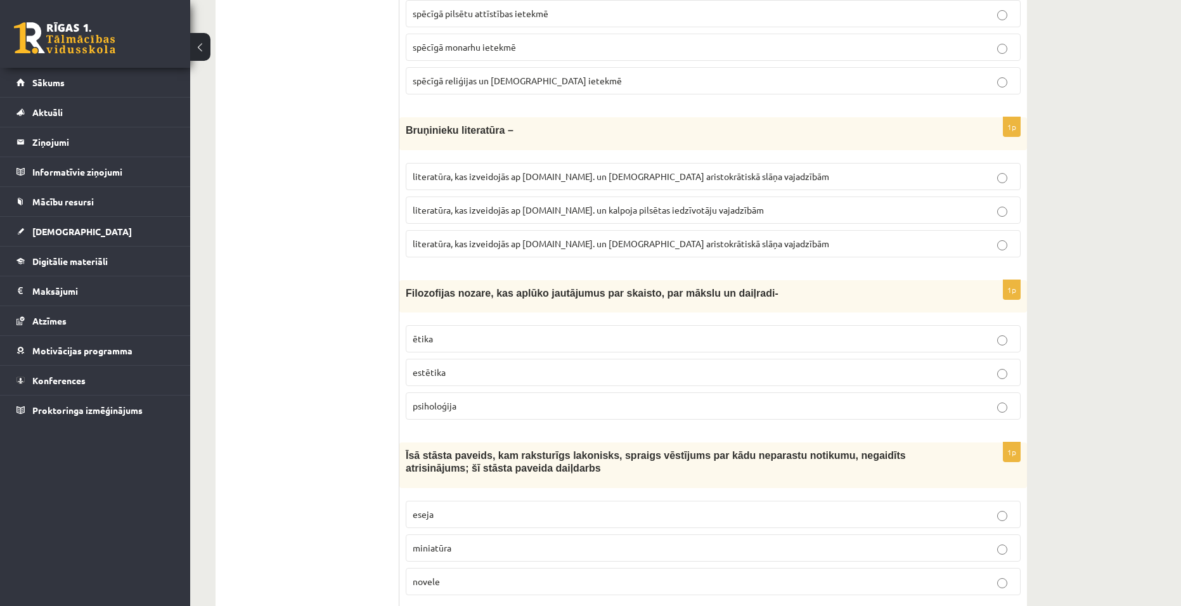
scroll to position [3347, 0]
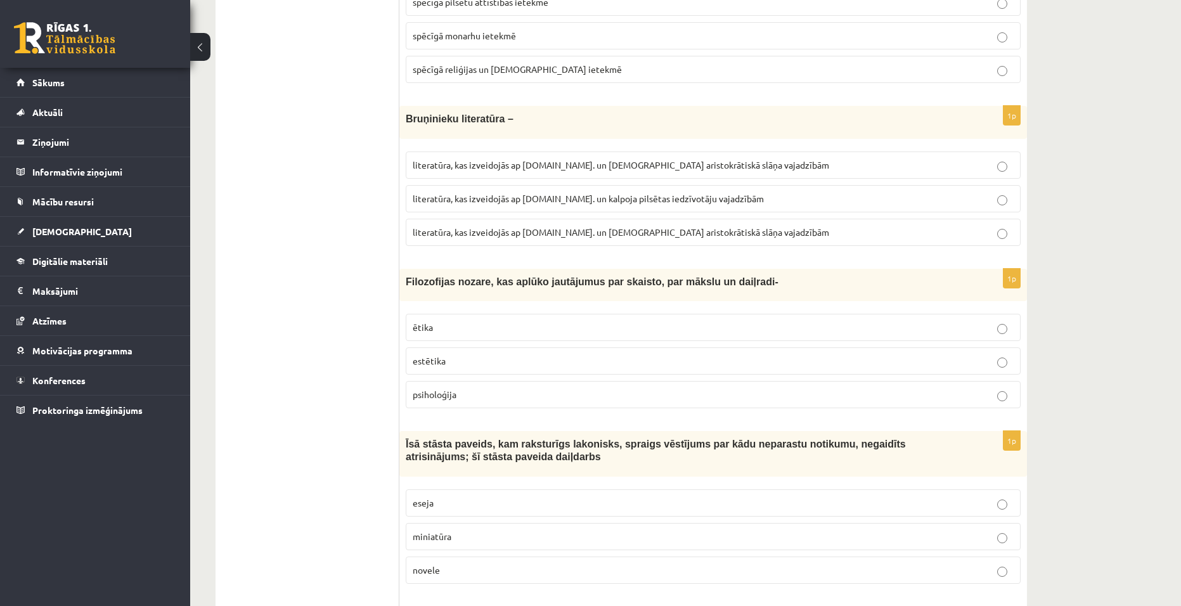
click at [451, 321] on p "ētika" at bounding box center [713, 327] width 601 height 13
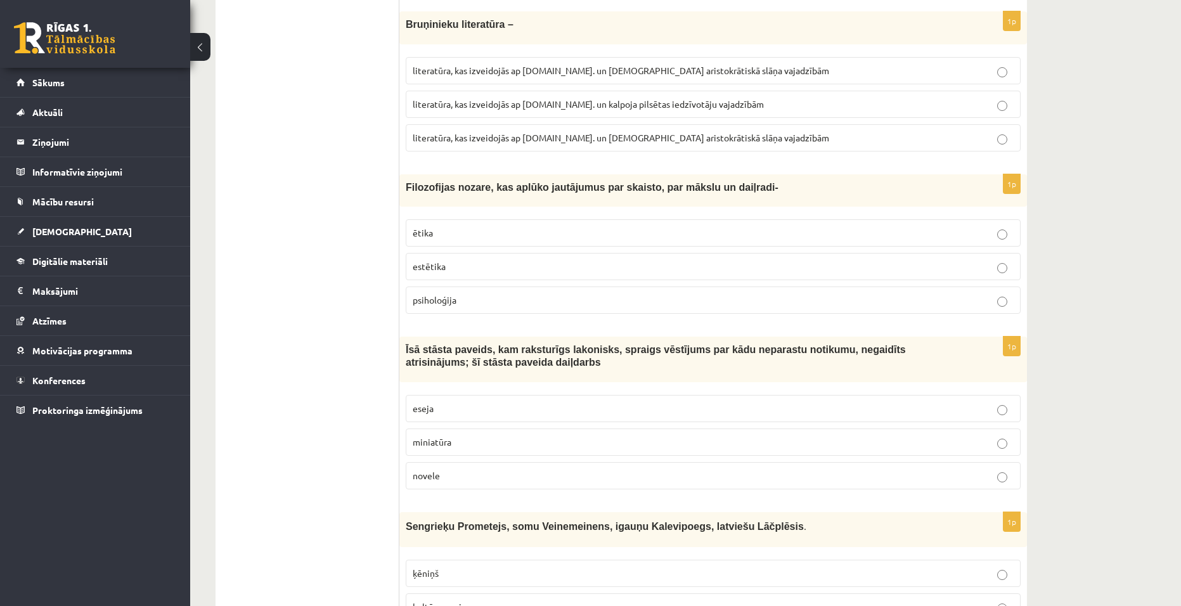
scroll to position [3537, 0]
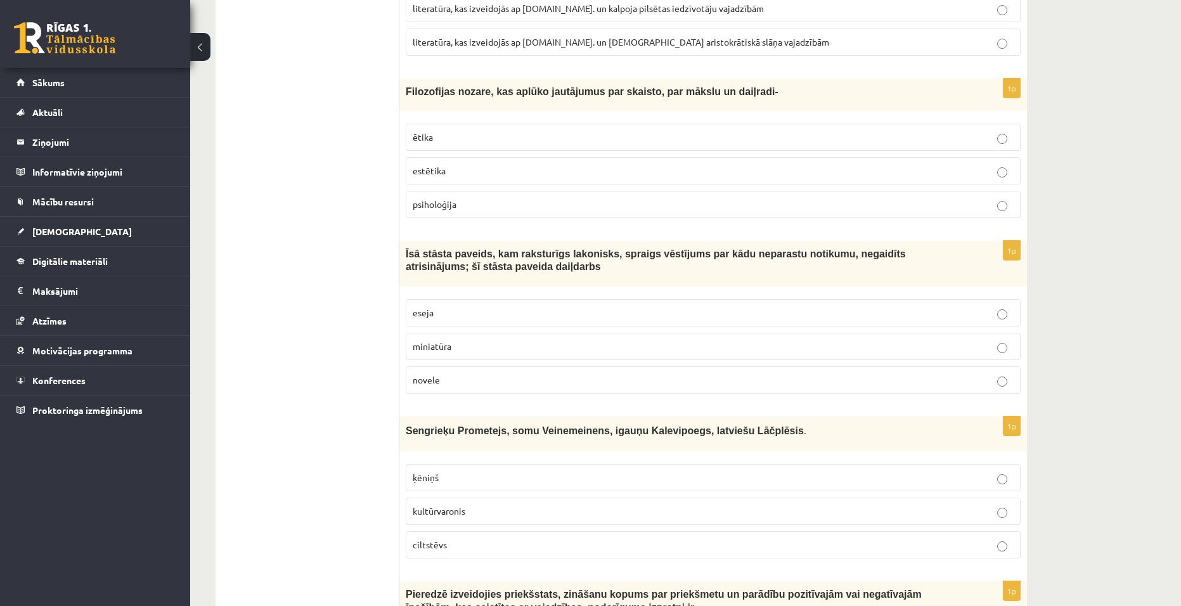
click at [449, 373] on p "novele" at bounding box center [713, 379] width 601 height 13
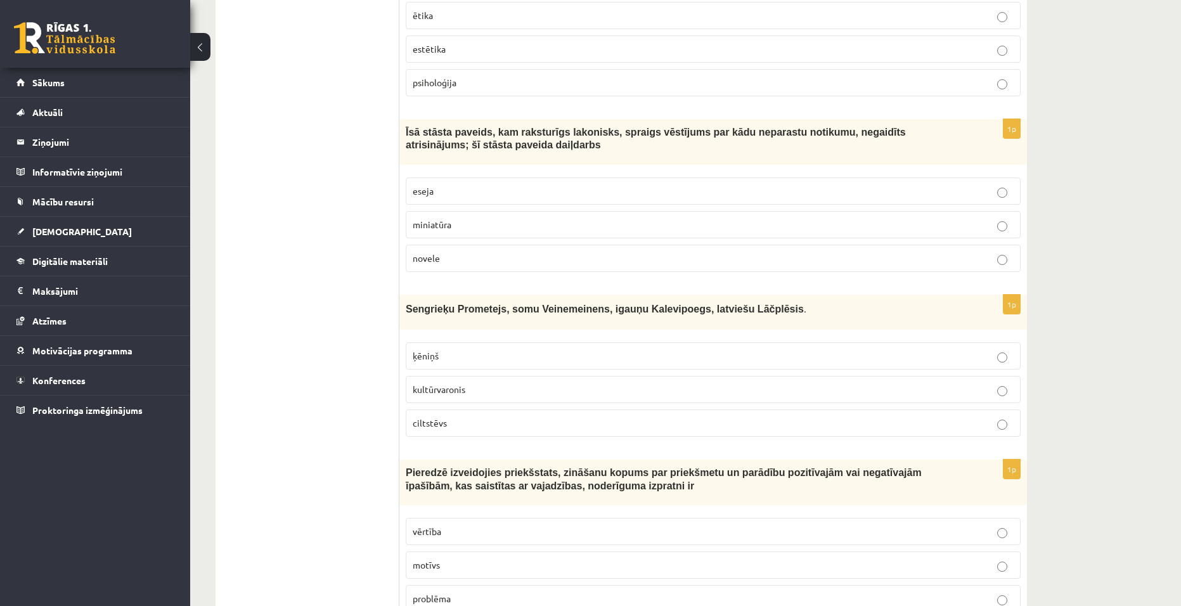
scroll to position [3664, 0]
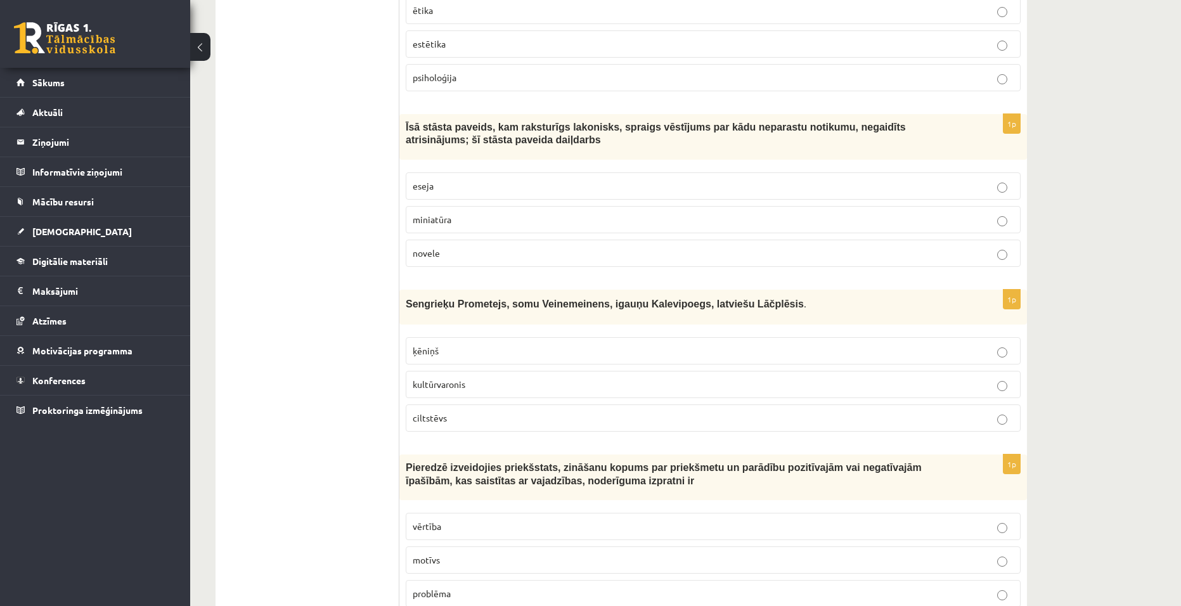
click at [494, 378] on p "kultūrvaronis" at bounding box center [713, 384] width 601 height 13
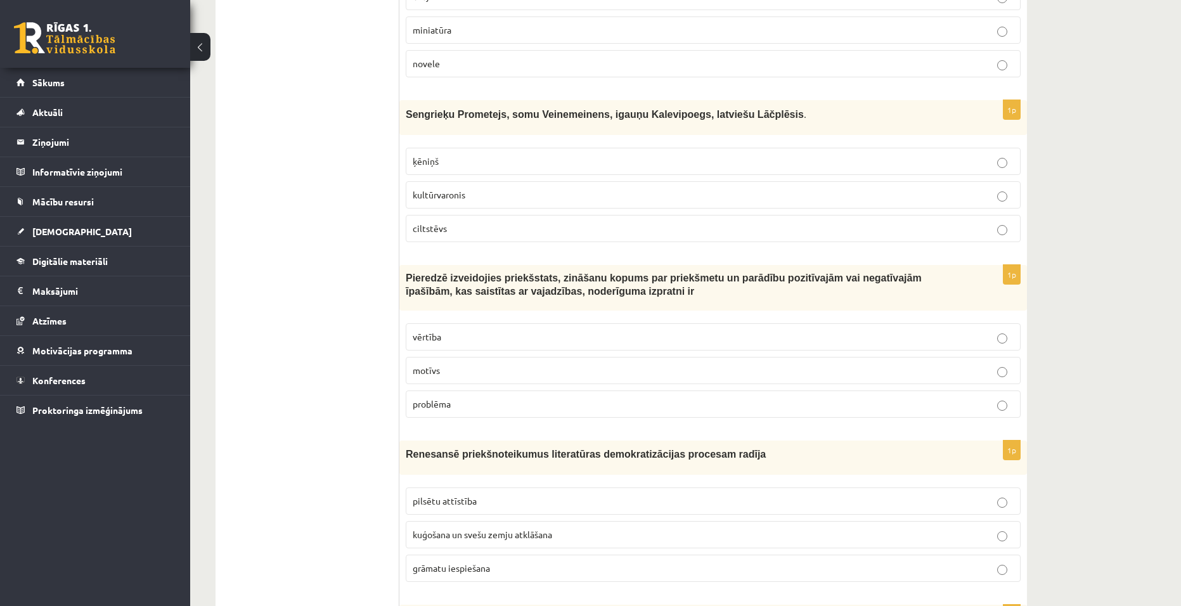
scroll to position [3854, 0]
click at [942, 330] on p "vērtība" at bounding box center [713, 336] width 601 height 13
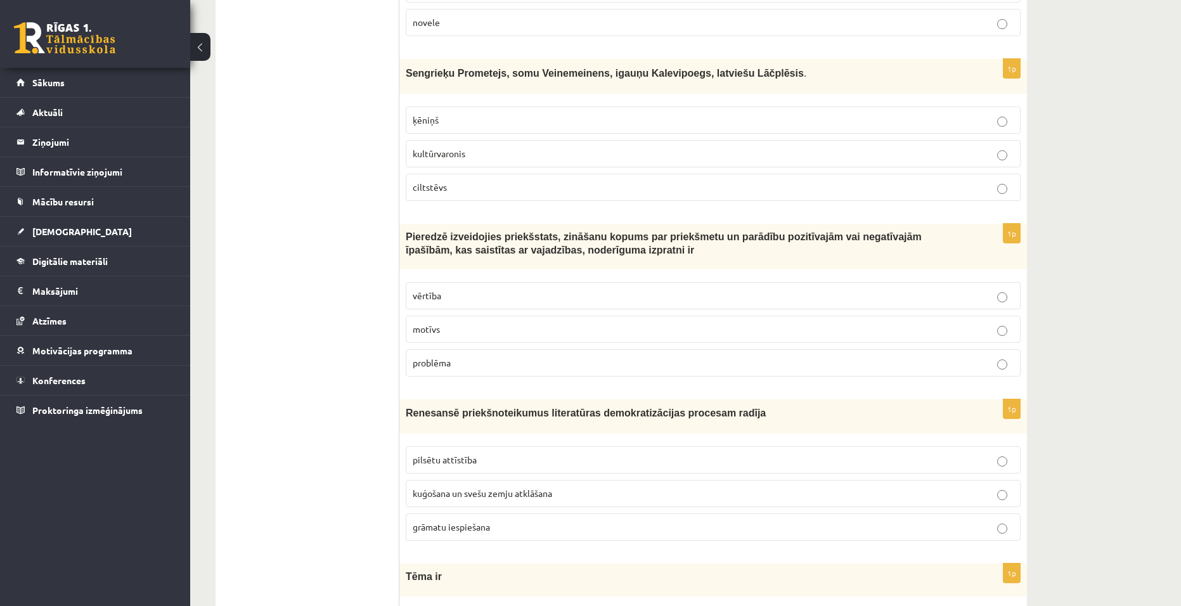
scroll to position [3981, 0]
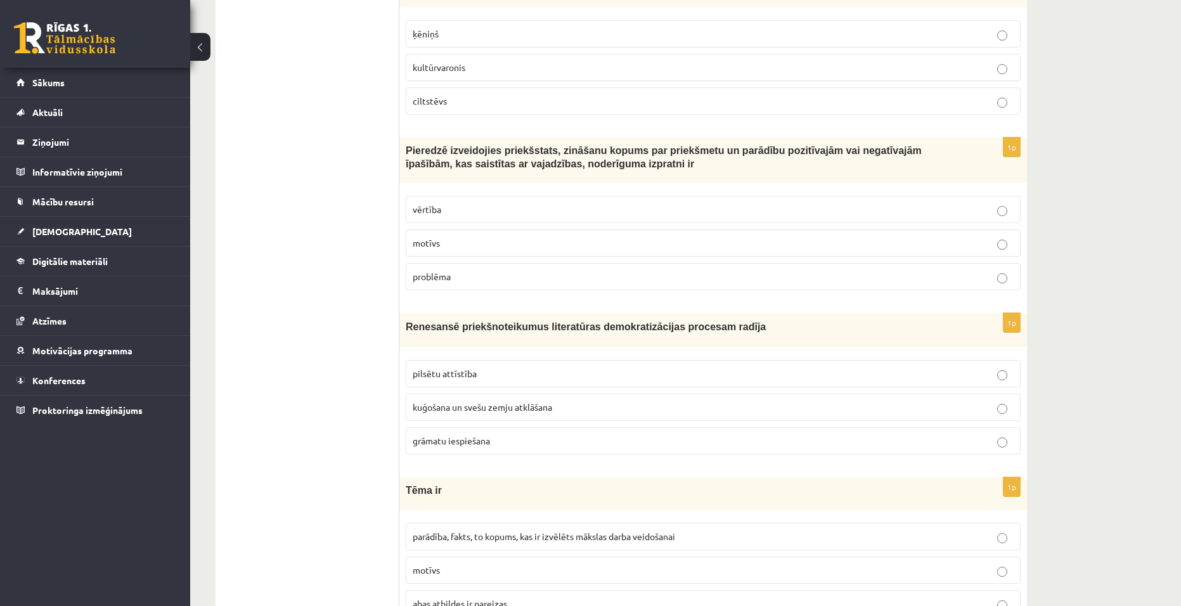
click at [645, 443] on fieldset "pilsētu attīstība kuģošana un svešu zemju atklāšana grāmatu iespiešana" at bounding box center [713, 406] width 615 height 105
click at [713, 434] on p "grāmatu iespiešana" at bounding box center [713, 440] width 601 height 13
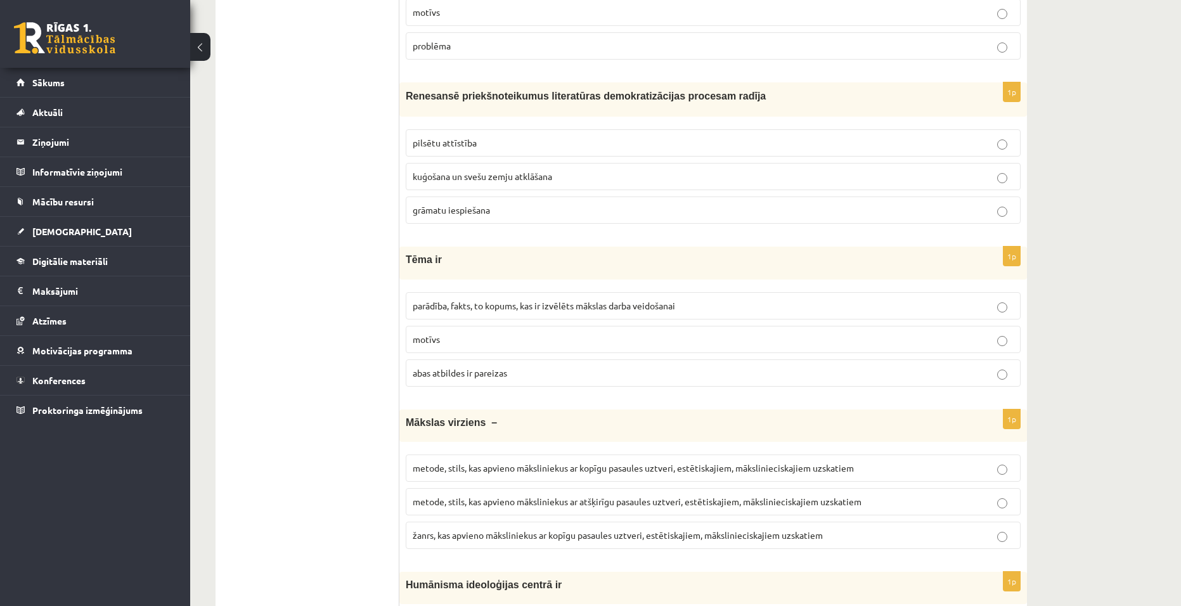
scroll to position [4235, 0]
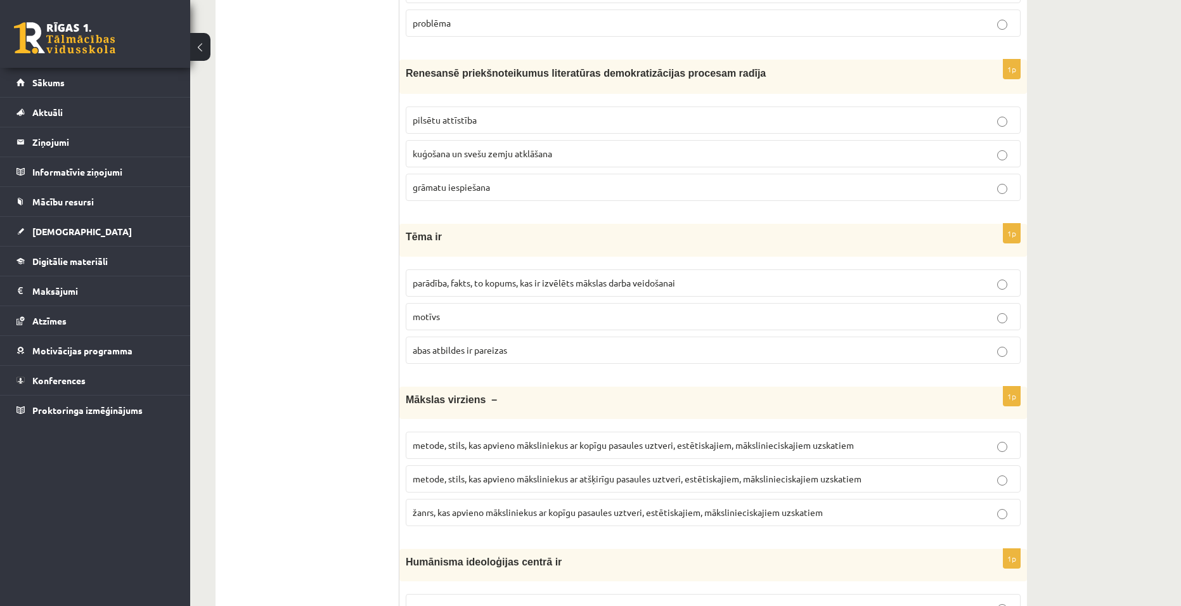
click at [791, 276] on p "parādība, fakts, to kopums, kas ir izvēlēts mākslas darba veidošanai" at bounding box center [713, 282] width 601 height 13
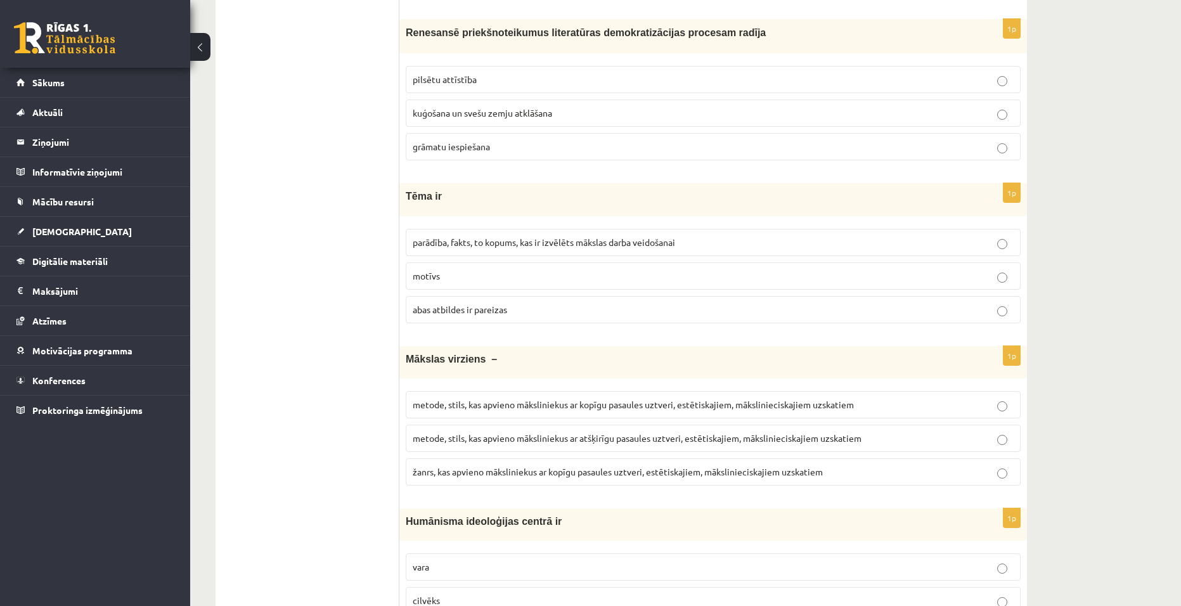
scroll to position [4298, 0]
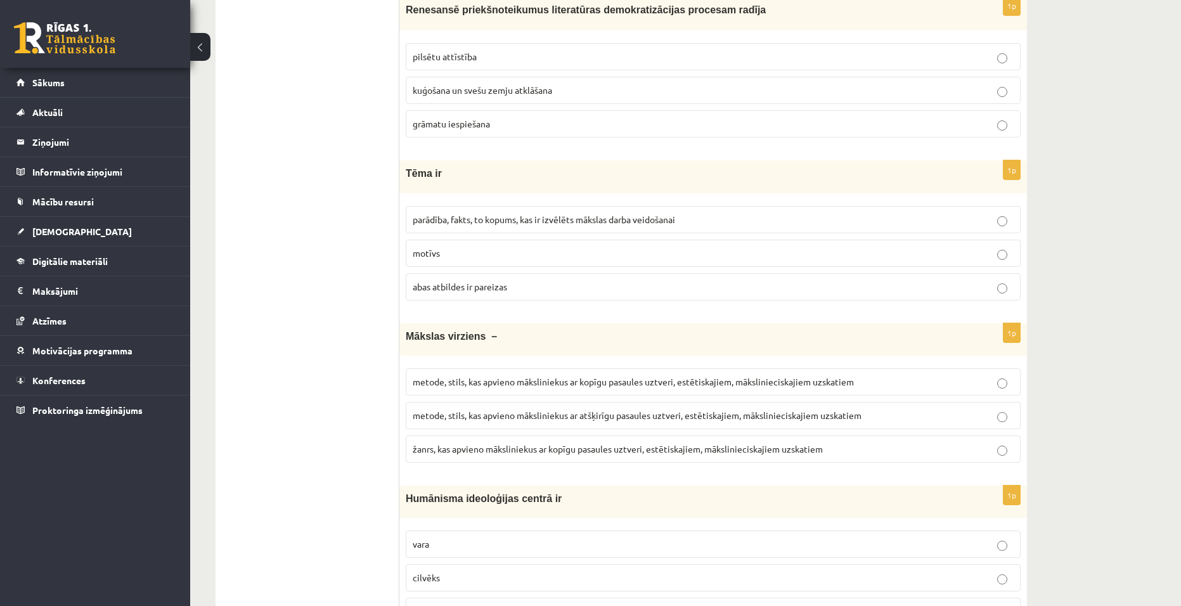
click at [910, 375] on p "metode, stils, kas apvieno māksliniekus ar kopīgu pasaules uztveri, estētiskaji…" at bounding box center [713, 381] width 601 height 13
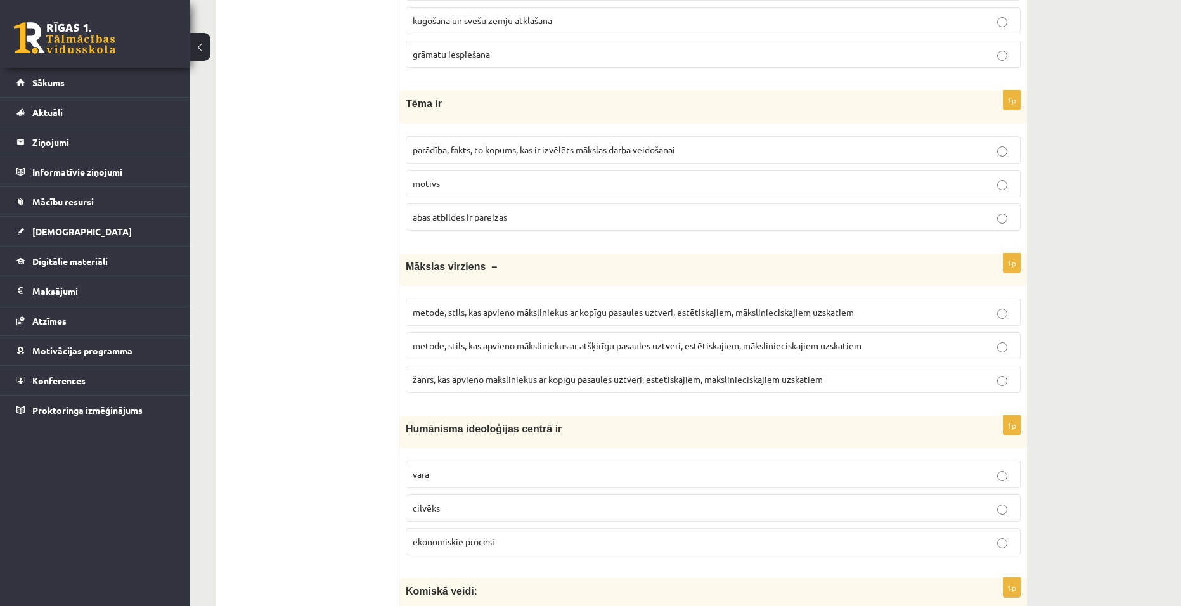
scroll to position [4488, 0]
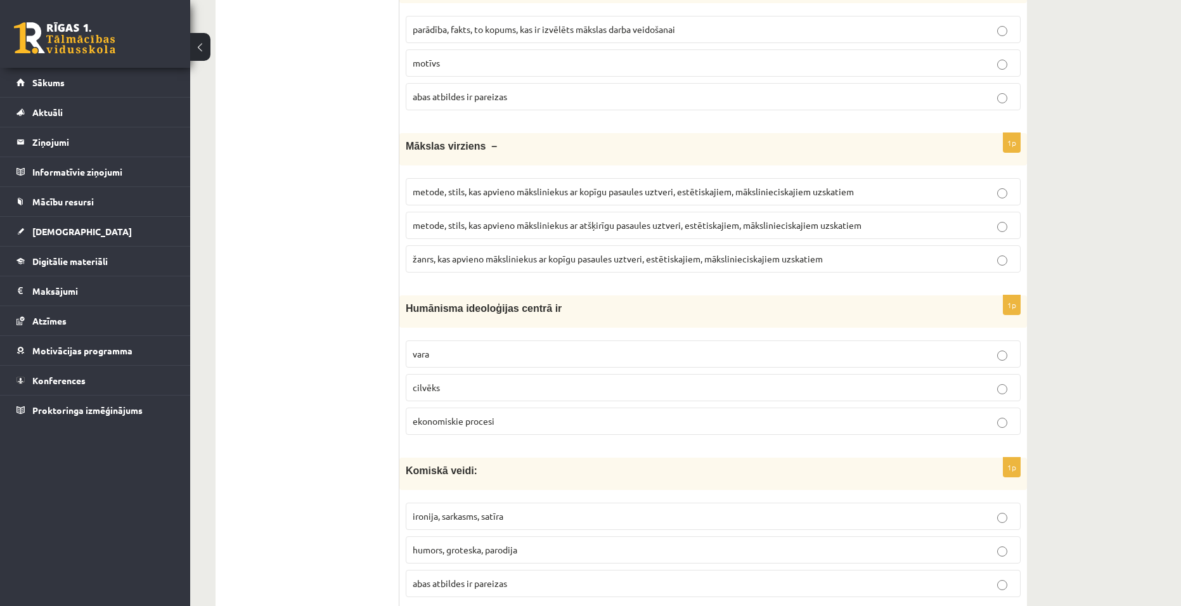
click at [502, 392] on fieldset "vara cilvēks ekonomiskie procesi" at bounding box center [713, 386] width 615 height 105
click at [535, 381] on p "cilvēks" at bounding box center [713, 387] width 601 height 13
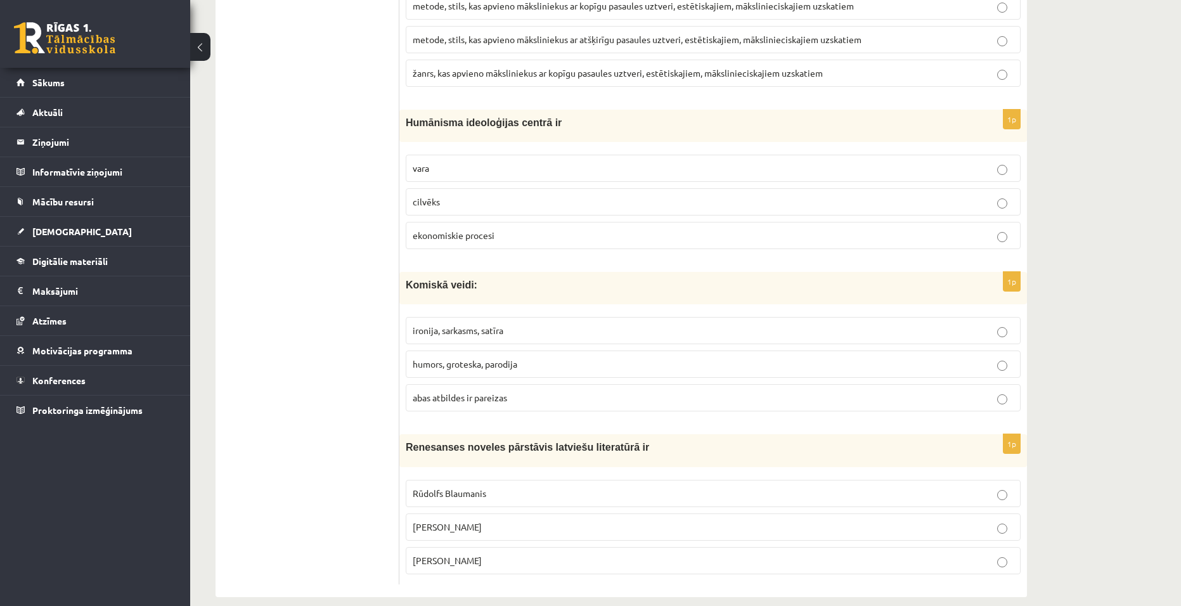
scroll to position [4679, 0]
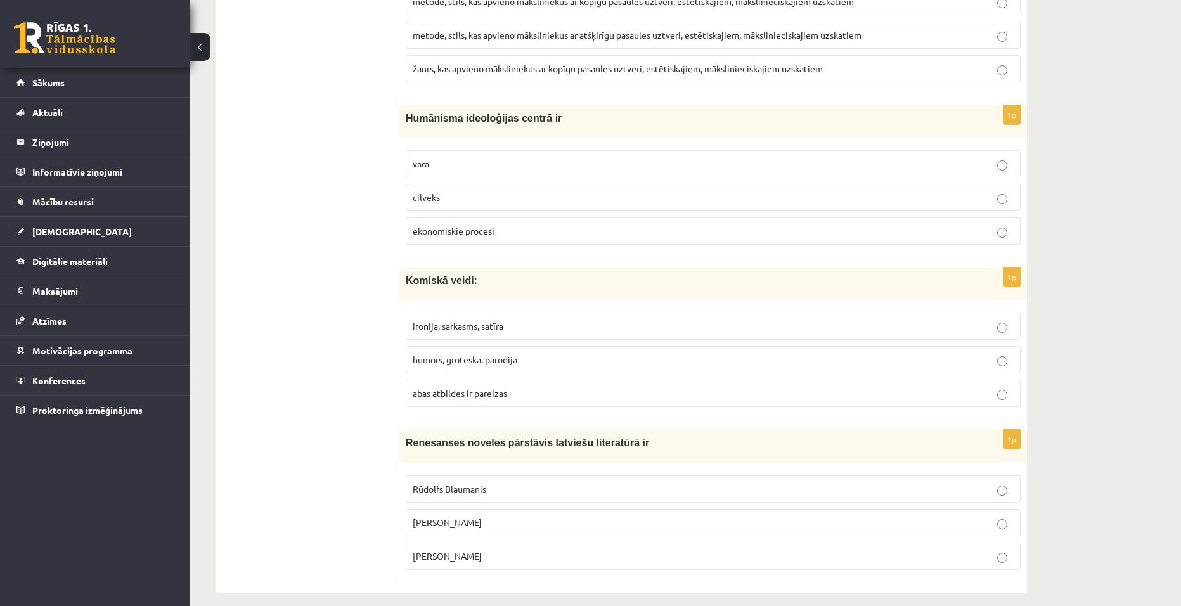
click at [511, 354] on span "humors, groteska, parodija" at bounding box center [465, 359] width 105 height 11
click at [996, 550] on p "Jānis Ezeriņš" at bounding box center [713, 556] width 601 height 13
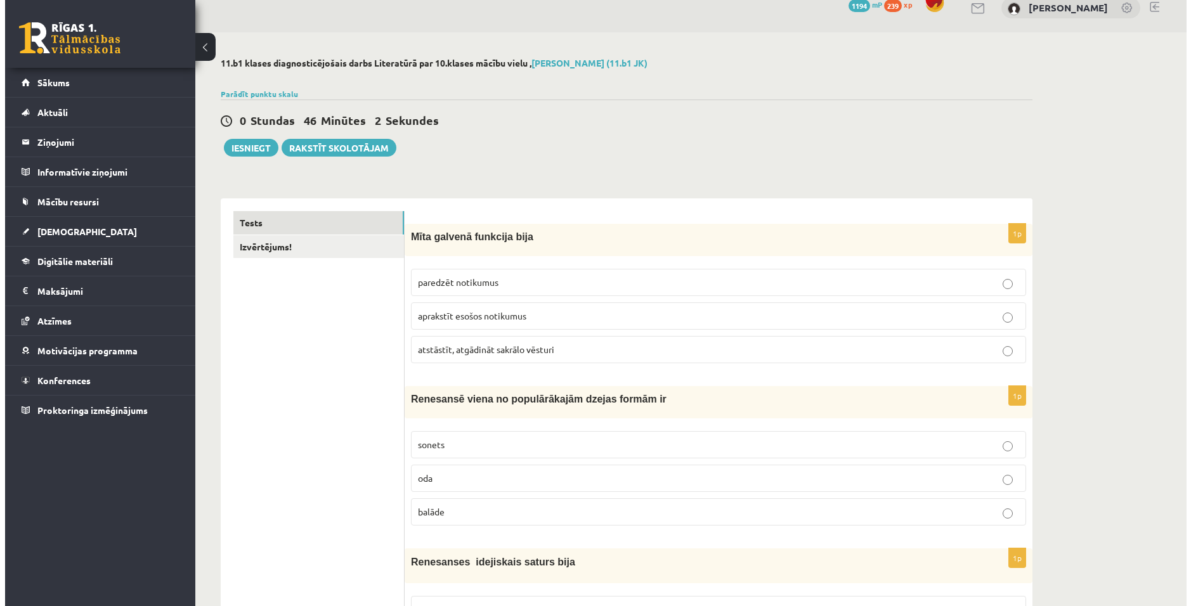
scroll to position [0, 0]
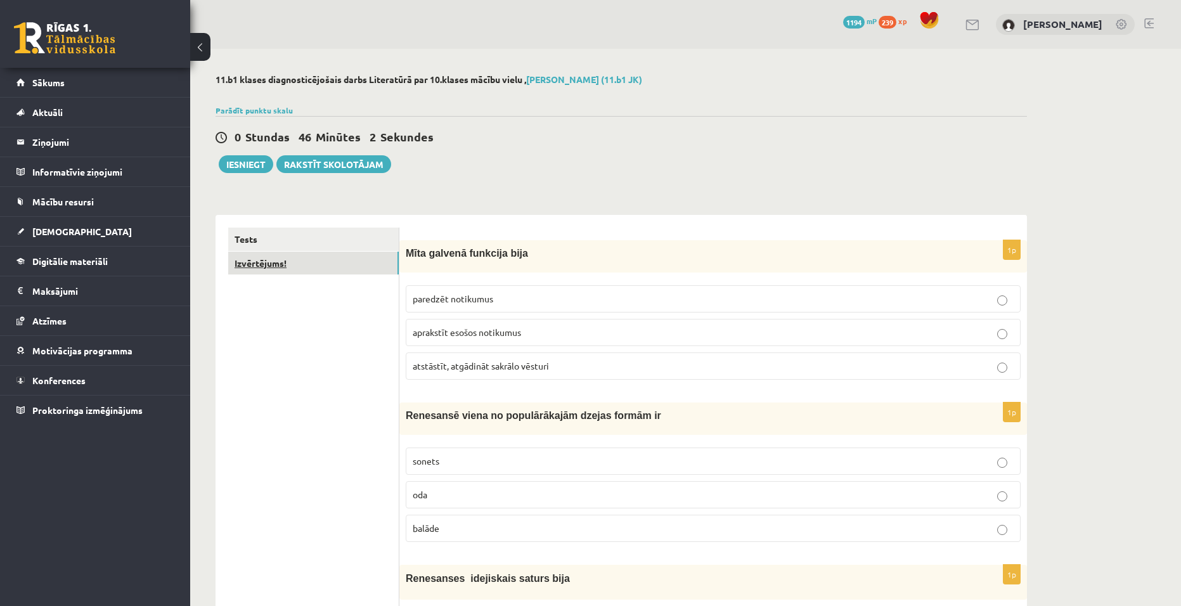
click at [306, 269] on link "Izvērtējums!" at bounding box center [313, 263] width 171 height 23
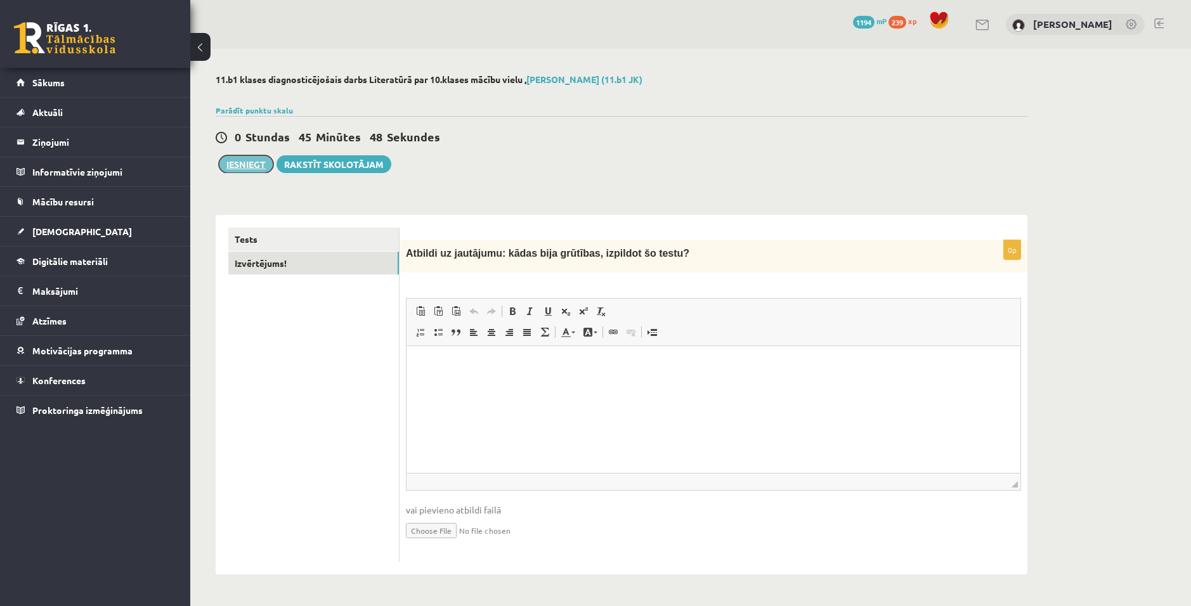
click at [245, 163] on button "Iesniegt" at bounding box center [246, 164] width 55 height 18
click at [311, 233] on link "Tests" at bounding box center [313, 239] width 171 height 23
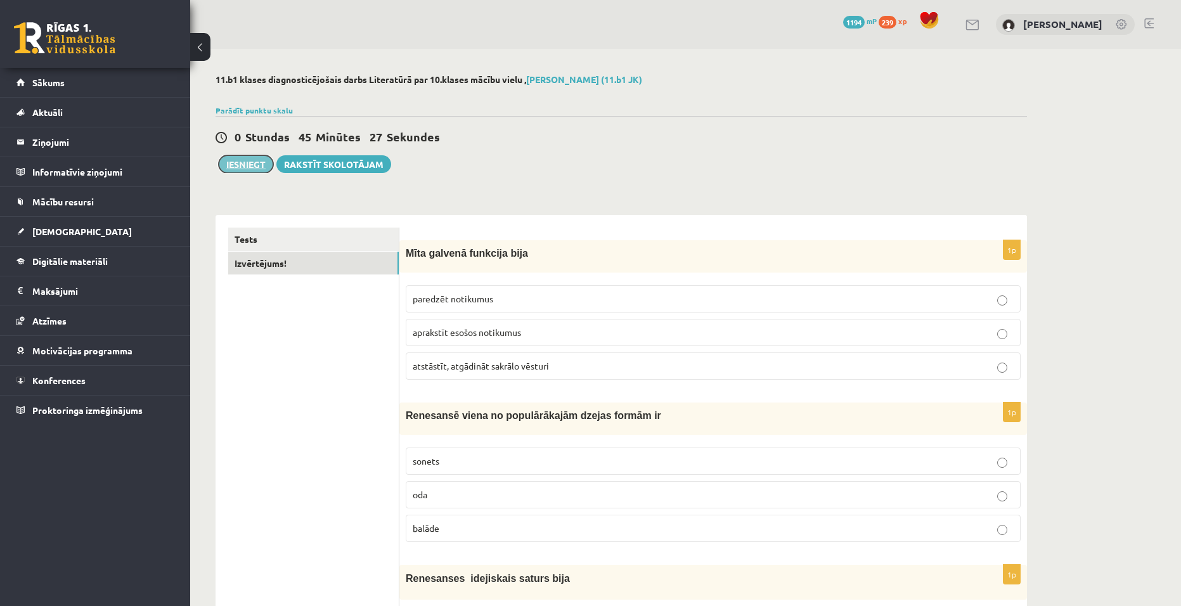
click at [243, 171] on button "Iesniegt" at bounding box center [246, 164] width 55 height 18
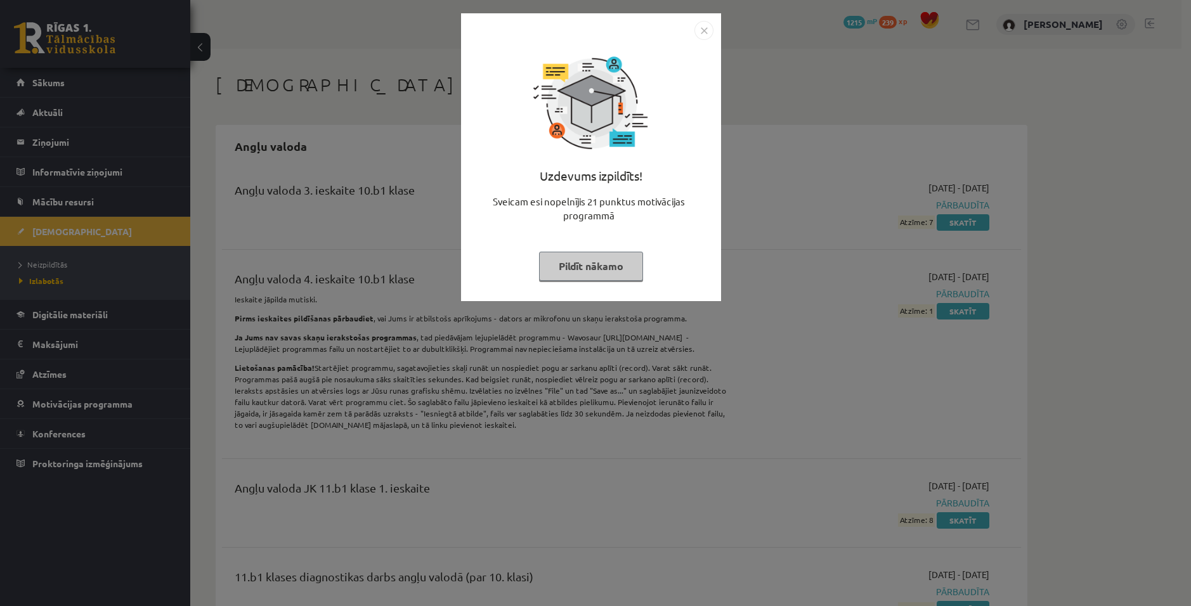
click at [609, 272] on button "Pildīt nākamo" at bounding box center [591, 266] width 104 height 29
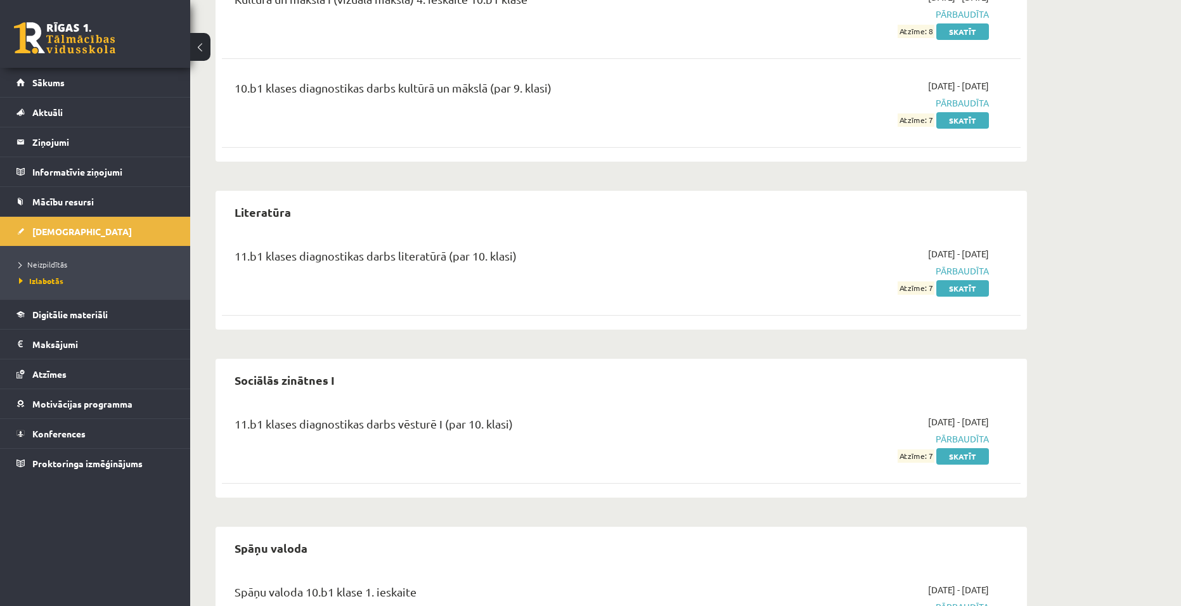
scroll to position [2409, 0]
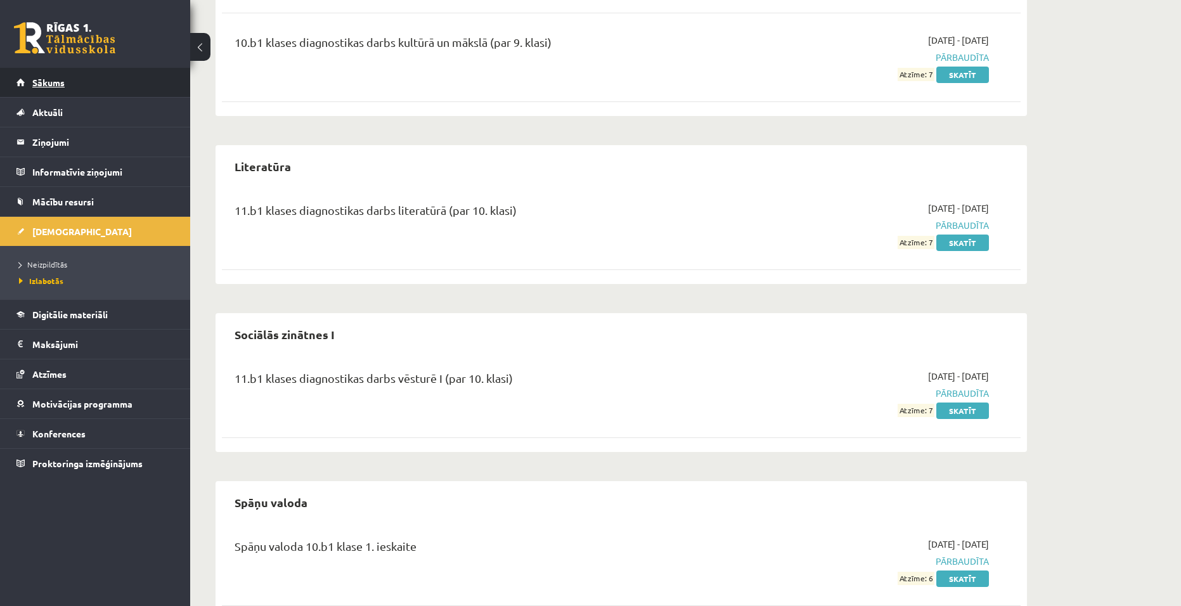
click at [42, 91] on link "Sākums" at bounding box center [95, 82] width 158 height 29
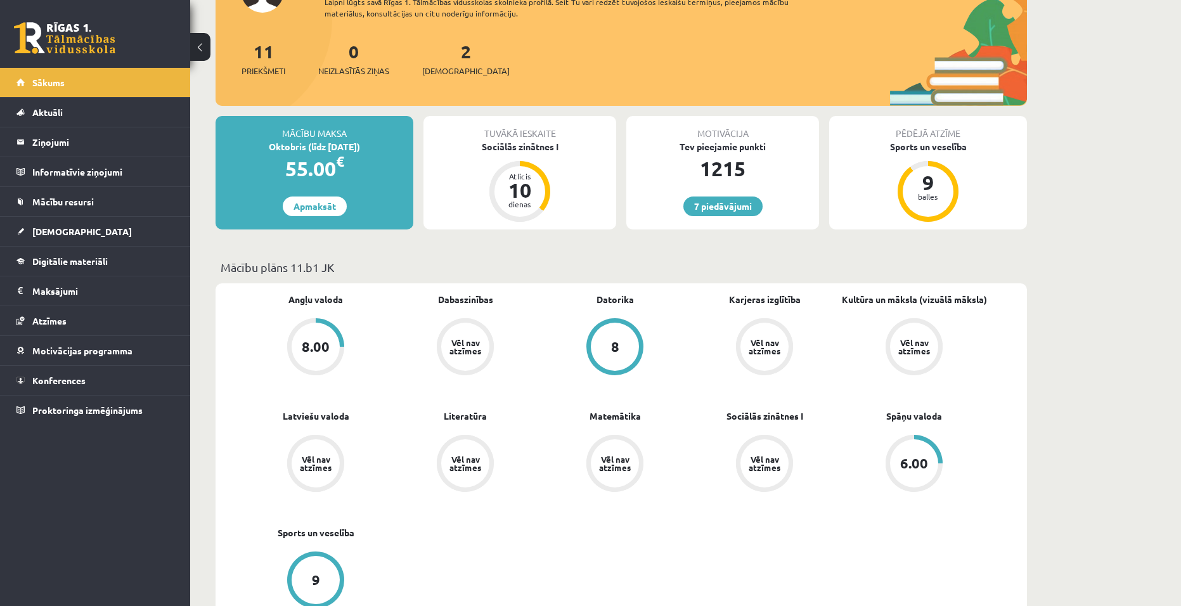
scroll to position [190, 0]
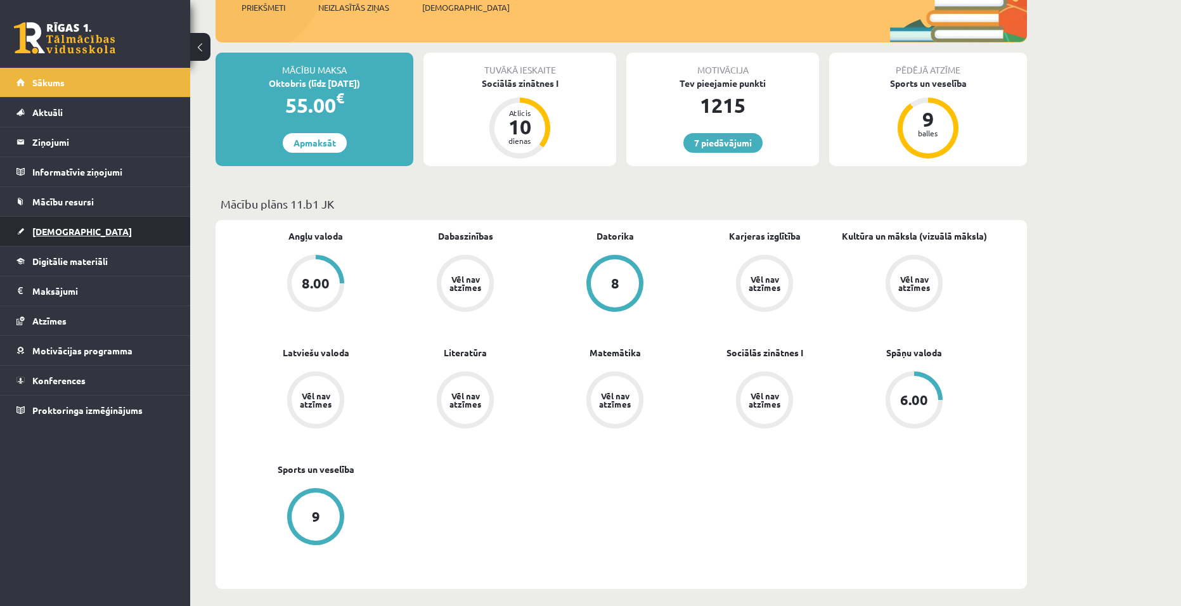
click at [63, 233] on span "[DEMOGRAPHIC_DATA]" at bounding box center [82, 231] width 100 height 11
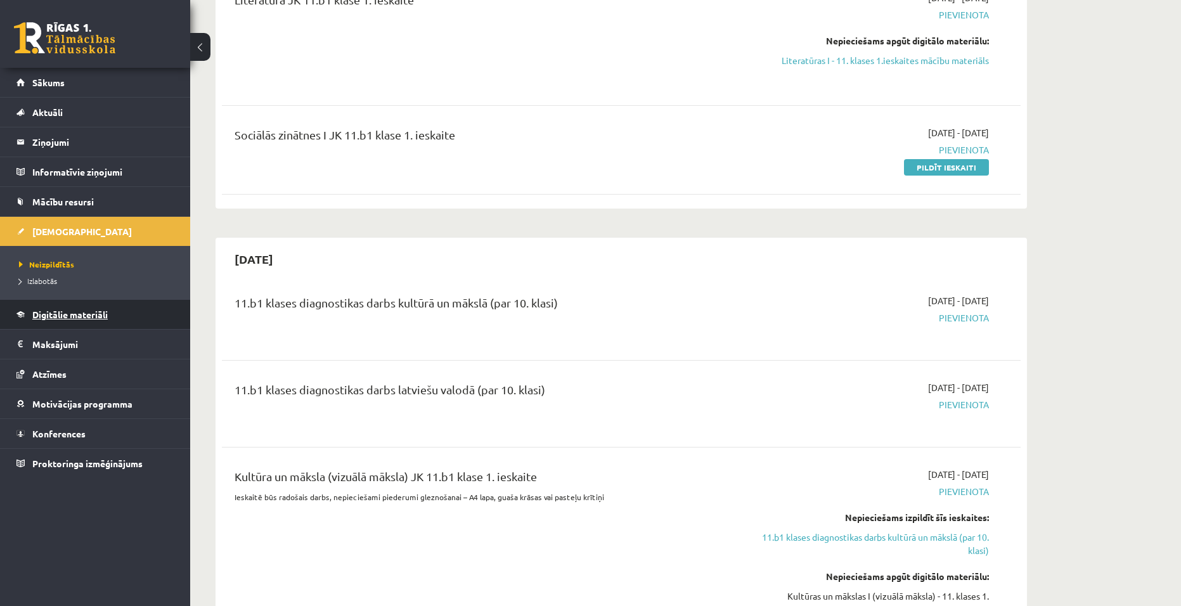
click at [87, 316] on span "Digitālie materiāli" at bounding box center [69, 314] width 75 height 11
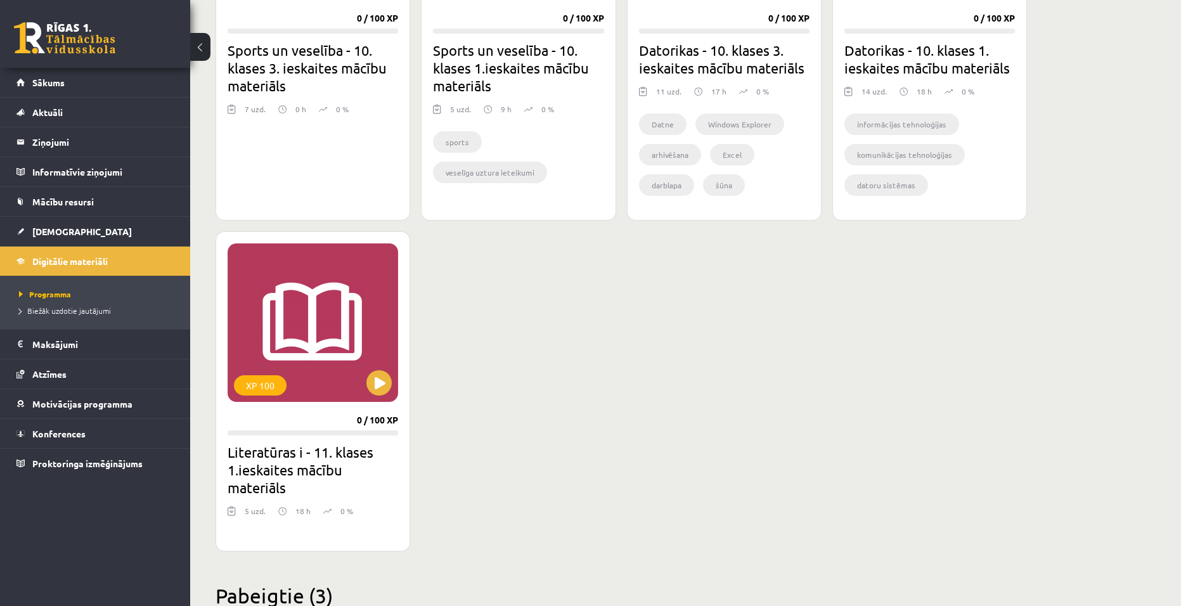
scroll to position [1014, 0]
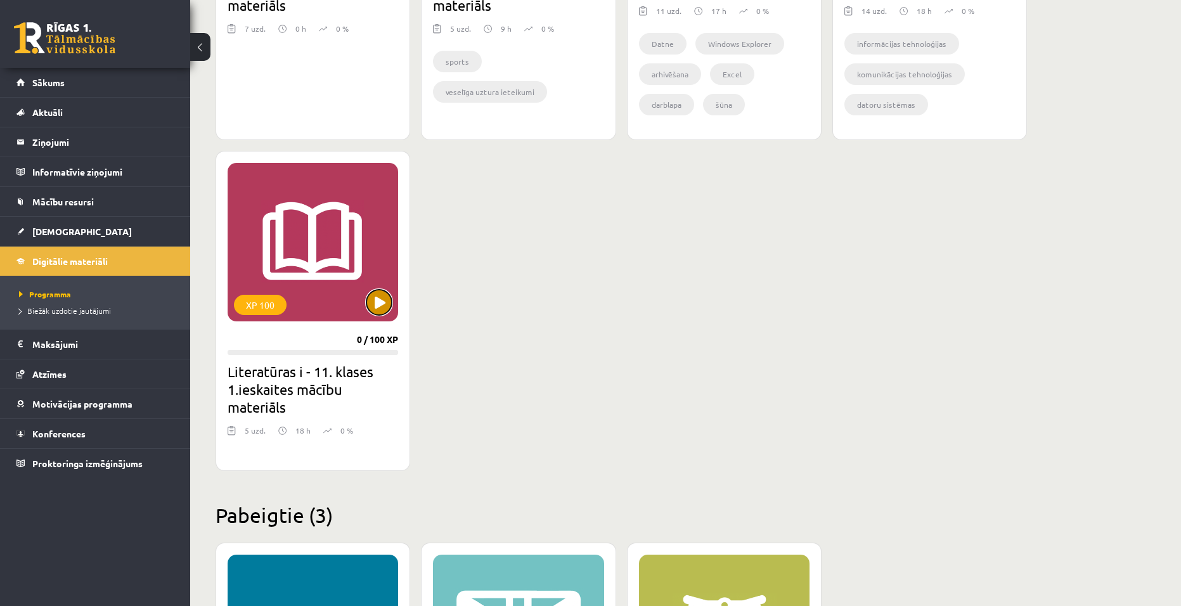
click at [379, 301] on button at bounding box center [378, 302] width 25 height 25
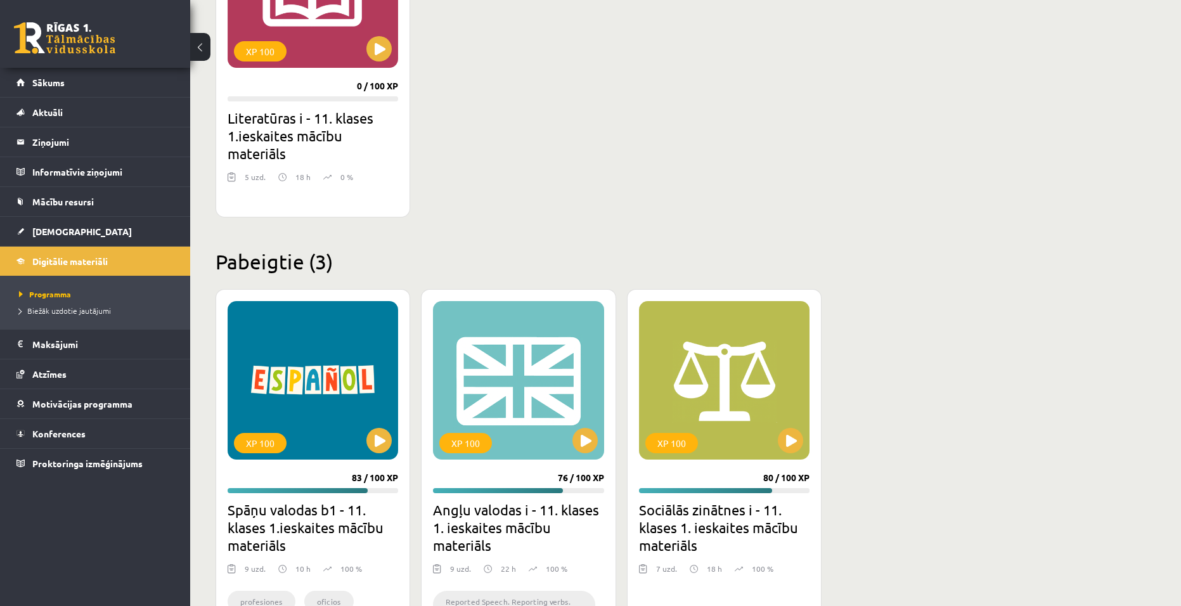
scroll to position [1197, 0]
